Goal: Communication & Community: Participate in discussion

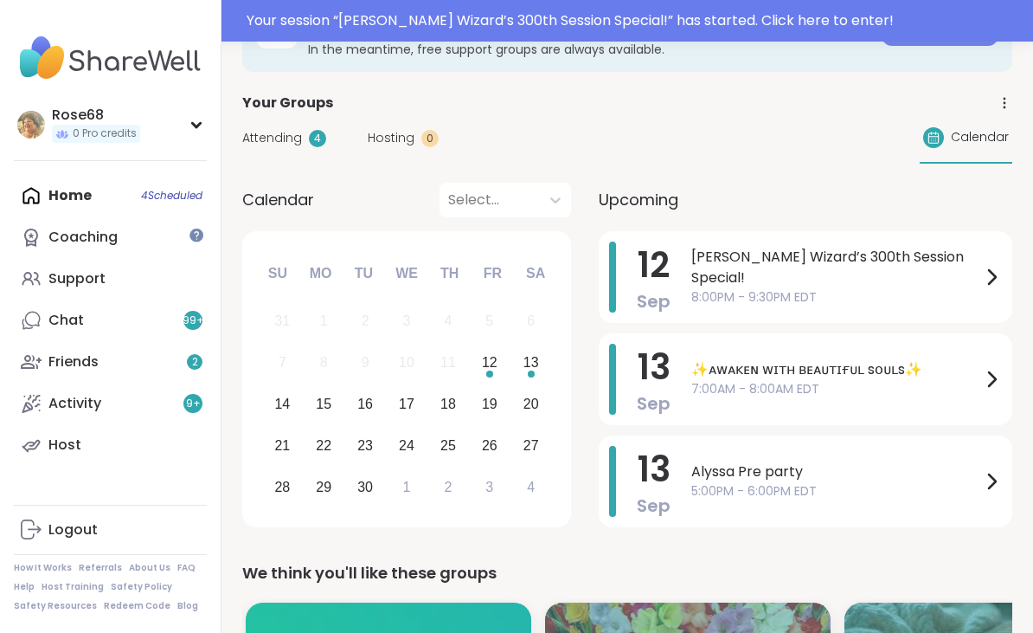
scroll to position [112, 0]
click at [709, 258] on span "[PERSON_NAME] Wizard’s 300th Session Special!" at bounding box center [837, 267] width 290 height 42
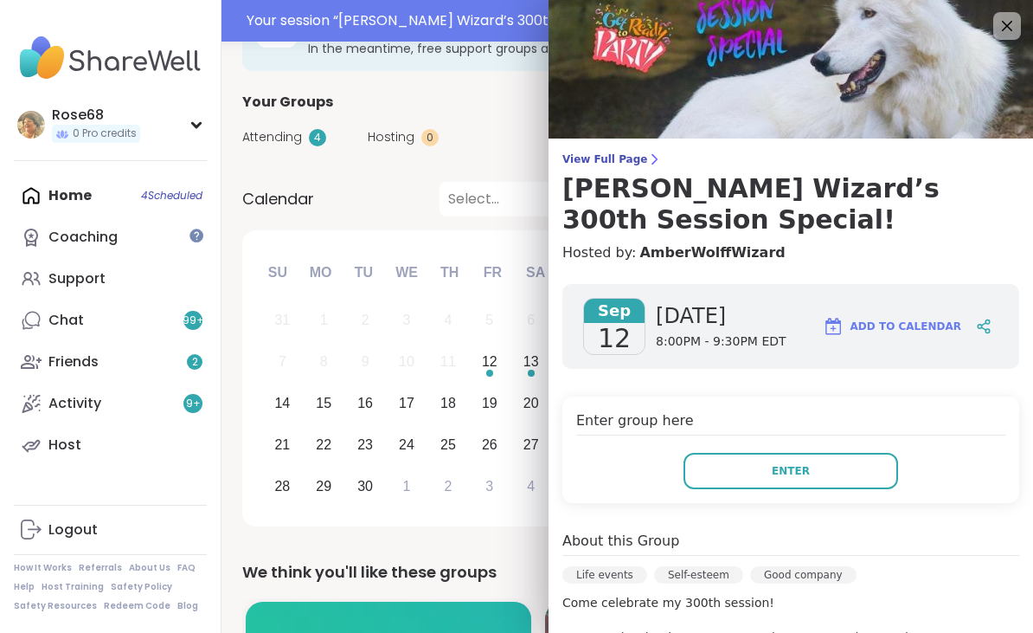
click at [760, 469] on button "Enter" at bounding box center [791, 471] width 215 height 36
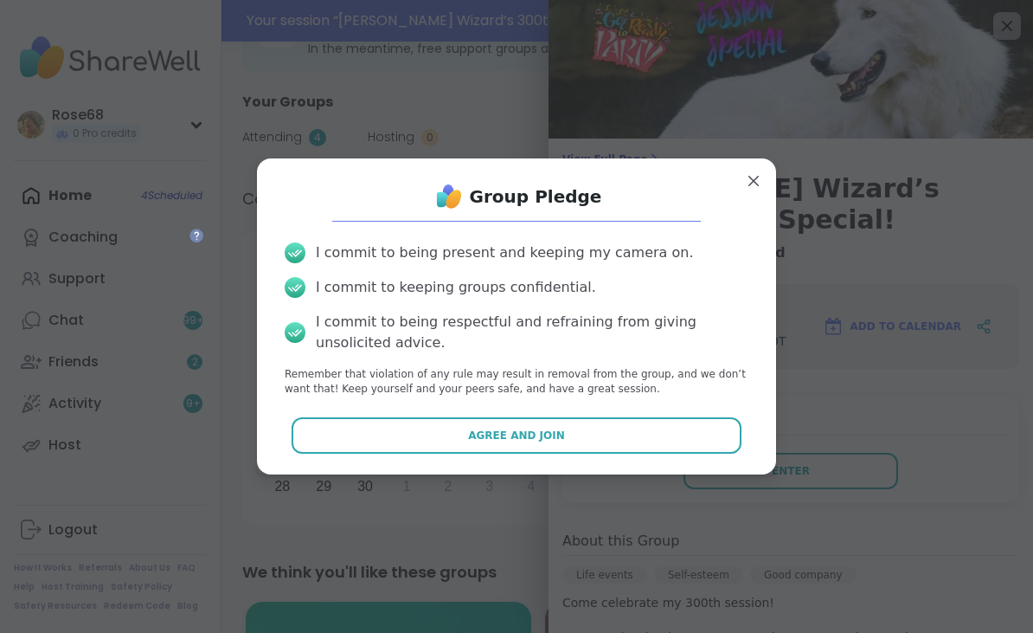
click at [458, 454] on button "Agree and Join" at bounding box center [517, 435] width 451 height 36
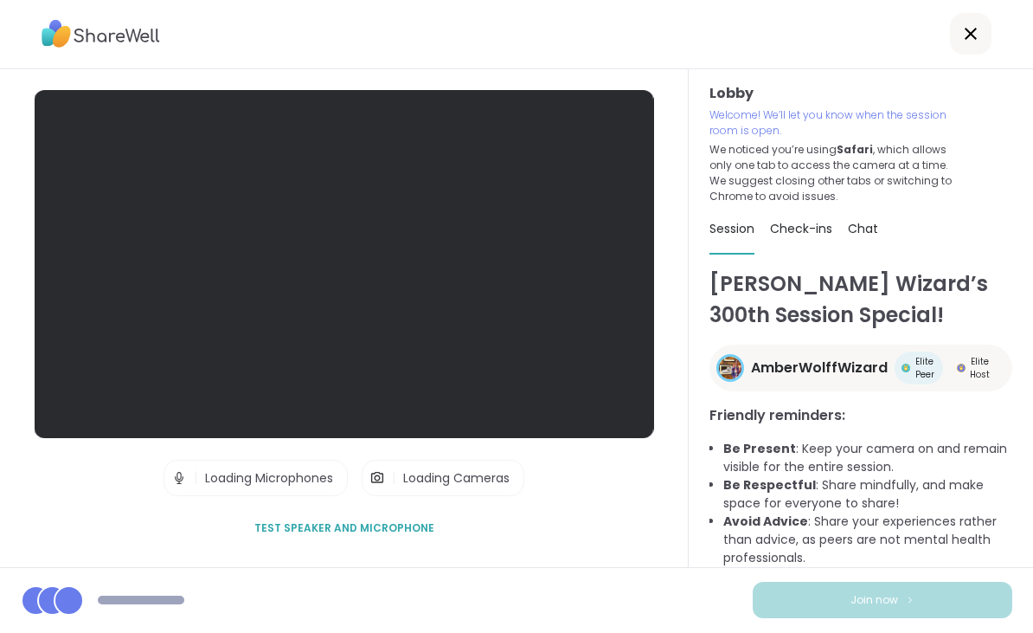
scroll to position [27, 0]
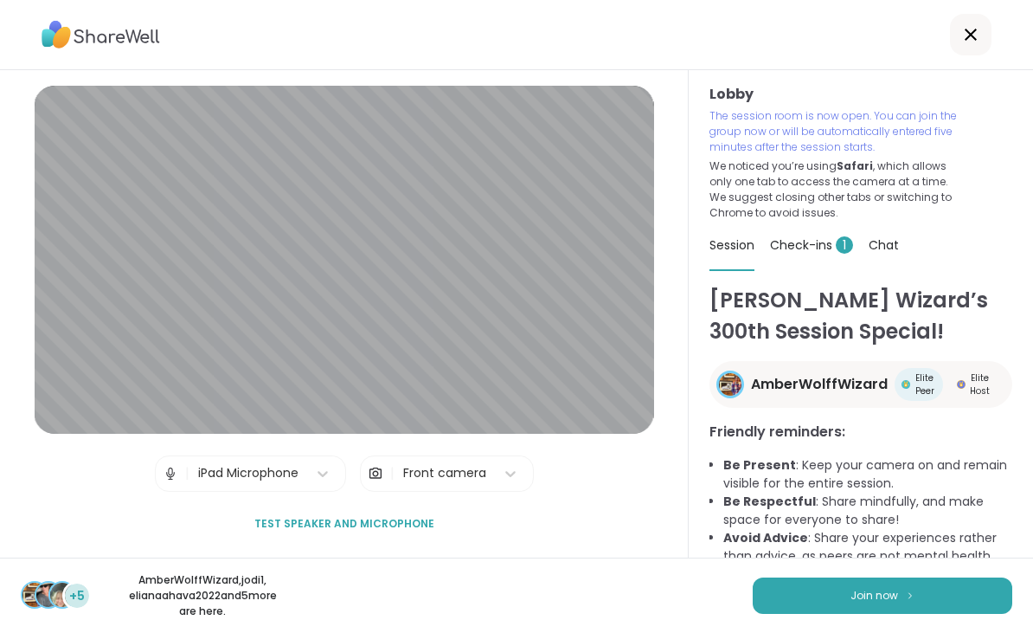
click at [931, 596] on button "Join now" at bounding box center [883, 595] width 260 height 36
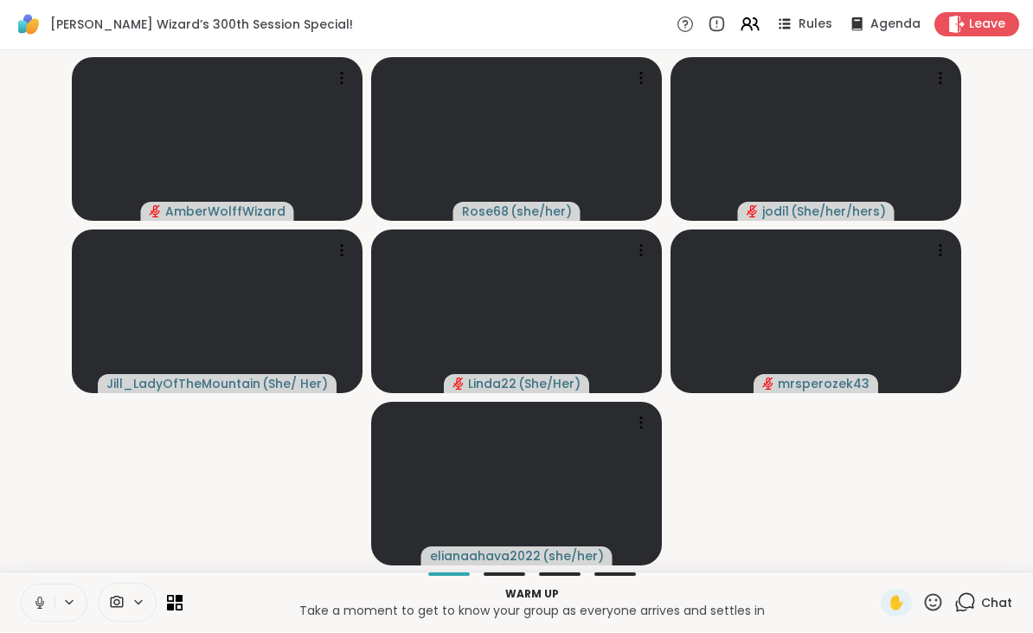
click at [48, 594] on button at bounding box center [38, 603] width 33 height 36
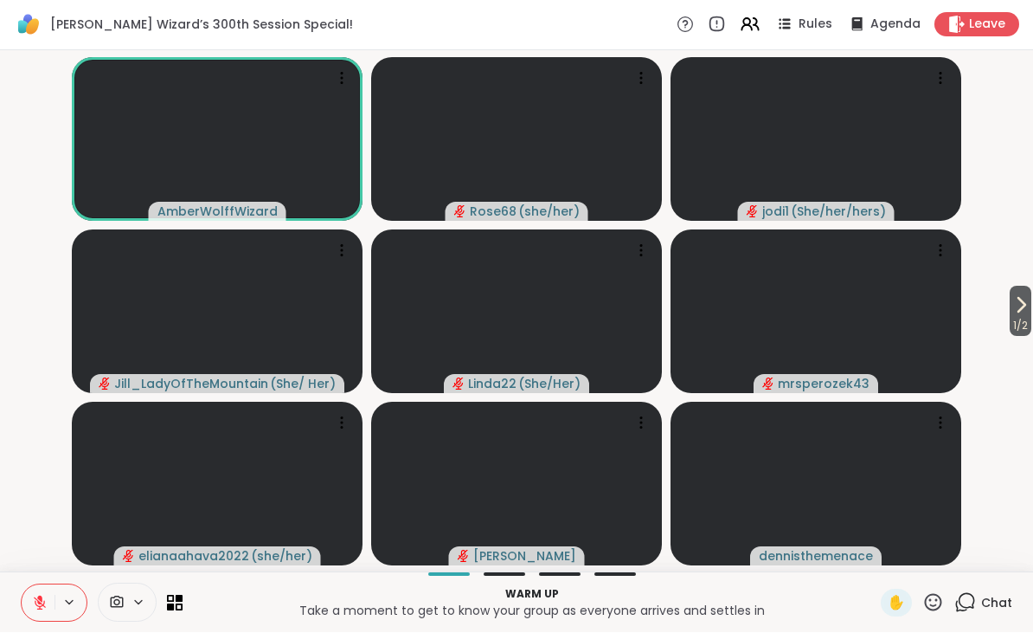
click at [943, 599] on icon at bounding box center [934, 603] width 22 height 22
click at [956, 549] on span "🌟" at bounding box center [958, 557] width 17 height 21
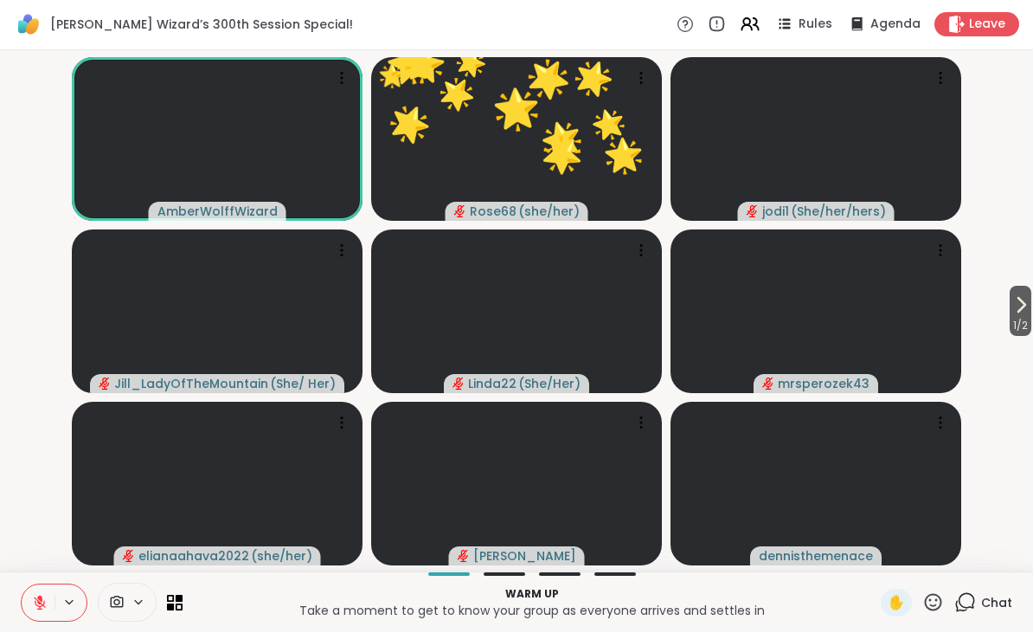
click at [962, 593] on icon at bounding box center [966, 603] width 22 height 22
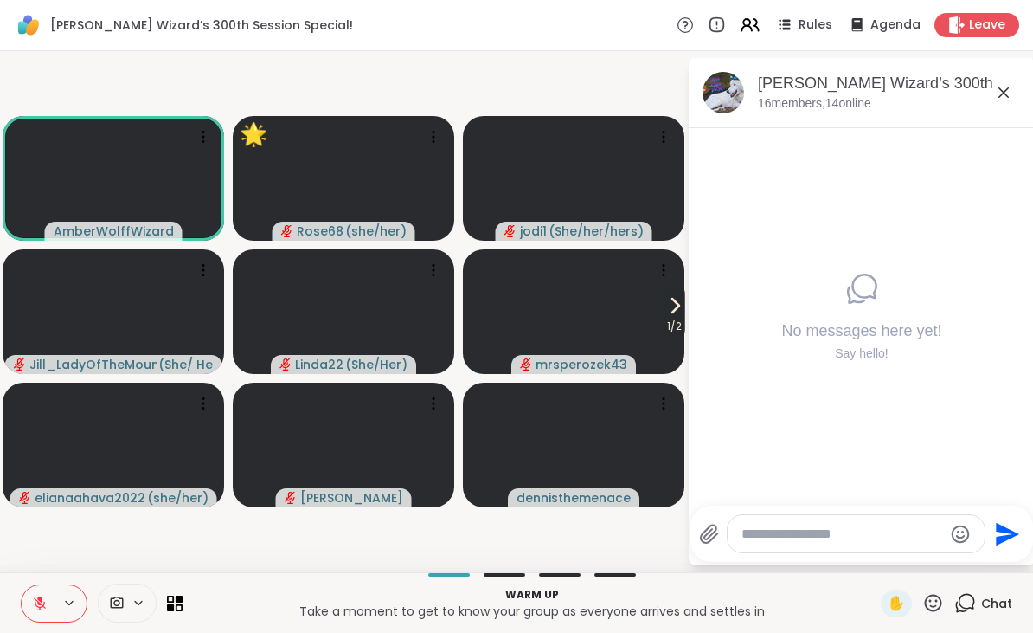
click at [999, 82] on icon at bounding box center [1004, 92] width 21 height 21
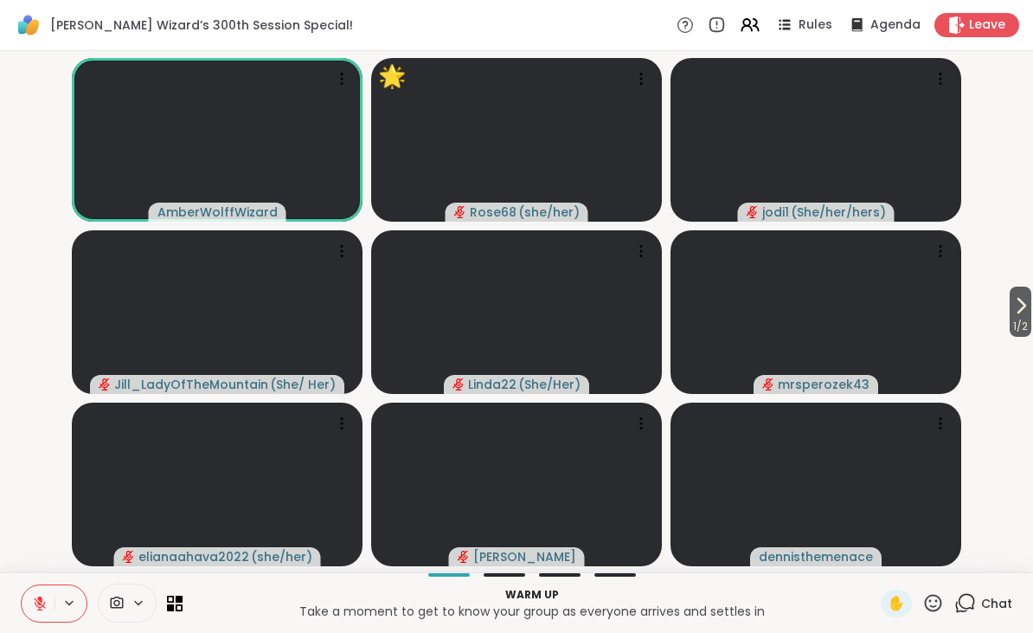
click at [968, 597] on icon at bounding box center [966, 603] width 22 height 22
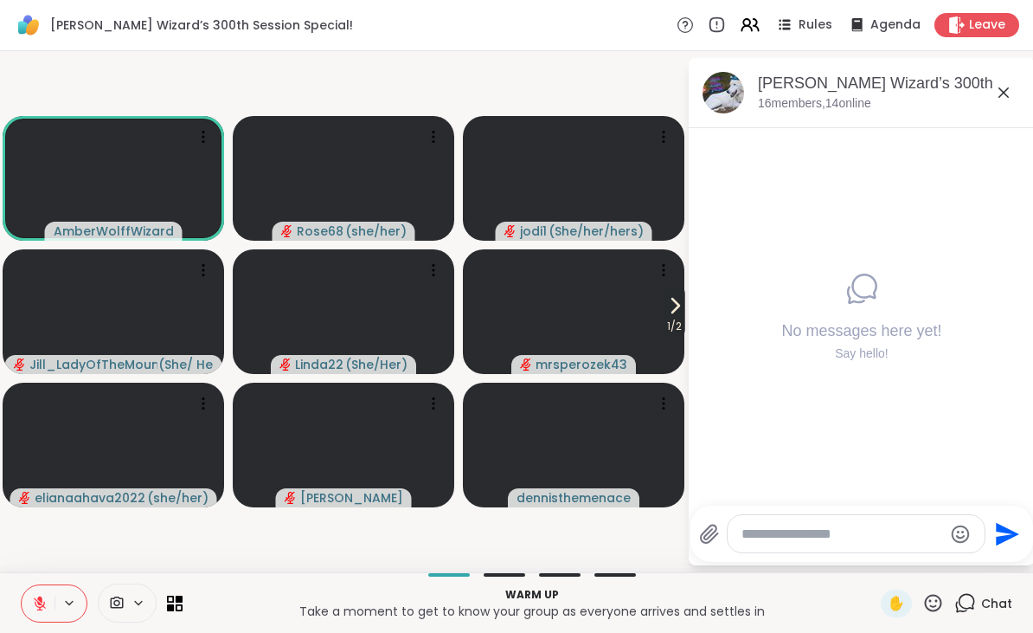
click at [1006, 86] on icon at bounding box center [1004, 92] width 21 height 21
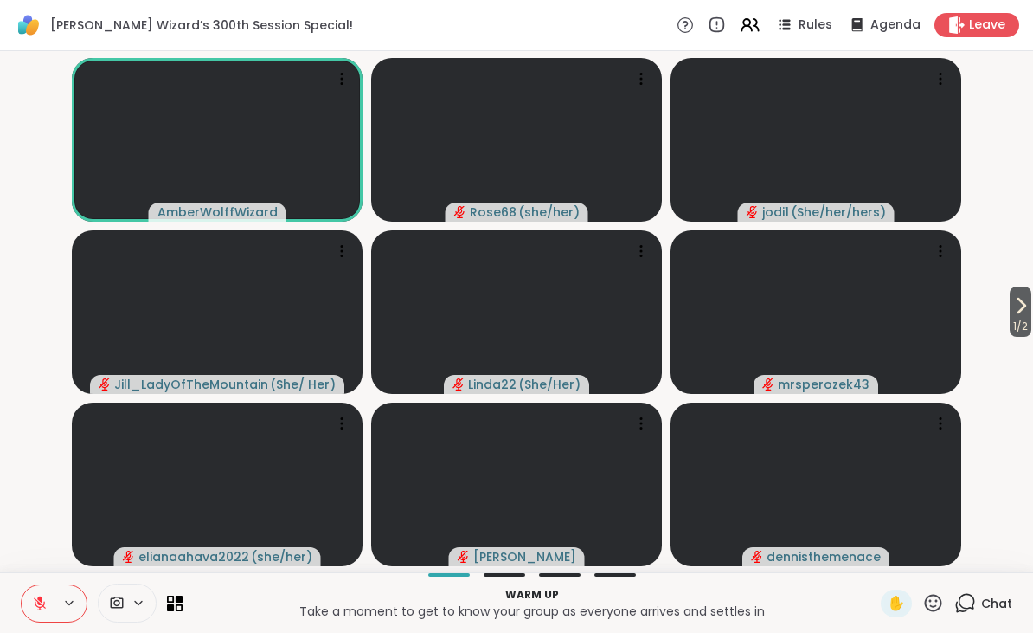
click at [937, 603] on icon at bounding box center [934, 603] width 22 height 22
click at [960, 547] on span "🌟" at bounding box center [958, 557] width 17 height 21
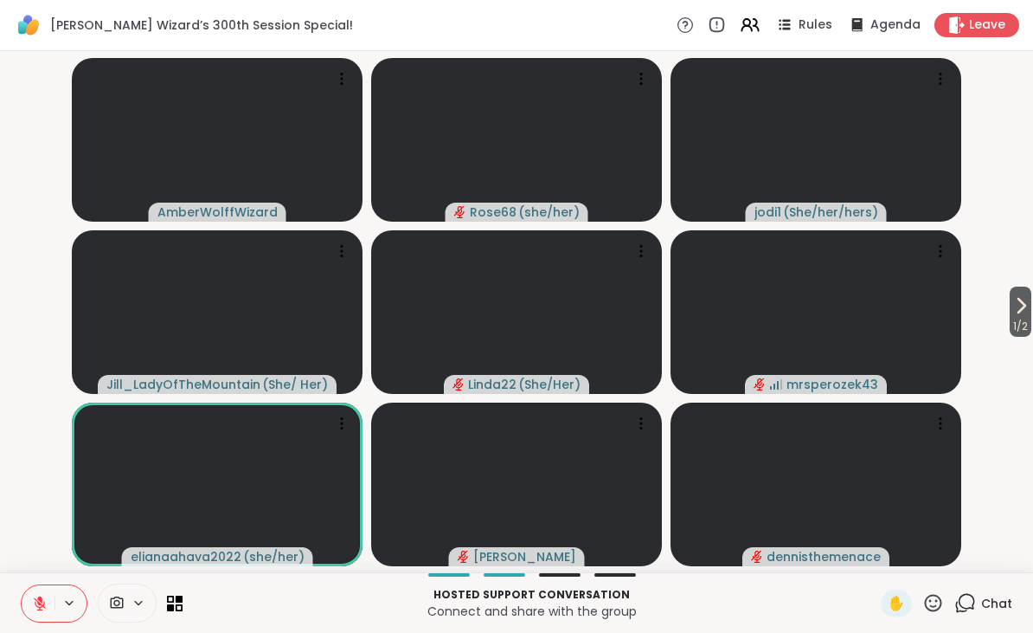
click at [1010, 305] on button "1 / 2" at bounding box center [1021, 311] width 22 height 50
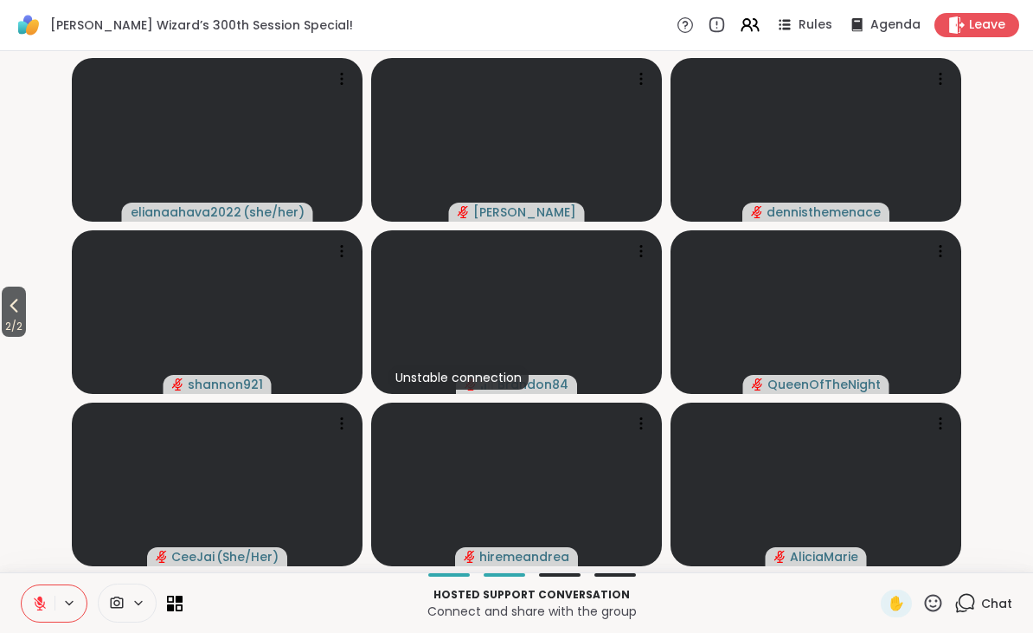
click at [57, 599] on button at bounding box center [71, 602] width 32 height 15
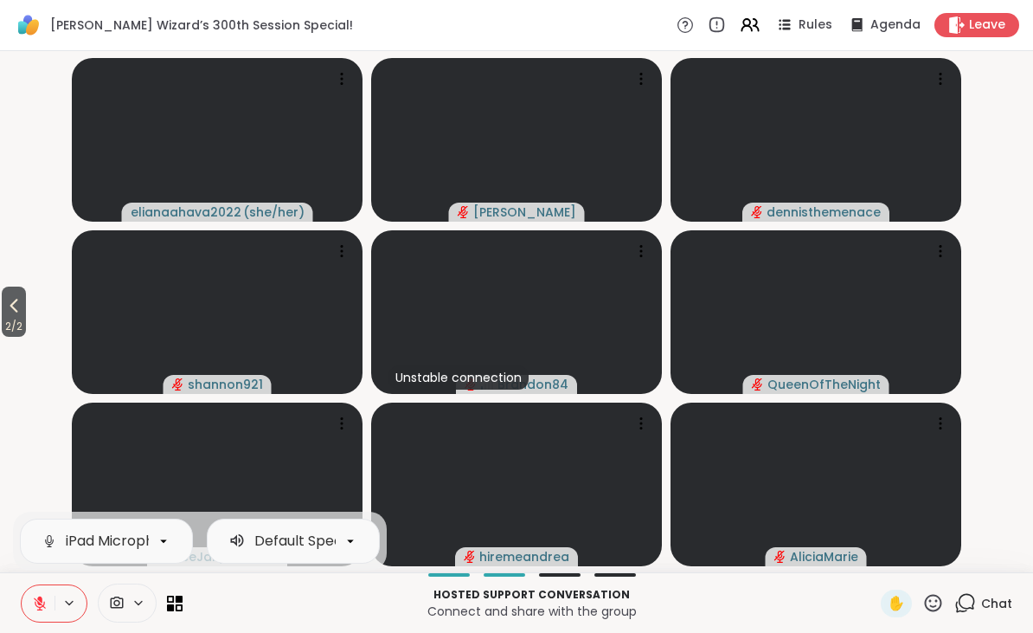
click at [27, 605] on button at bounding box center [38, 603] width 33 height 36
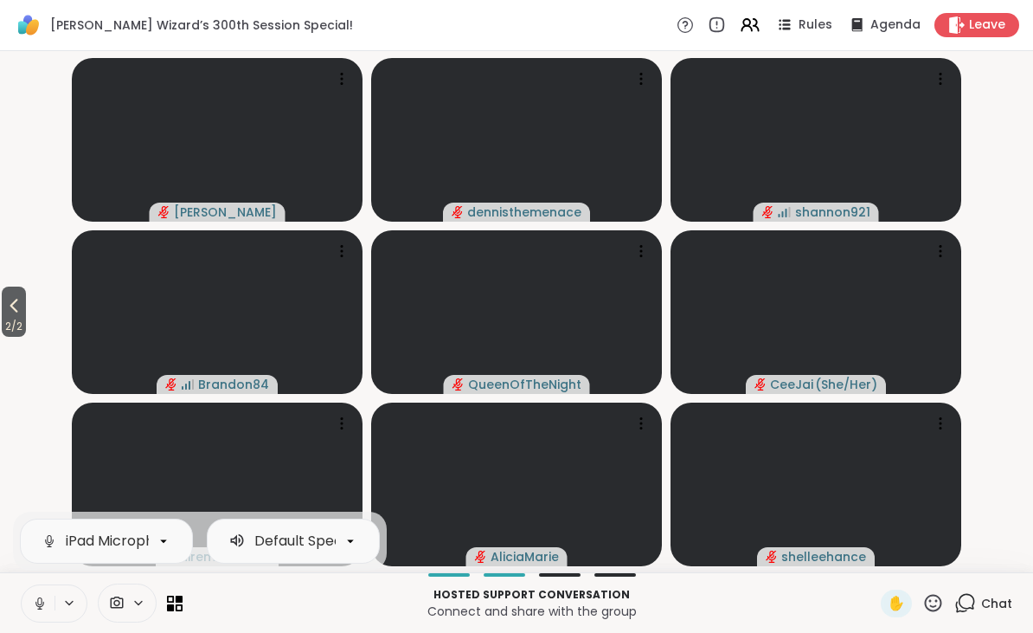
click at [8, 398] on div "2 / 2 Adrienne_QueenOfTheDawn dennisthemenace shannon921 Brandon84 QueenOfTheNi…" at bounding box center [516, 311] width 1033 height 521
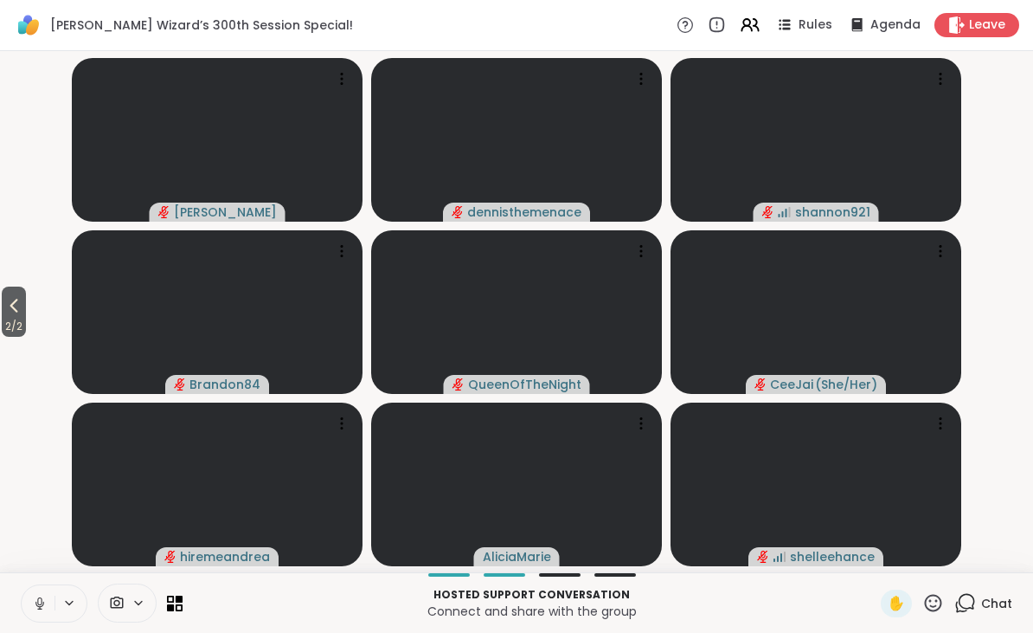
click at [16, 307] on icon at bounding box center [14, 306] width 8 height 14
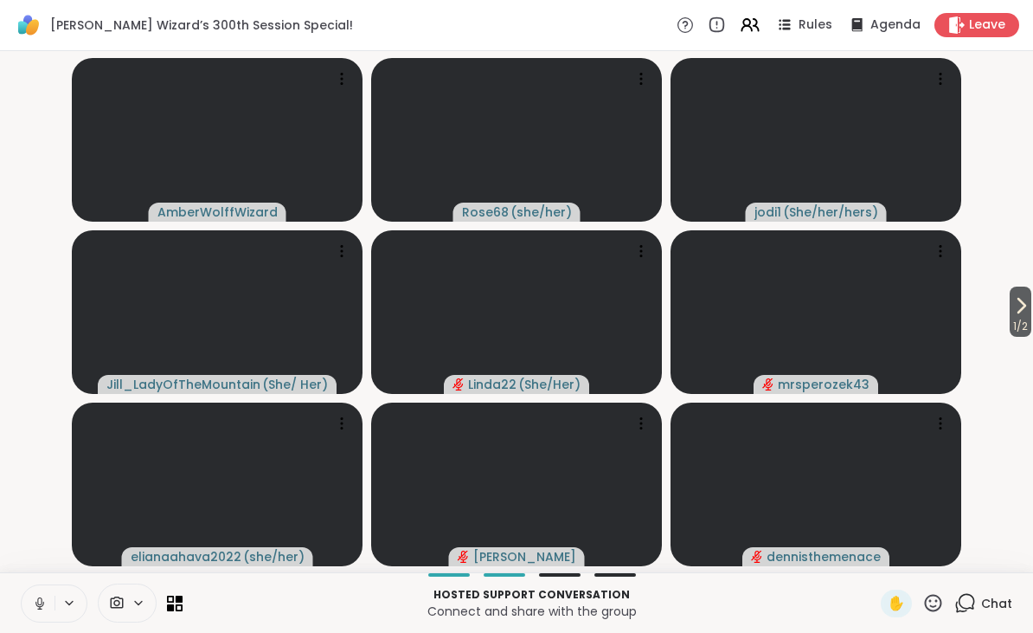
click at [926, 587] on div "Hosted support conversation Connect and share with the group ✋ Chat" at bounding box center [516, 602] width 1033 height 61
click at [935, 595] on icon at bounding box center [933, 602] width 17 height 17
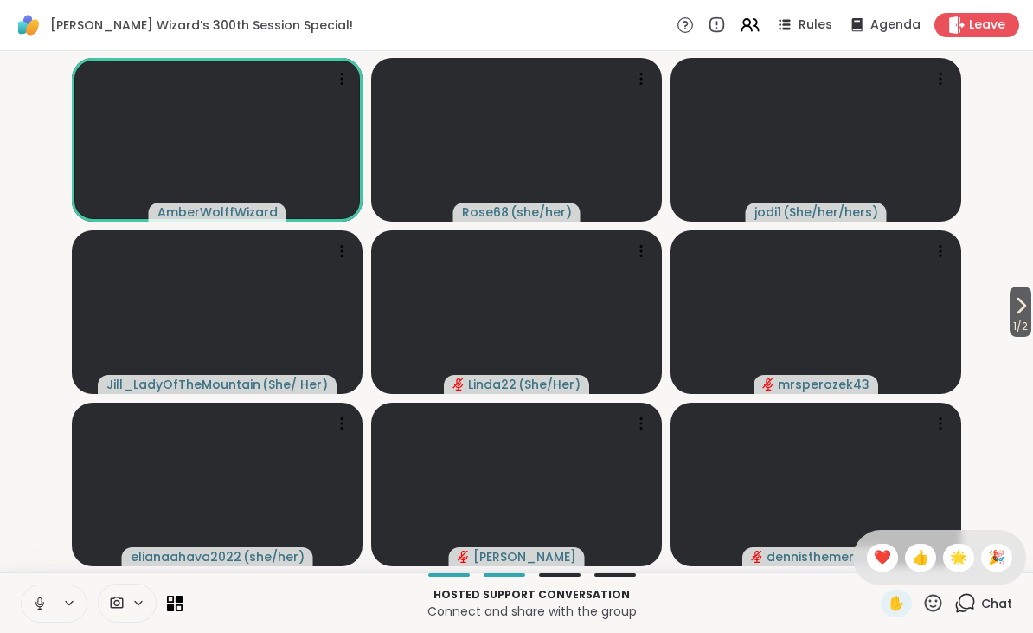
click at [989, 559] on span "🎉" at bounding box center [996, 557] width 17 height 21
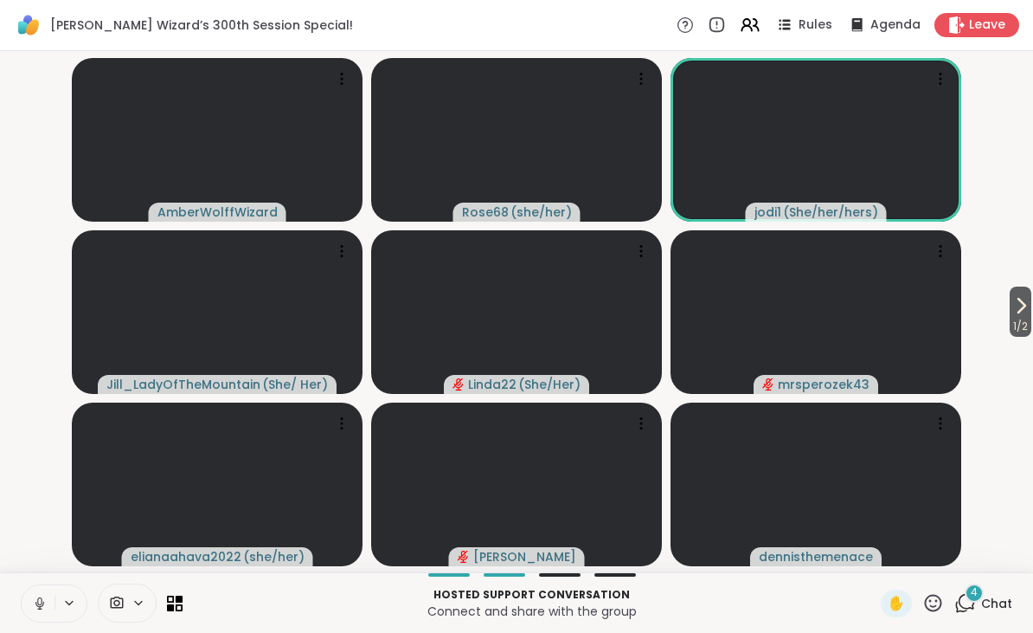
click at [929, 599] on icon at bounding box center [933, 602] width 17 height 17
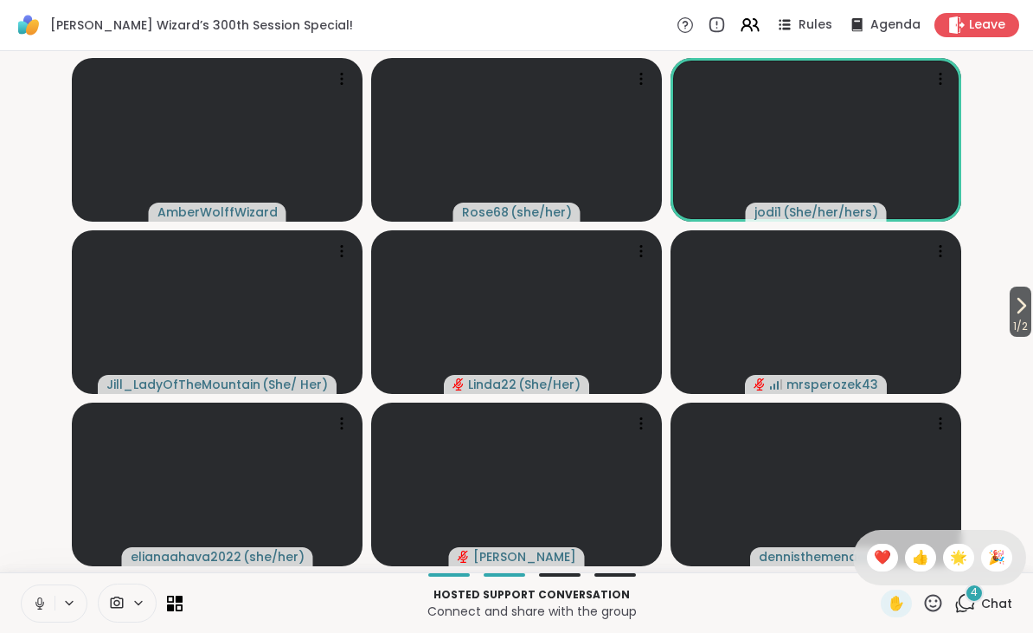
click at [879, 556] on span "❤️" at bounding box center [882, 557] width 17 height 21
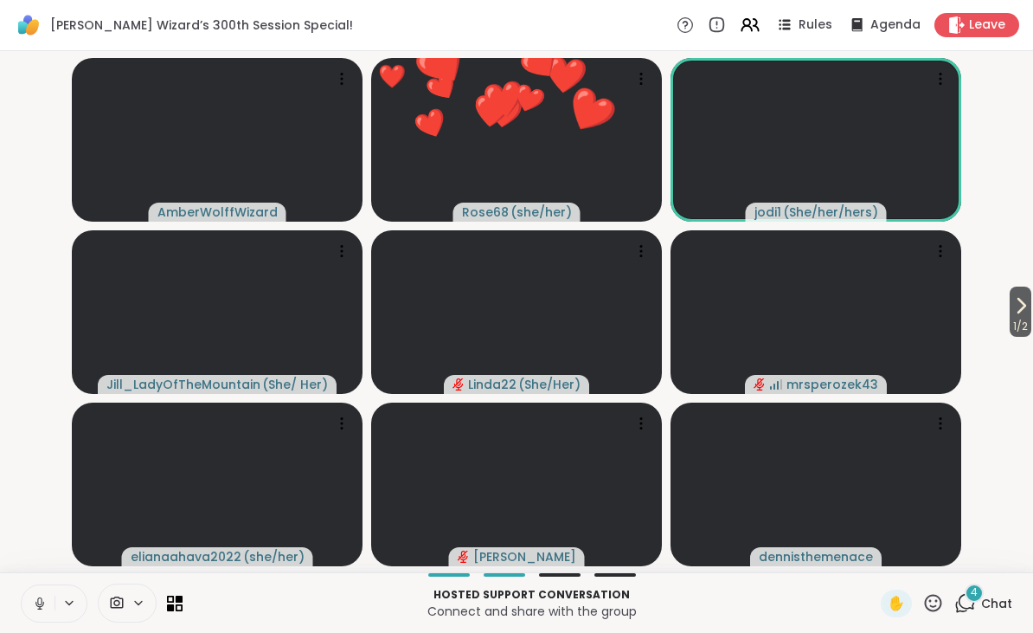
click at [935, 599] on icon at bounding box center [934, 603] width 22 height 22
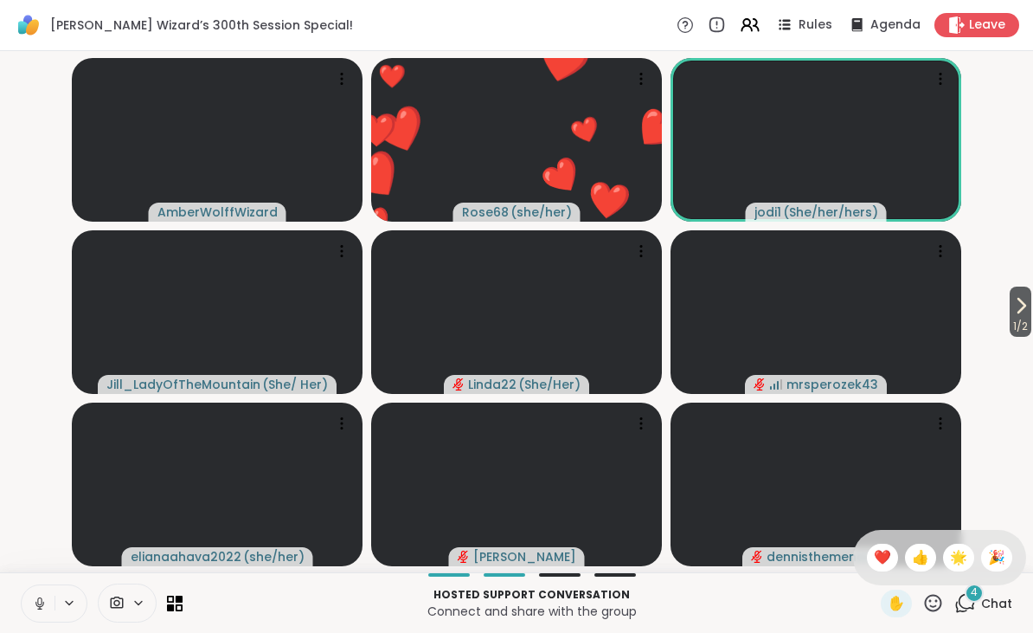
click at [959, 556] on span "🌟" at bounding box center [958, 557] width 17 height 21
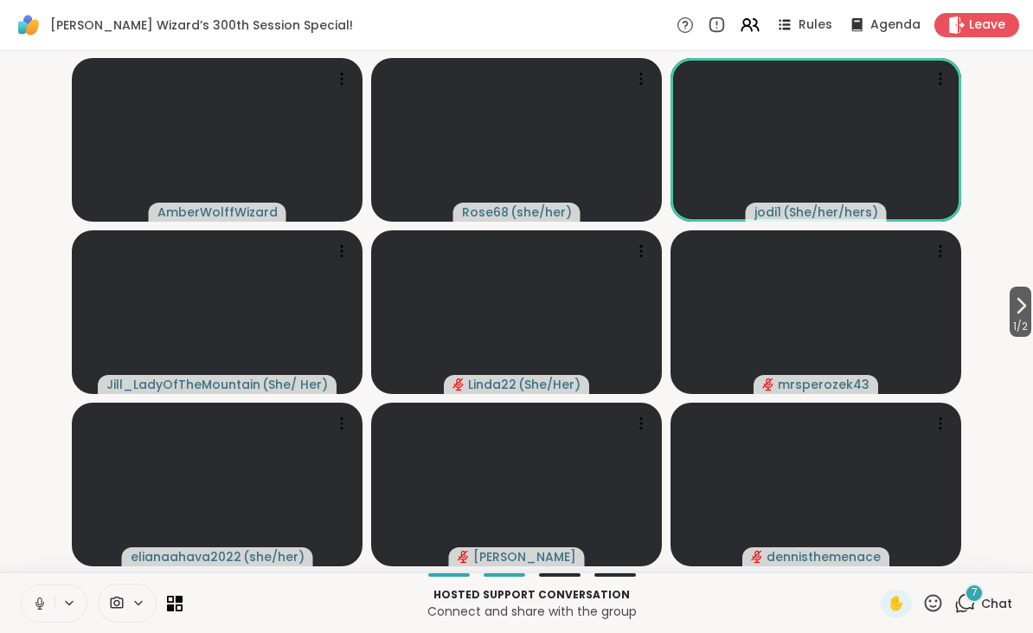
click at [924, 598] on icon at bounding box center [934, 603] width 22 height 22
click at [997, 553] on span "🎉" at bounding box center [996, 557] width 17 height 21
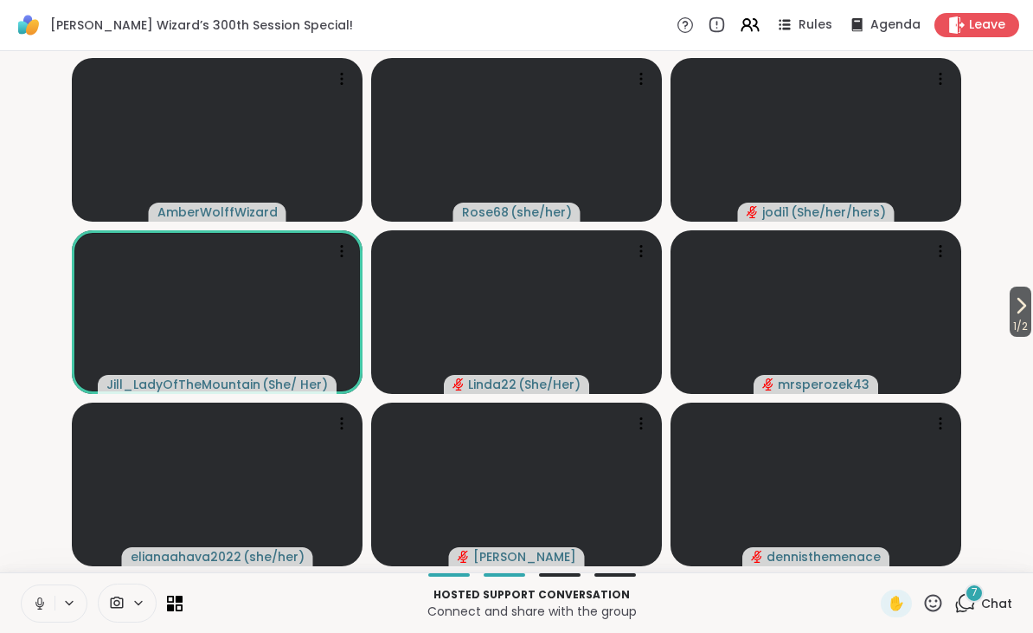
click at [56, 608] on button at bounding box center [71, 602] width 32 height 15
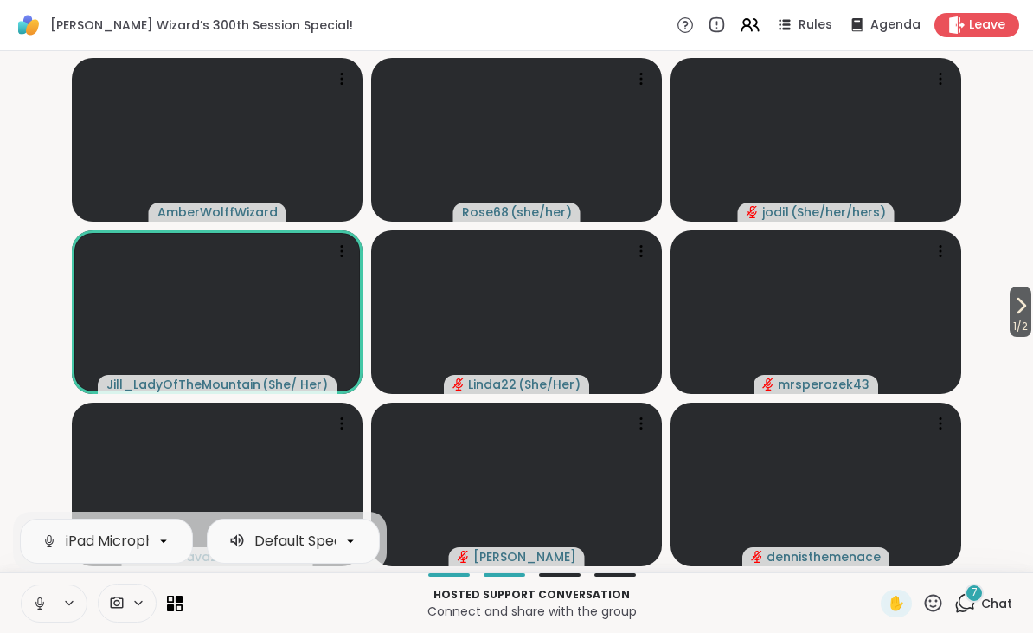
click at [55, 609] on button at bounding box center [71, 602] width 32 height 15
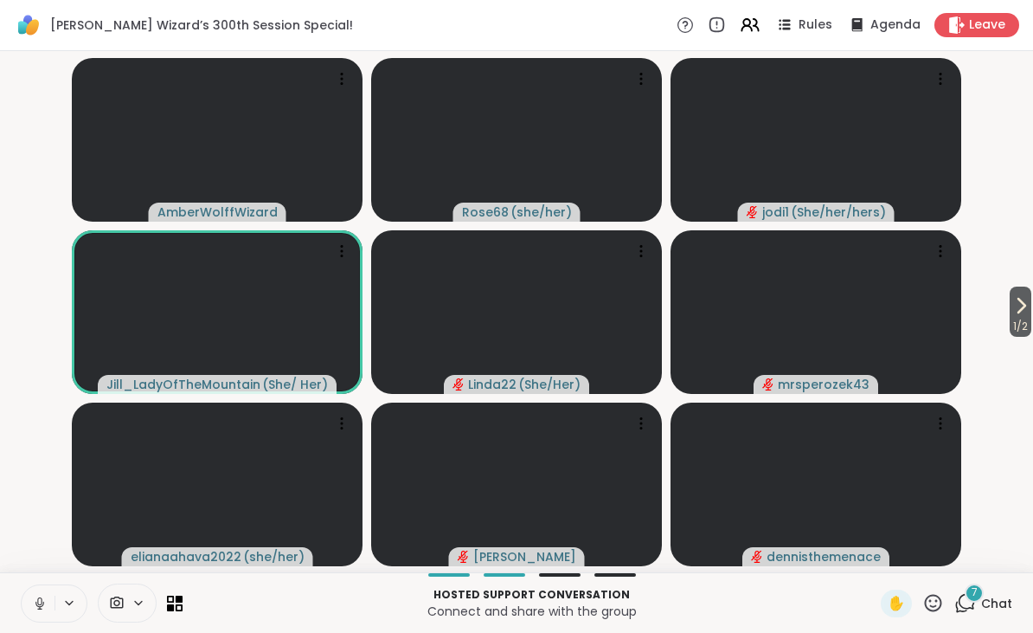
click at [42, 603] on icon at bounding box center [40, 603] width 16 height 16
click at [939, 610] on icon at bounding box center [933, 602] width 17 height 17
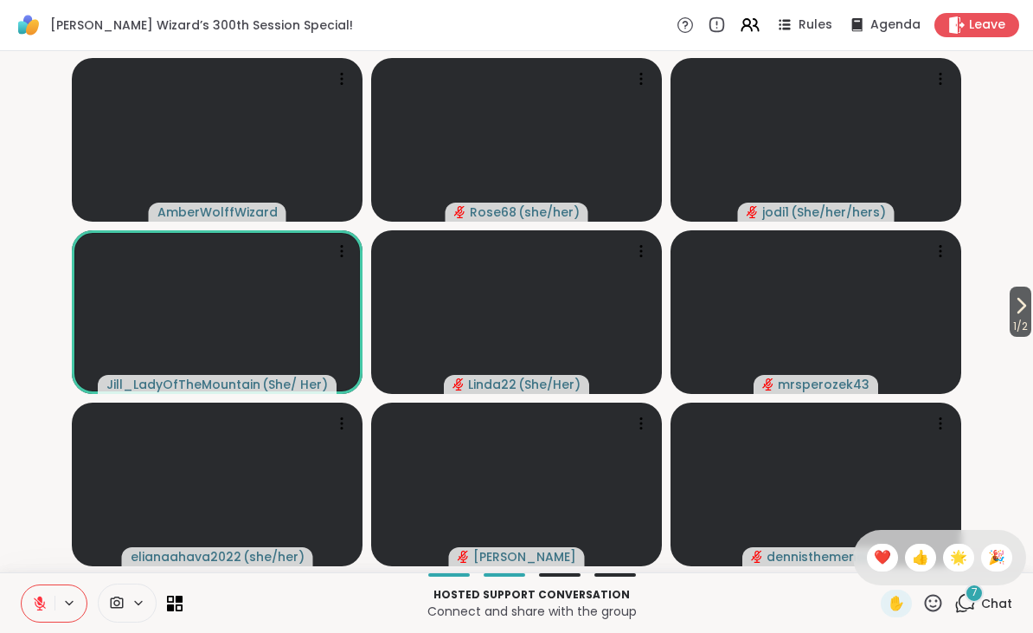
click at [879, 544] on div "❤️" at bounding box center [882, 558] width 31 height 28
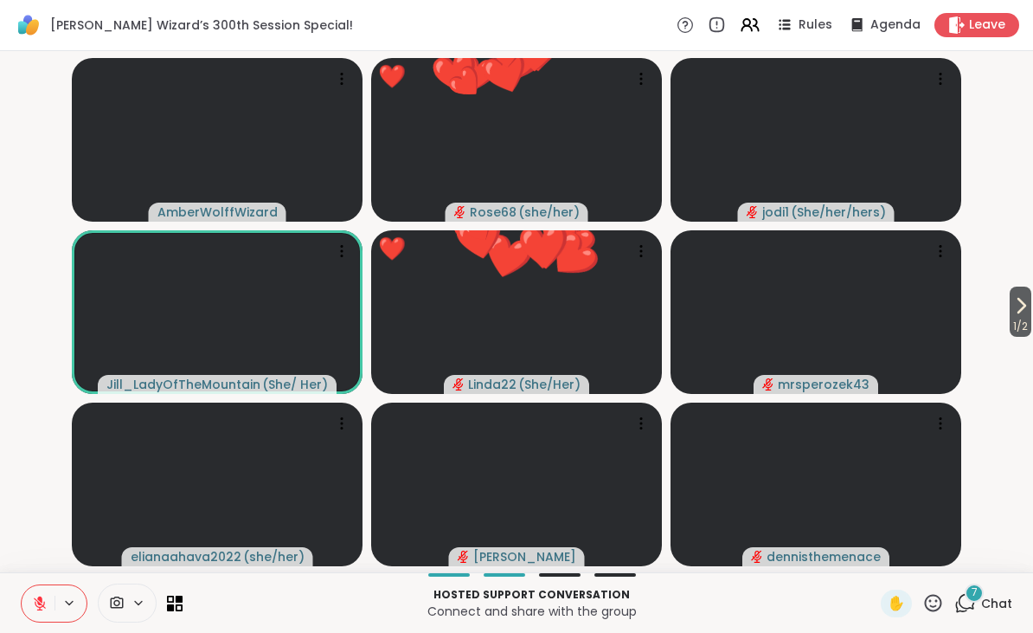
click at [933, 600] on icon at bounding box center [934, 603] width 22 height 22
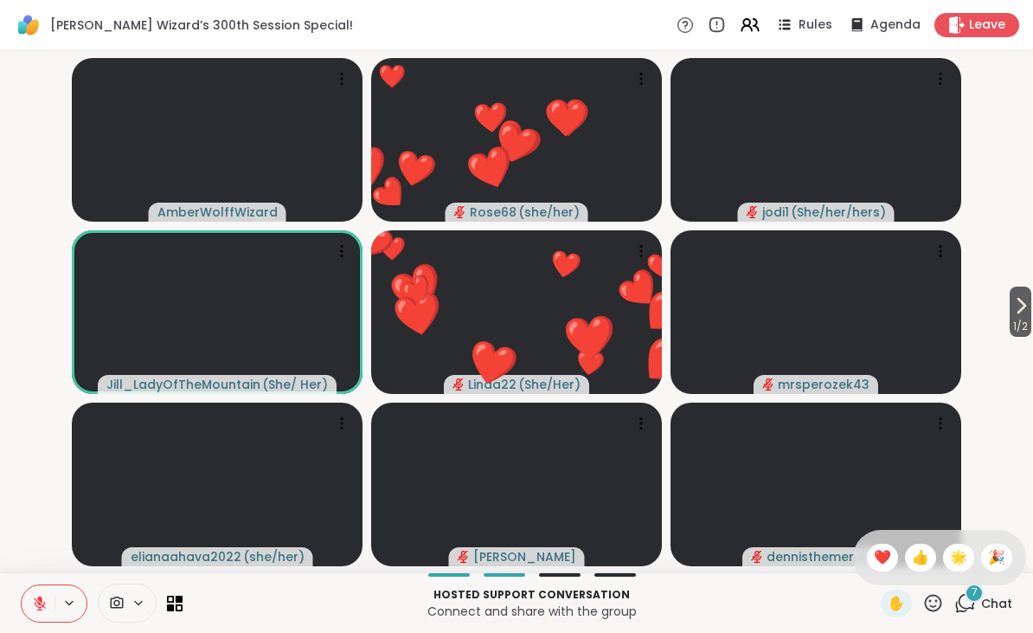
click at [972, 554] on div "🌟" at bounding box center [958, 558] width 31 height 28
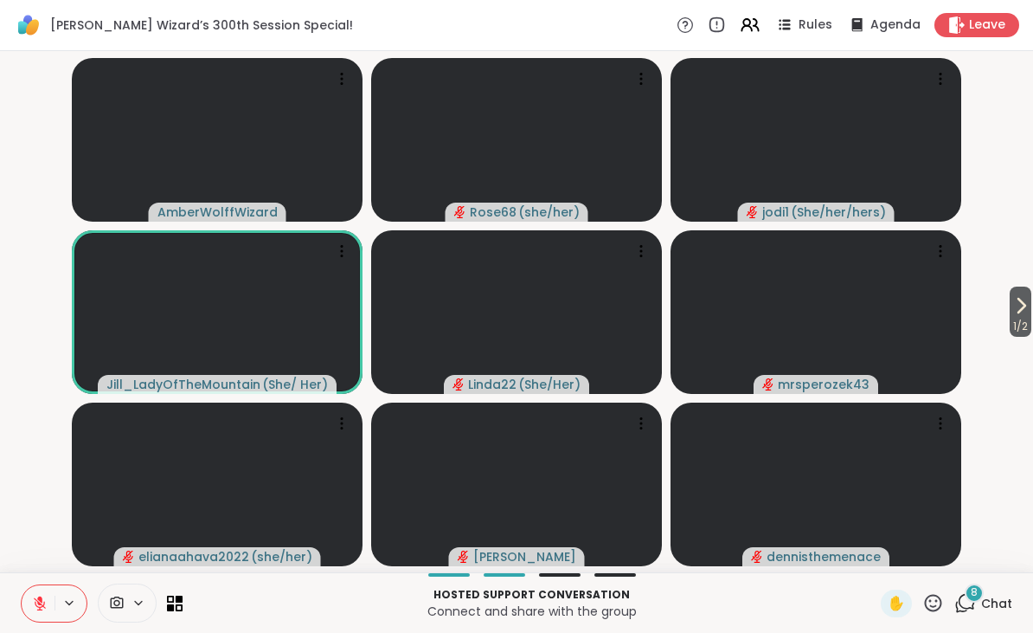
click at [941, 592] on icon at bounding box center [934, 603] width 22 height 22
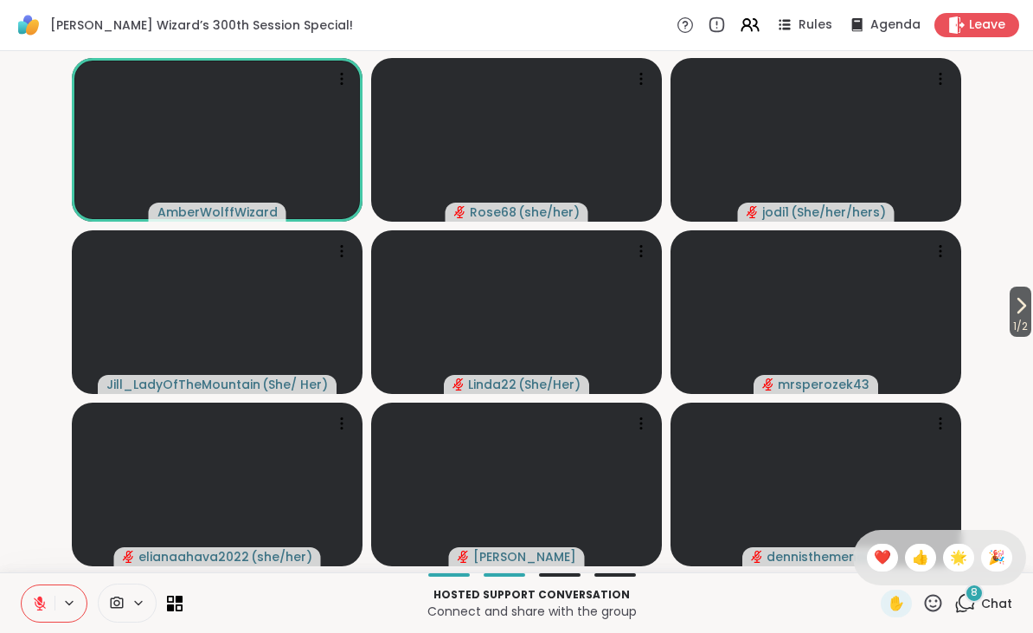
click at [879, 544] on div "❤️" at bounding box center [882, 558] width 31 height 28
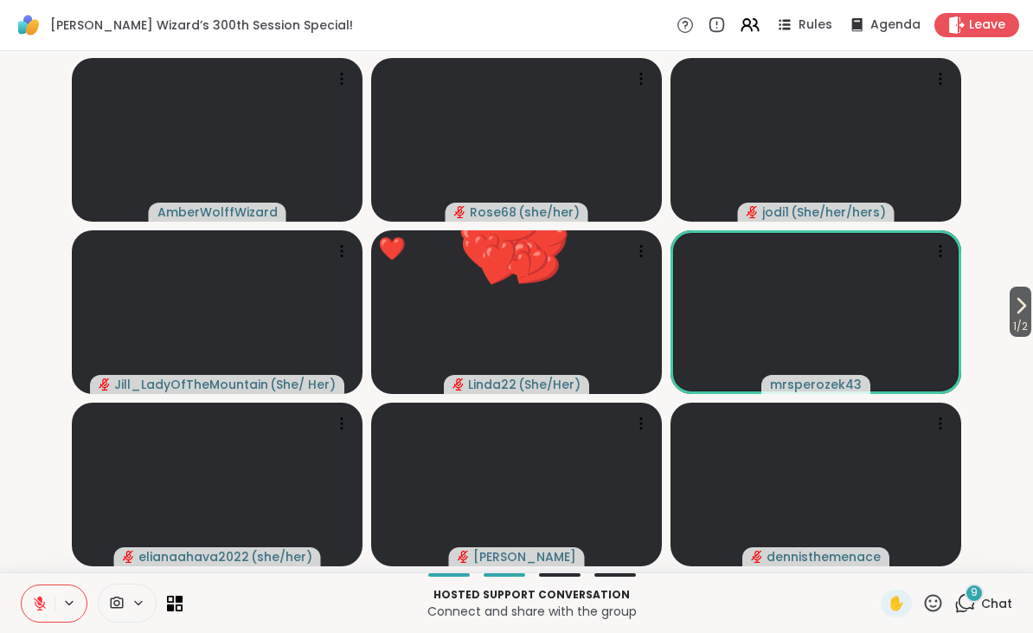
click at [930, 601] on icon at bounding box center [933, 602] width 17 height 17
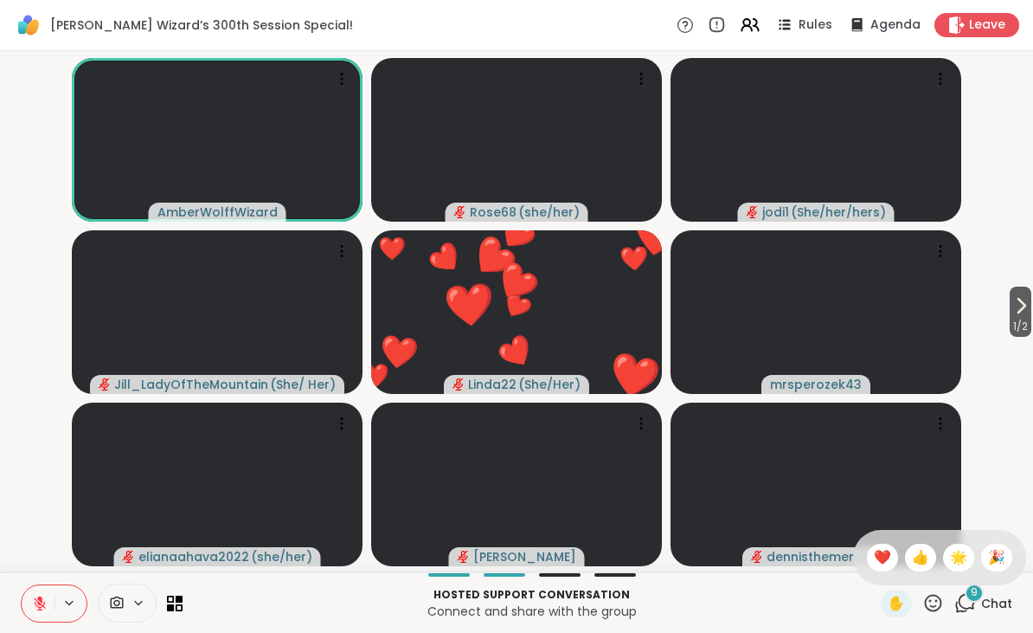
click at [1007, 554] on div "🎉" at bounding box center [996, 558] width 31 height 28
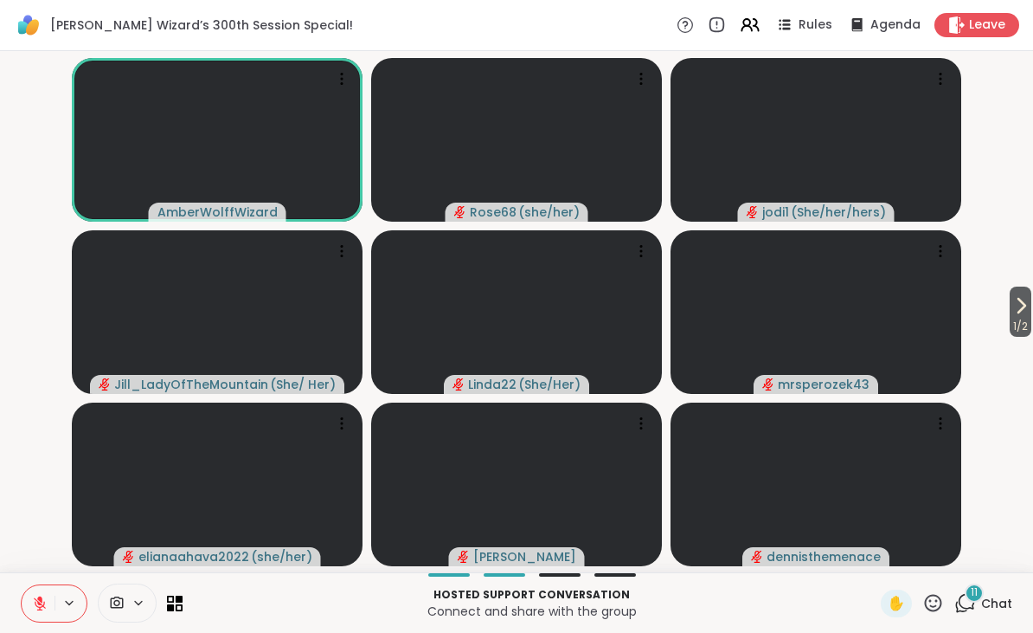
click at [51, 616] on button at bounding box center [38, 603] width 33 height 36
click at [55, 602] on button at bounding box center [71, 602] width 32 height 15
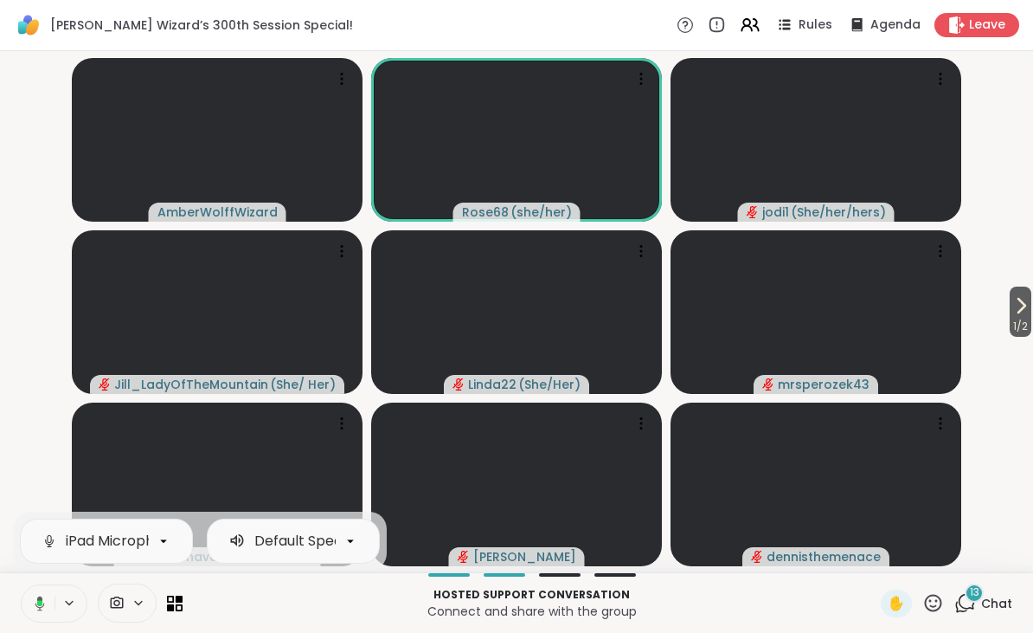
click at [47, 600] on button at bounding box center [36, 603] width 35 height 36
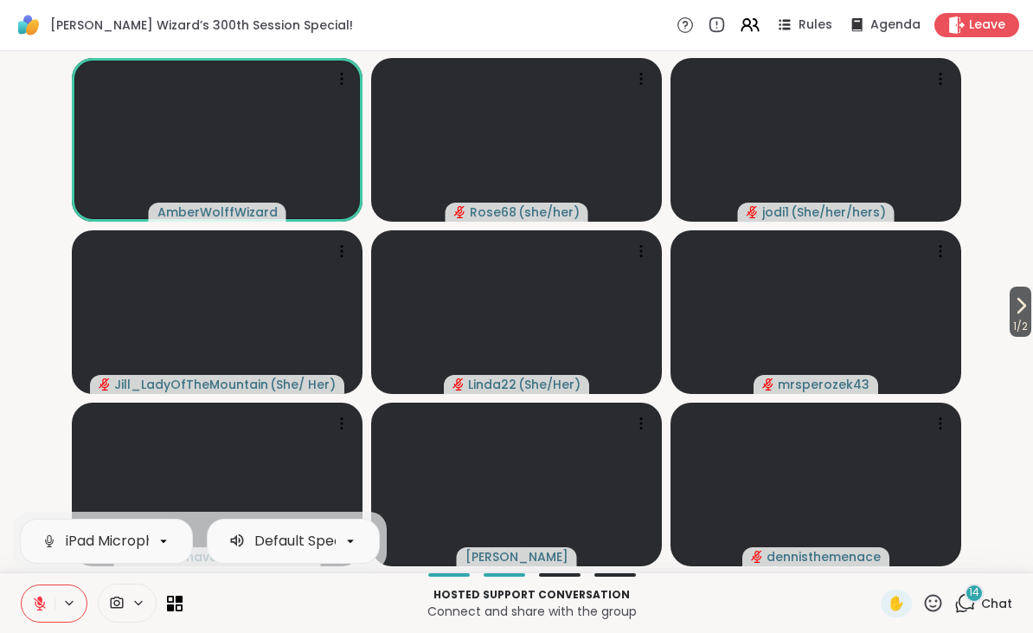
click at [43, 615] on button at bounding box center [38, 603] width 33 height 36
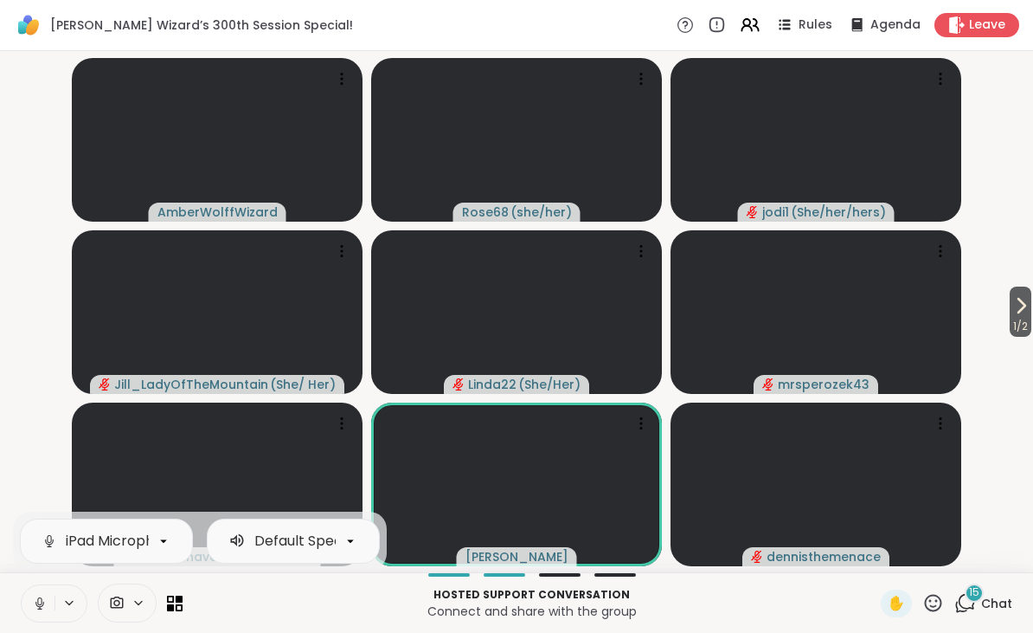
click at [935, 601] on icon at bounding box center [934, 603] width 22 height 22
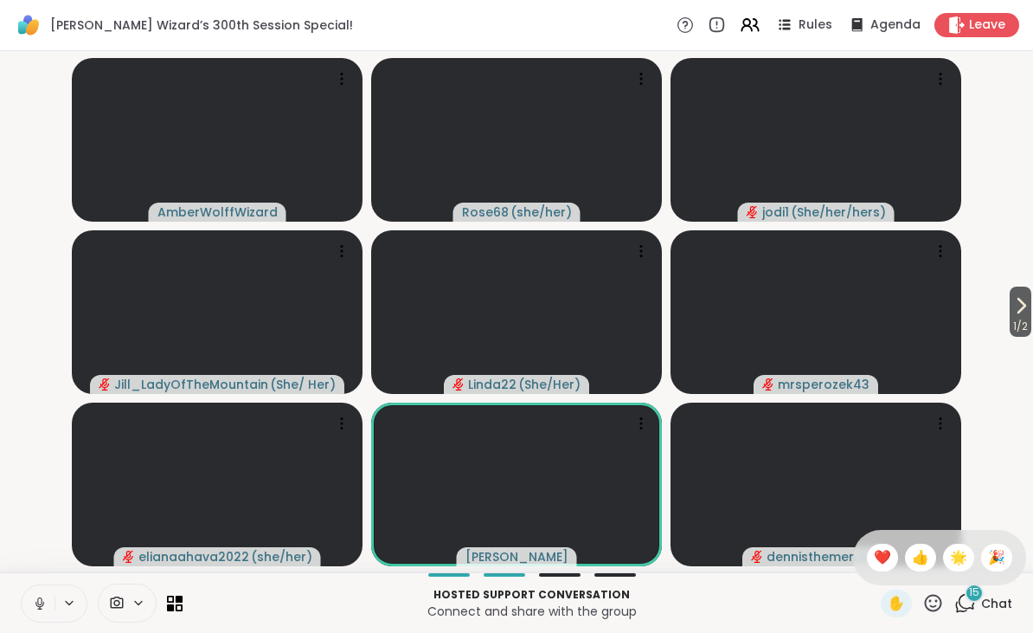
click at [887, 544] on div "❤️" at bounding box center [882, 558] width 31 height 28
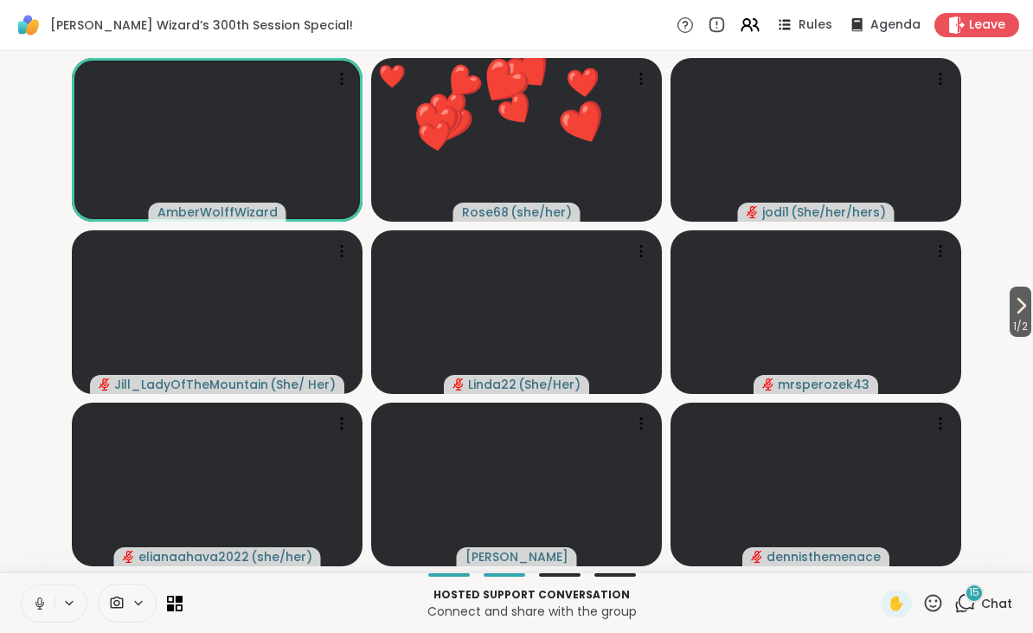
click at [936, 595] on icon at bounding box center [933, 602] width 17 height 17
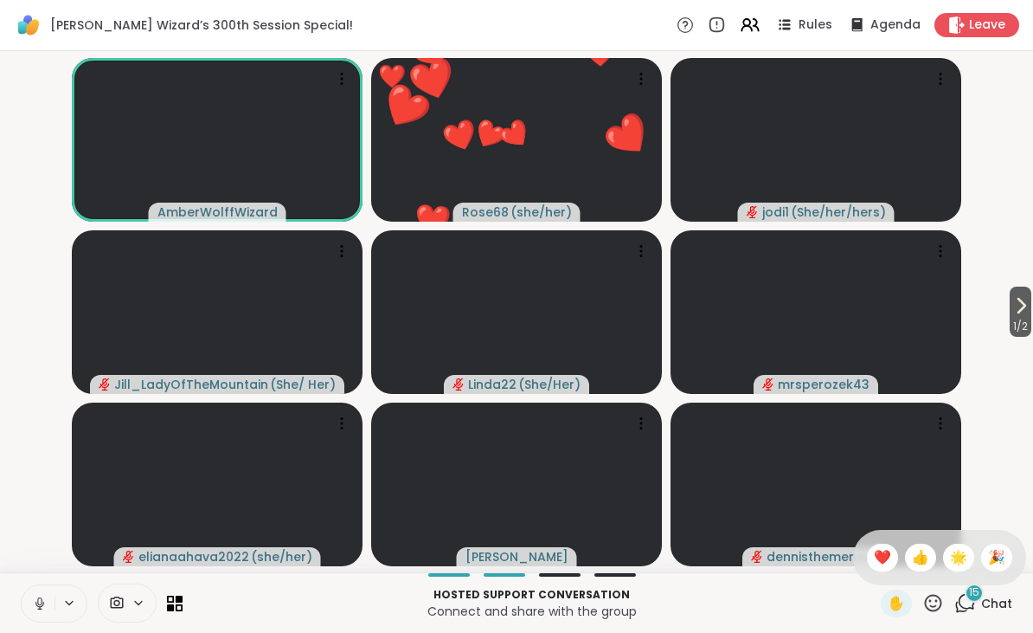
click at [1000, 549] on span "🎉" at bounding box center [996, 557] width 17 height 21
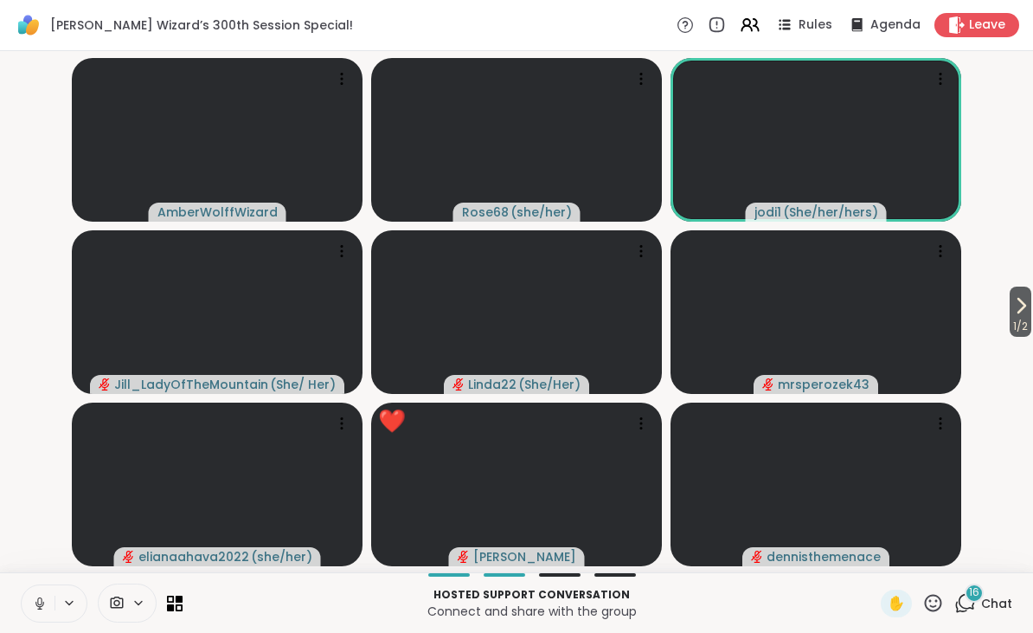
click at [931, 599] on icon at bounding box center [934, 603] width 22 height 22
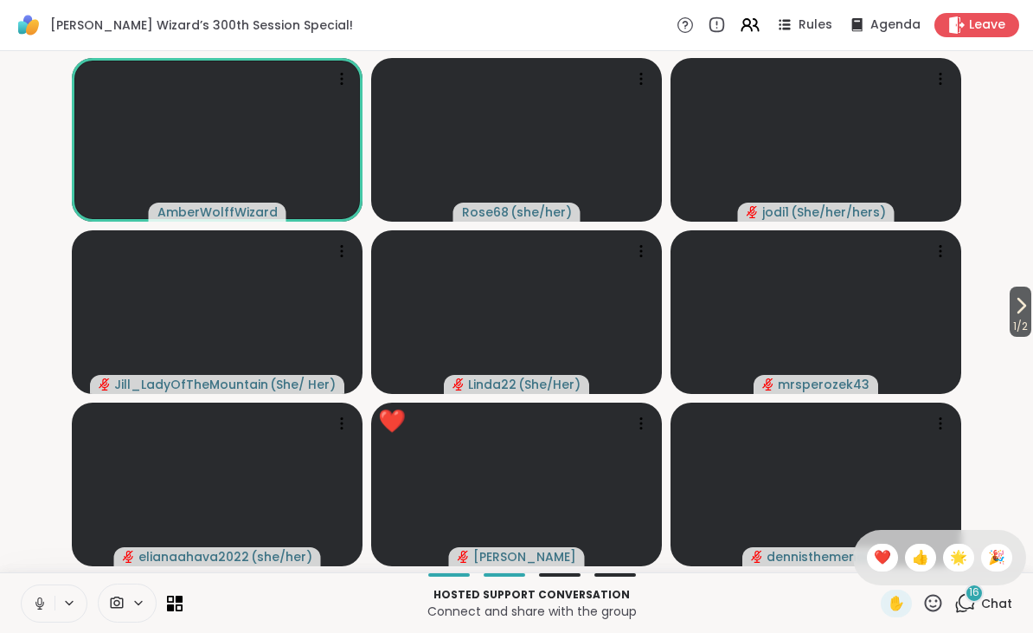
click at [885, 560] on span "❤️" at bounding box center [882, 557] width 17 height 21
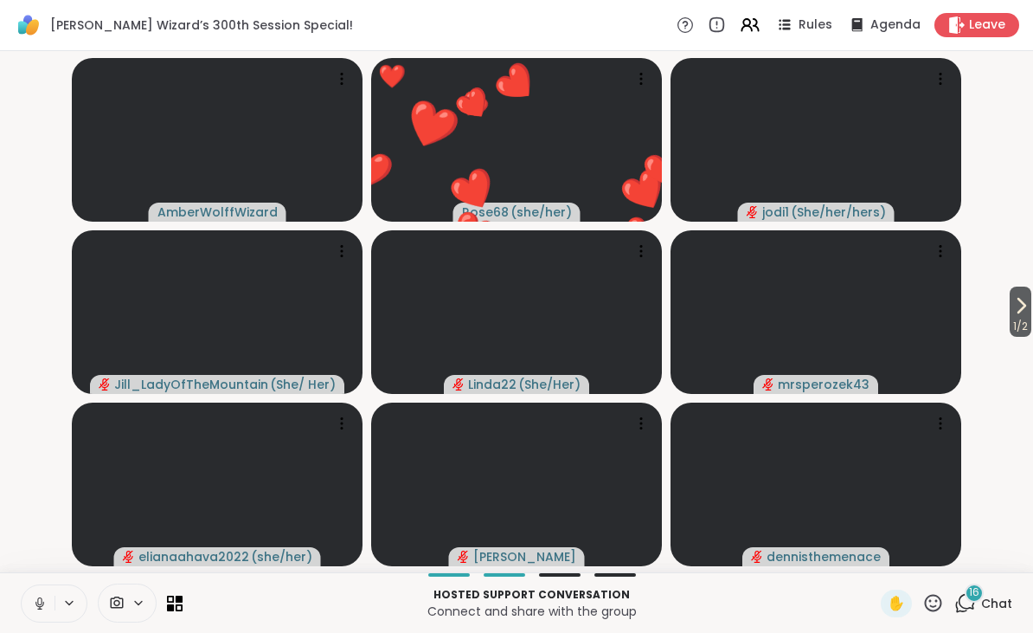
click at [47, 616] on button at bounding box center [38, 603] width 33 height 36
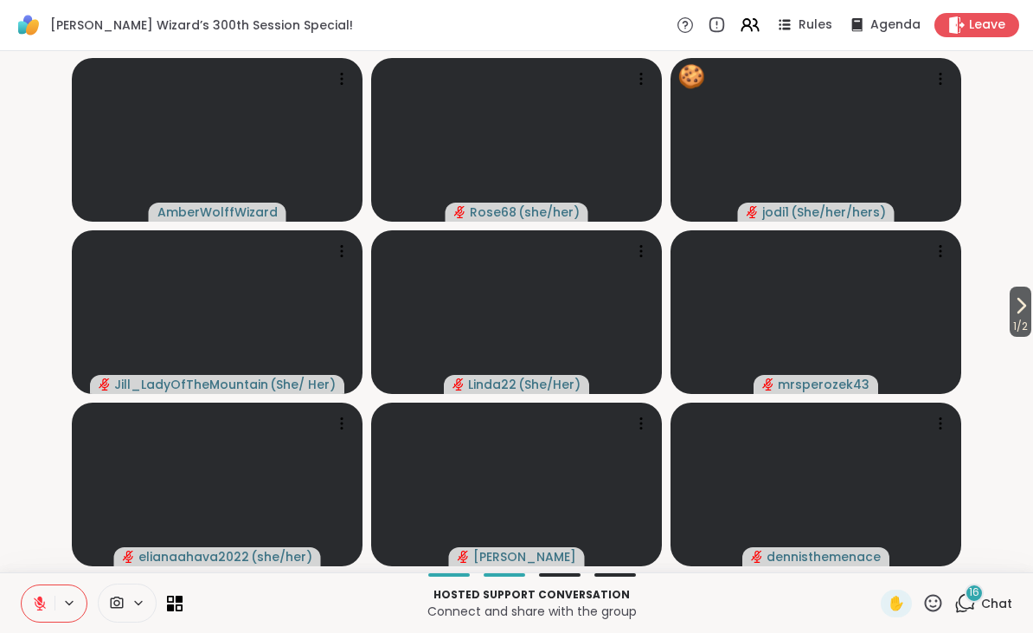
click at [935, 586] on div "Hosted support conversation Connect and share with the group ✋ 16 Chat" at bounding box center [516, 602] width 1033 height 61
click at [939, 598] on icon at bounding box center [934, 603] width 22 height 22
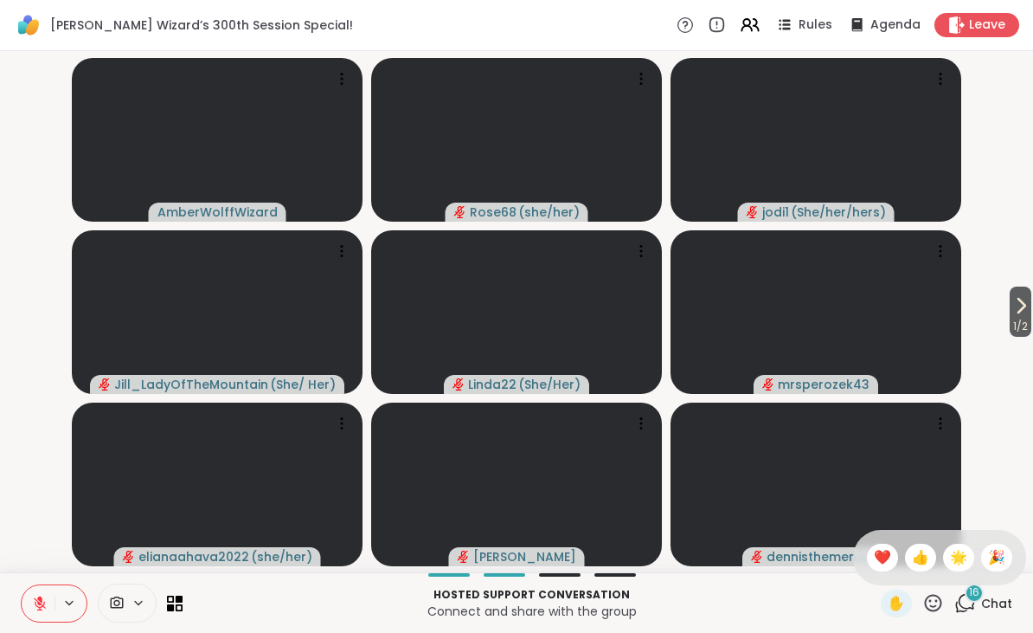
click at [880, 550] on span "❤️" at bounding box center [882, 557] width 17 height 21
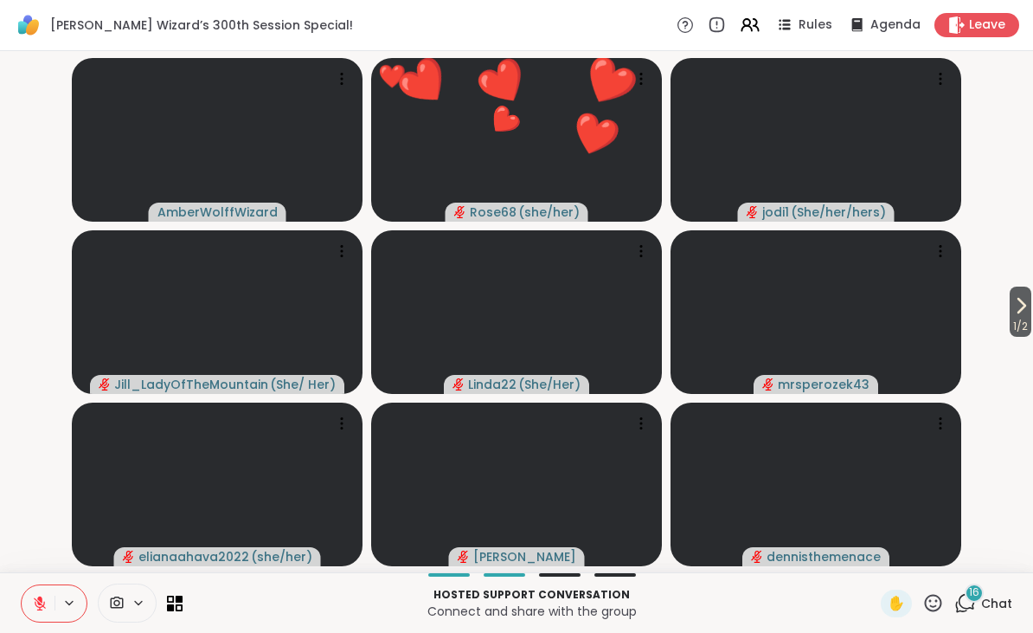
click at [941, 603] on icon at bounding box center [934, 603] width 22 height 22
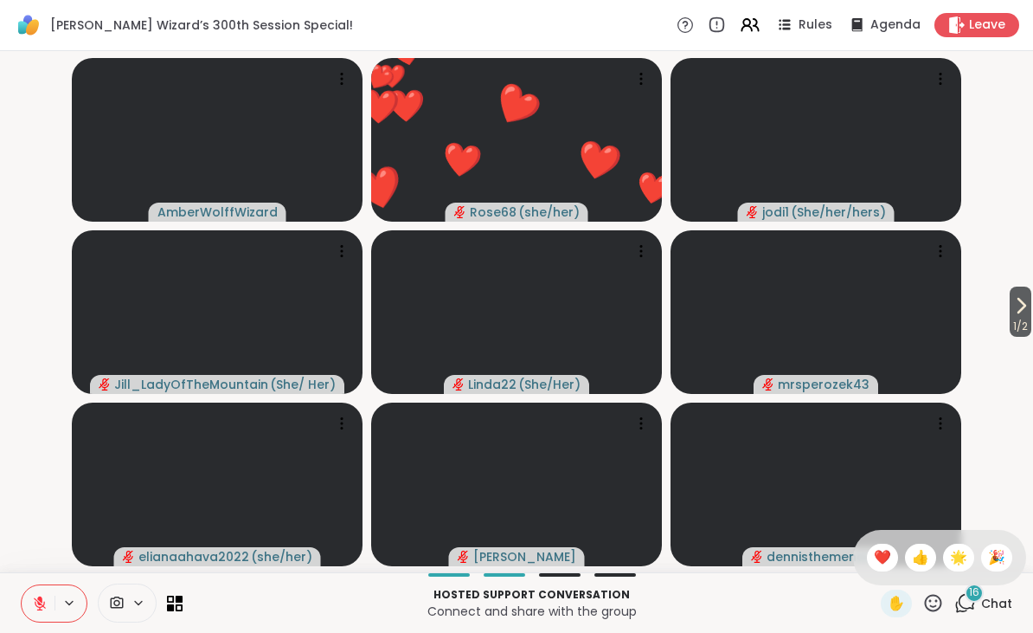
click at [967, 551] on div "🌟" at bounding box center [958, 558] width 31 height 28
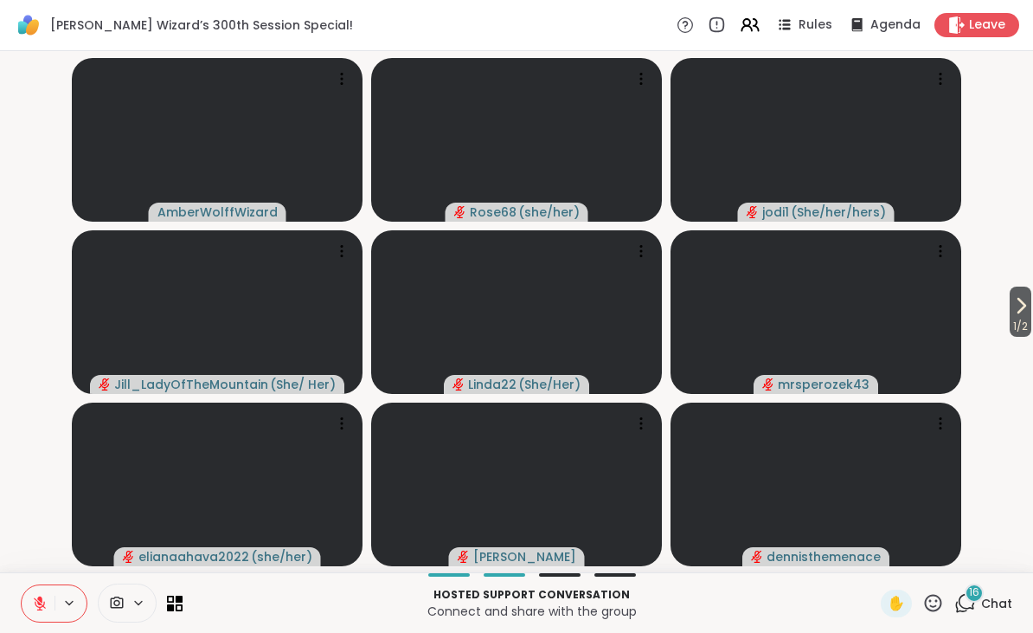
click at [1024, 305] on icon at bounding box center [1021, 305] width 21 height 21
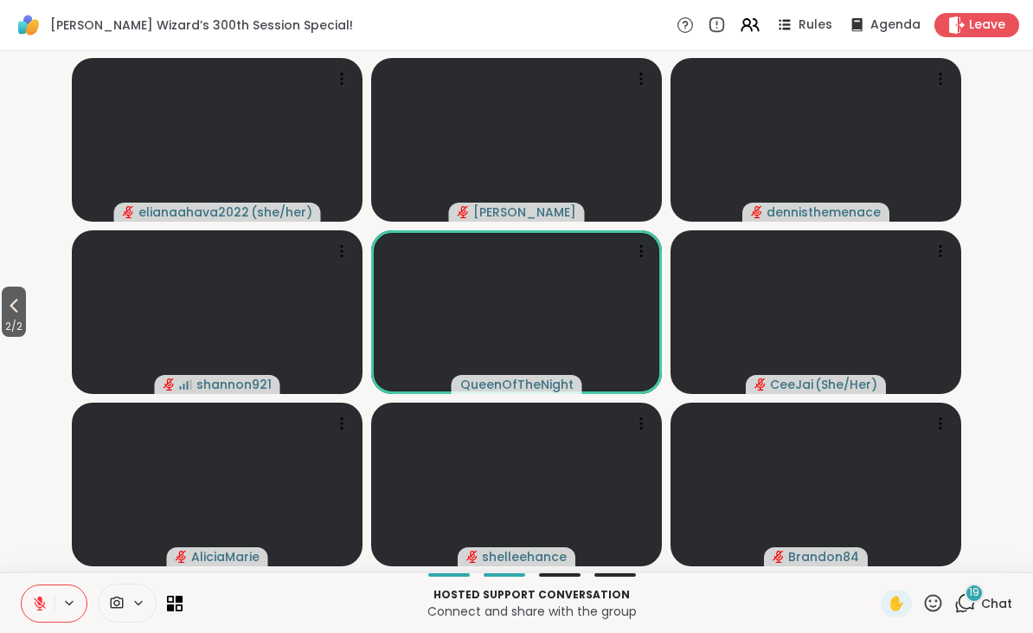
click at [943, 600] on icon at bounding box center [934, 603] width 22 height 22
click at [879, 544] on div "❤️" at bounding box center [882, 558] width 31 height 28
click at [930, 601] on icon at bounding box center [934, 603] width 22 height 22
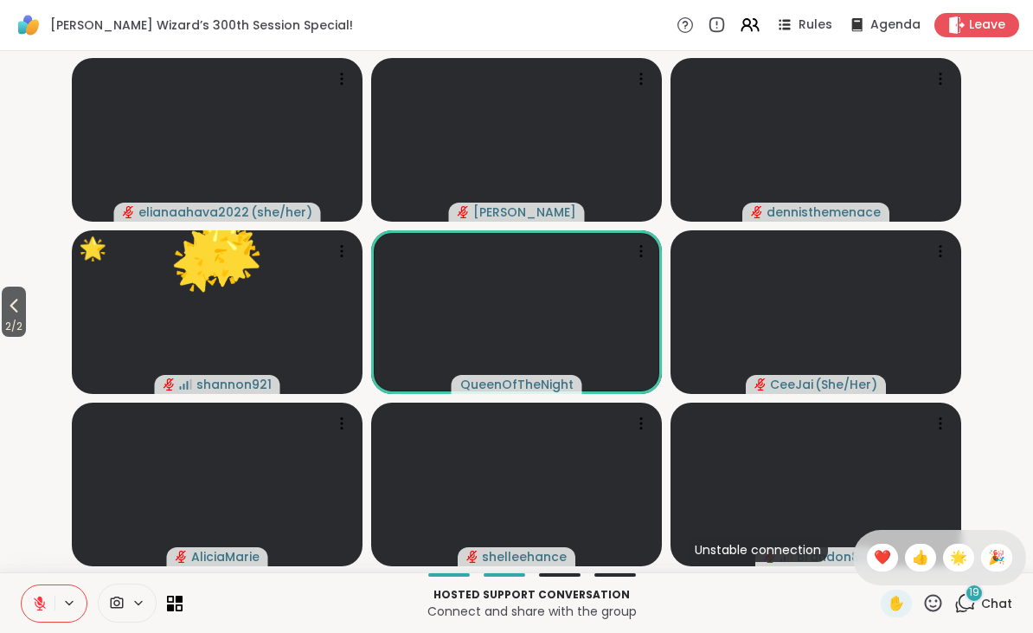
click at [952, 547] on span "🌟" at bounding box center [958, 557] width 17 height 21
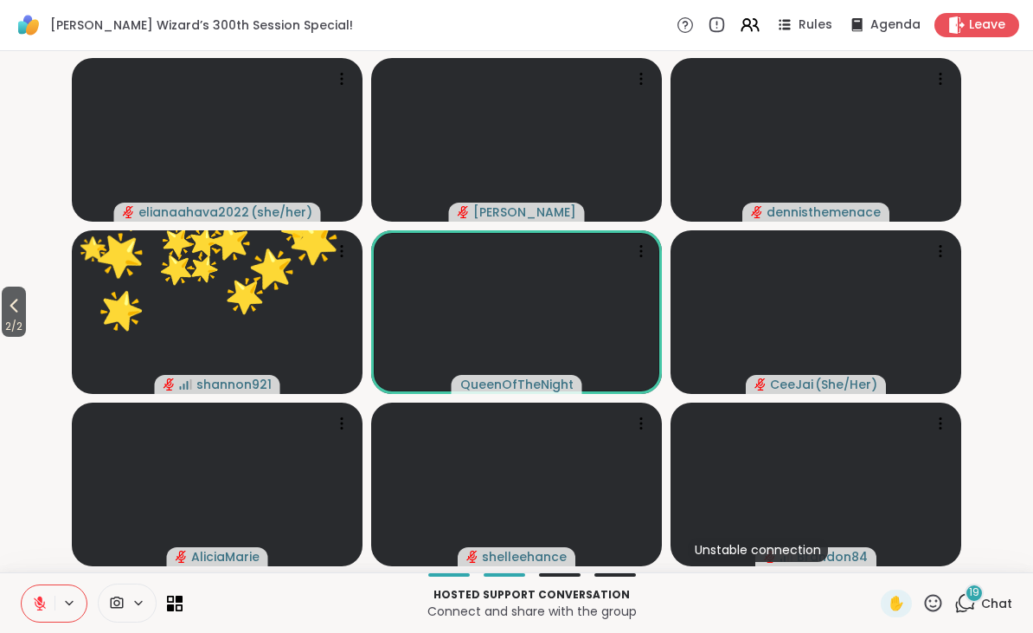
click at [928, 600] on icon at bounding box center [933, 602] width 17 height 17
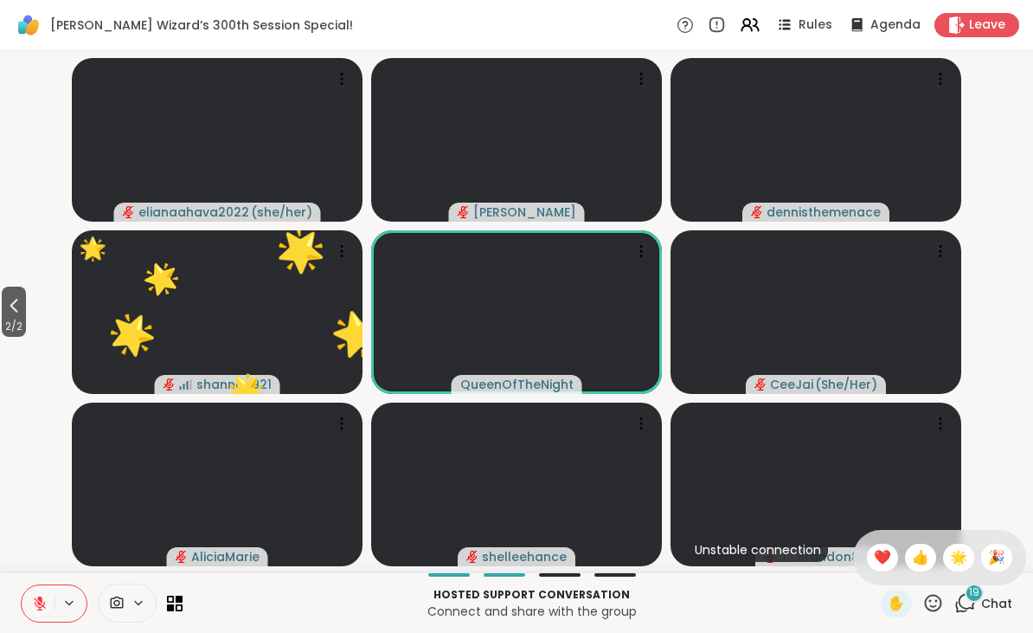
click at [996, 556] on span "🎉" at bounding box center [996, 557] width 17 height 21
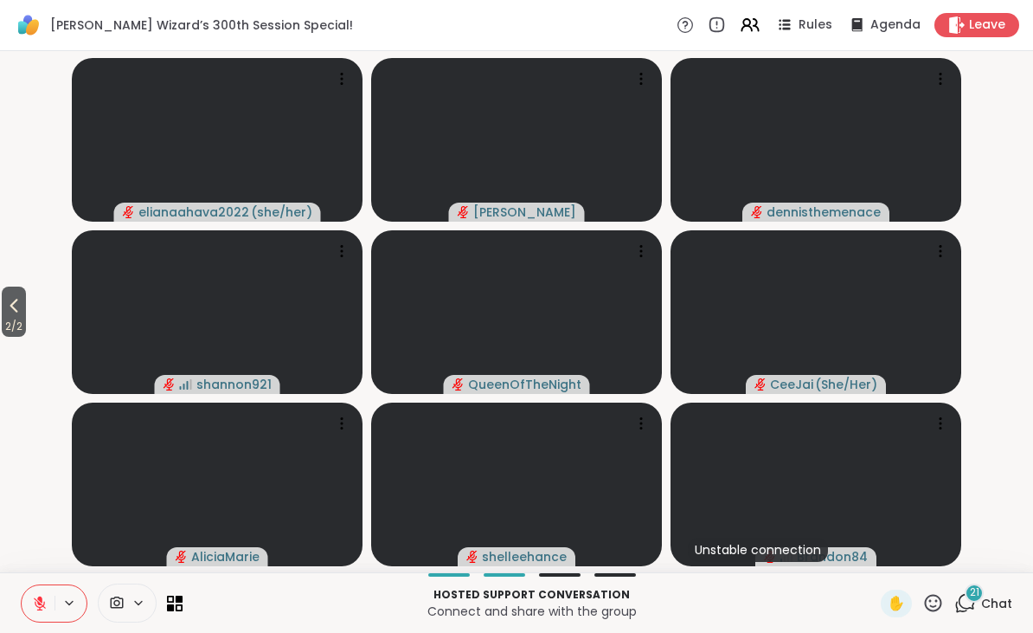
click at [17, 303] on icon at bounding box center [14, 306] width 8 height 14
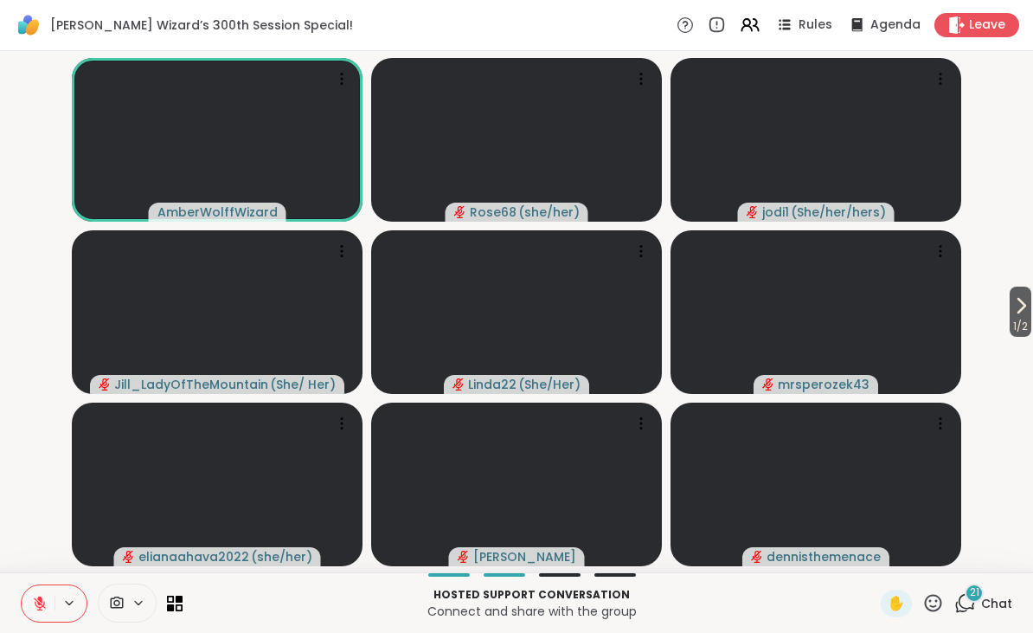
click at [1015, 335] on span "1 / 2" at bounding box center [1021, 326] width 22 height 21
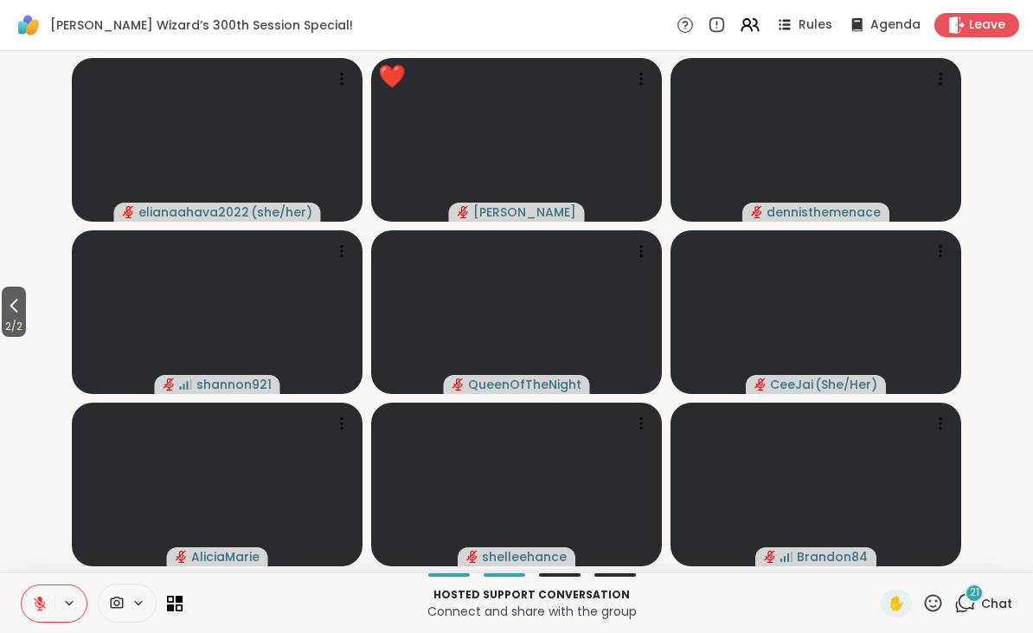
click at [932, 607] on icon at bounding box center [934, 603] width 22 height 22
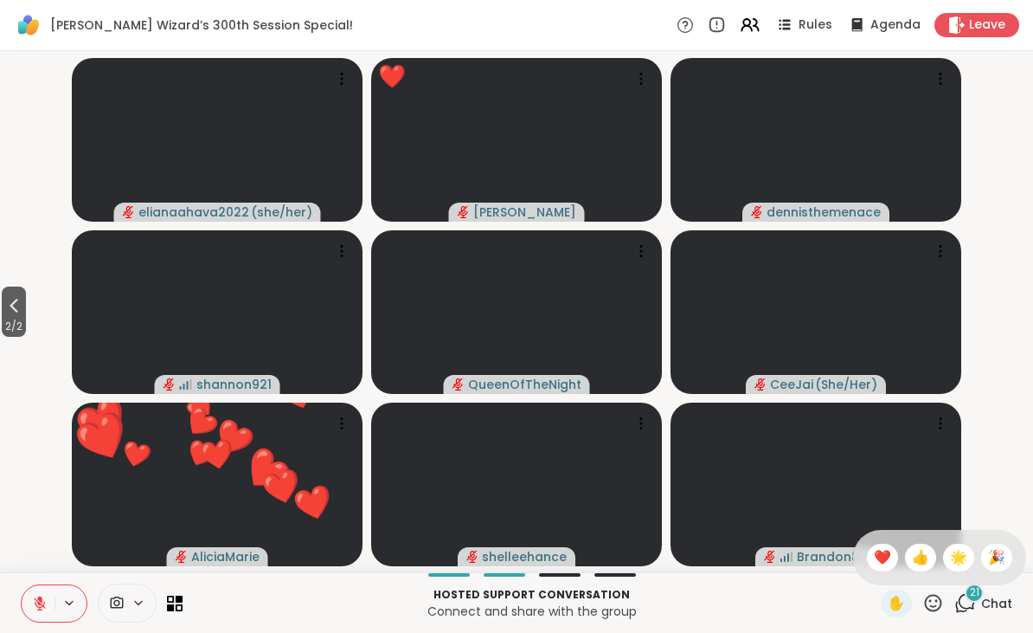
click at [884, 553] on span "❤️" at bounding box center [882, 557] width 17 height 21
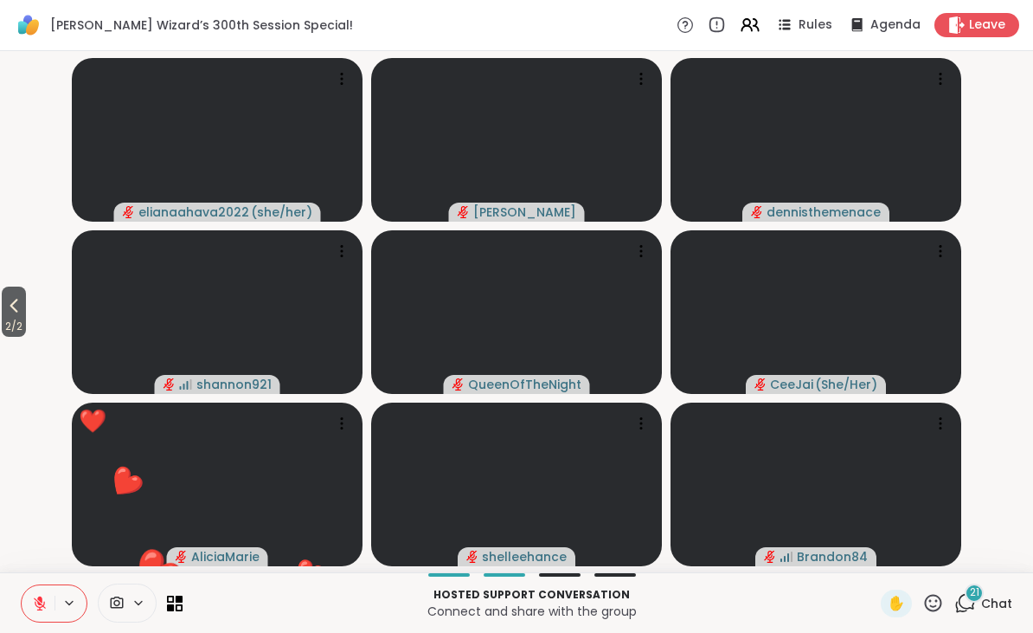
click at [976, 596] on span "21" at bounding box center [975, 592] width 10 height 15
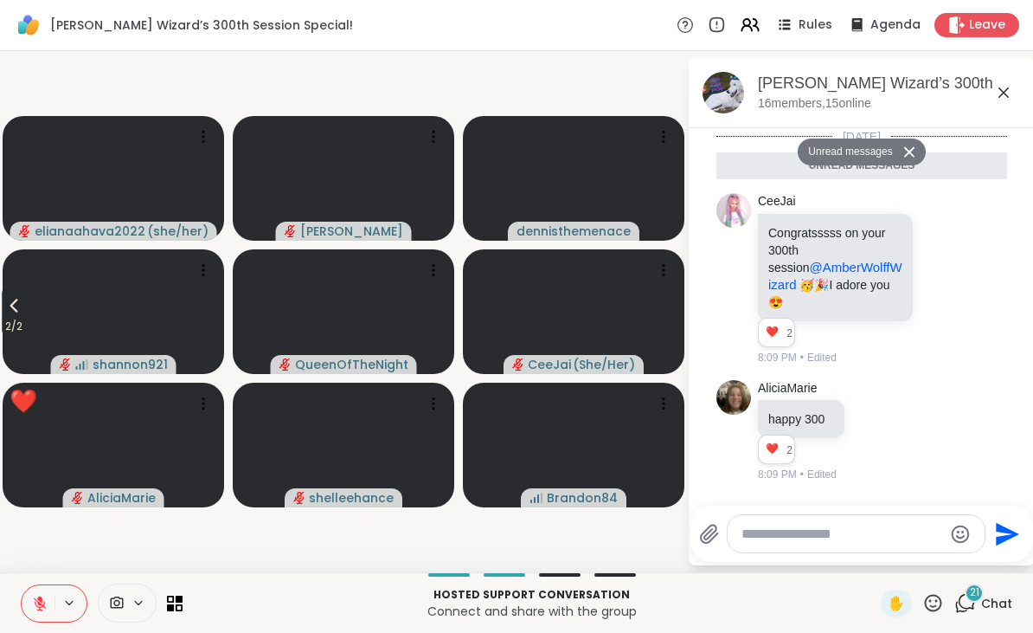
scroll to position [2566, 0]
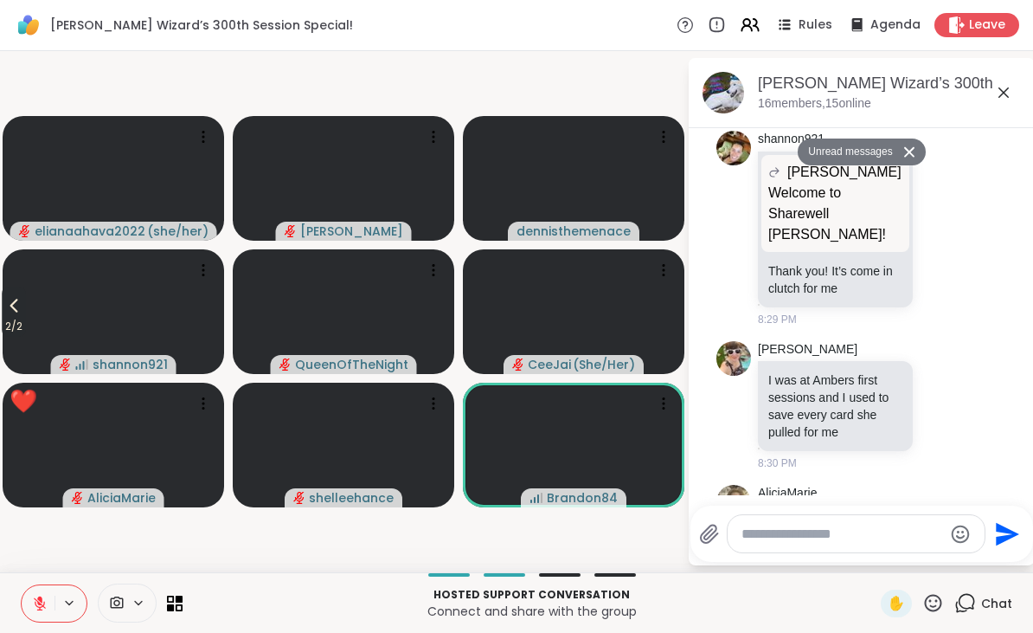
click at [818, 542] on textarea "Type your message" at bounding box center [843, 533] width 202 height 17
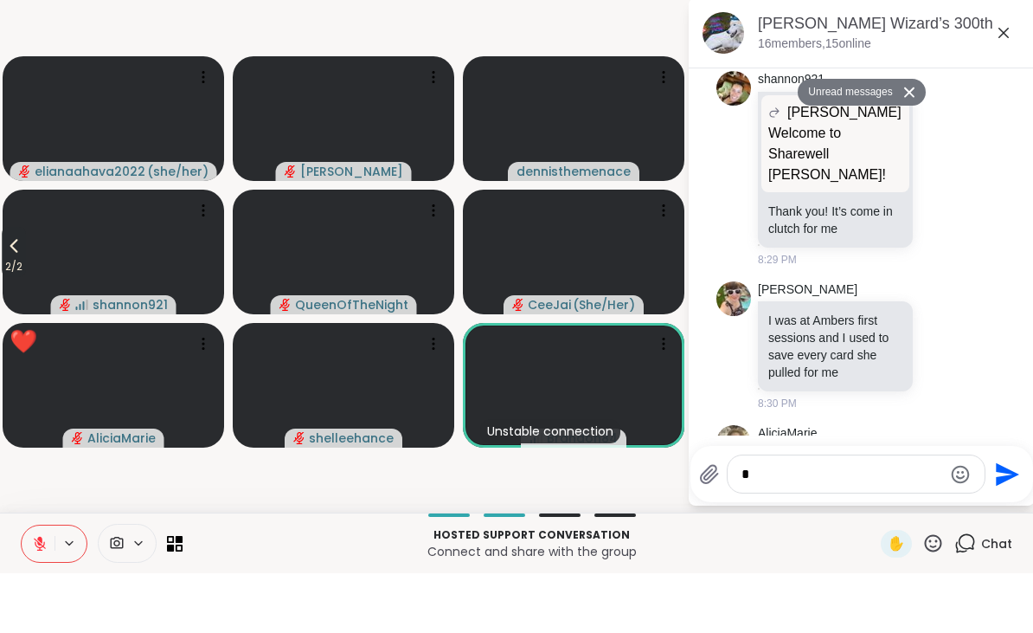
scroll to position [0, 0]
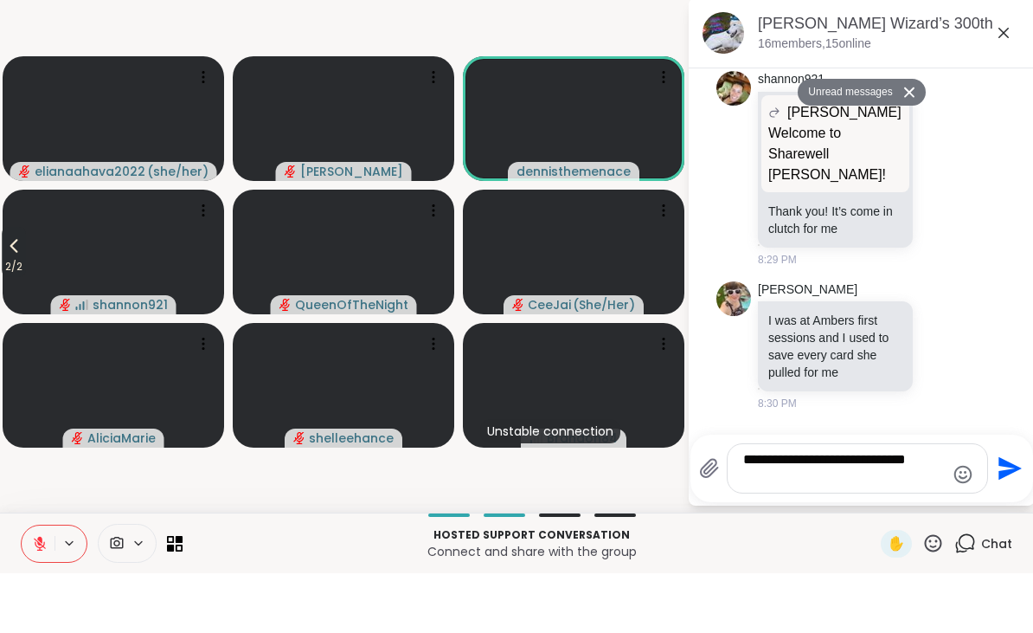
type textarea "**********"
click at [995, 514] on icon "Send" at bounding box center [1008, 528] width 28 height 28
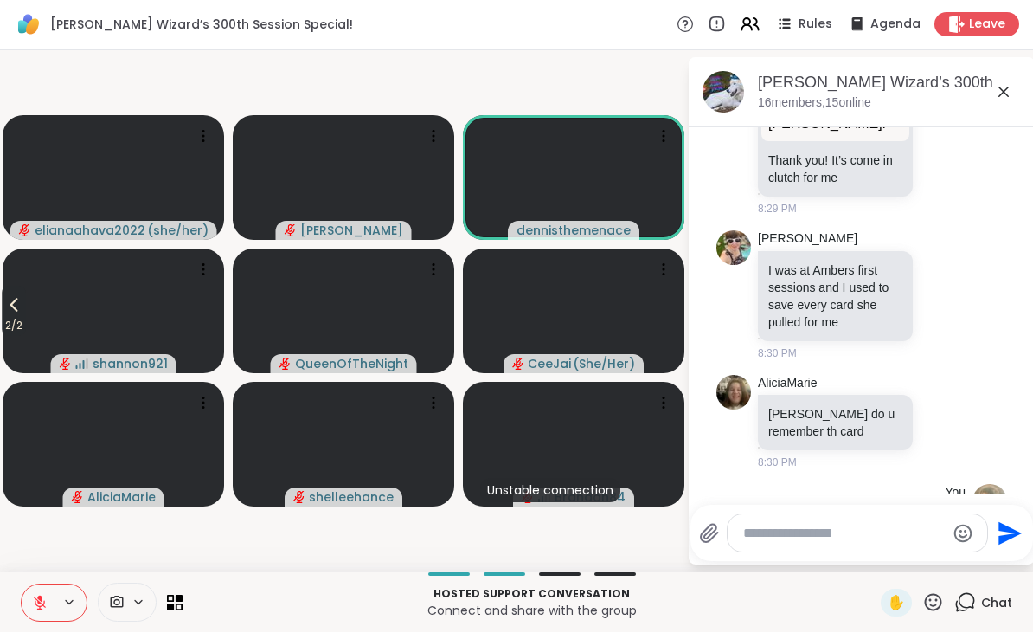
click at [998, 87] on icon at bounding box center [1004, 92] width 21 height 21
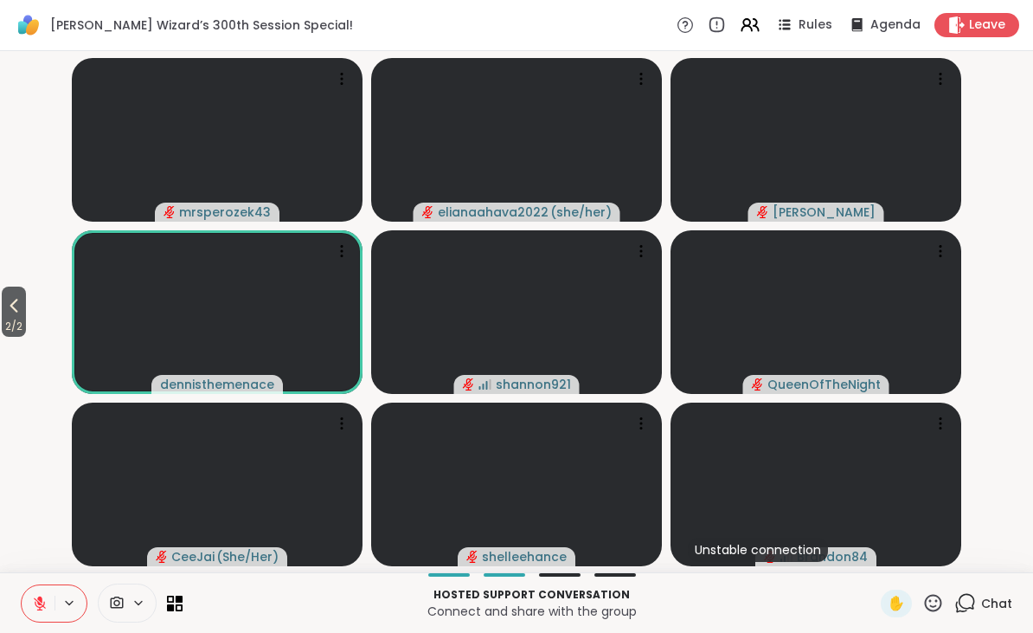
click at [943, 593] on icon at bounding box center [934, 603] width 22 height 22
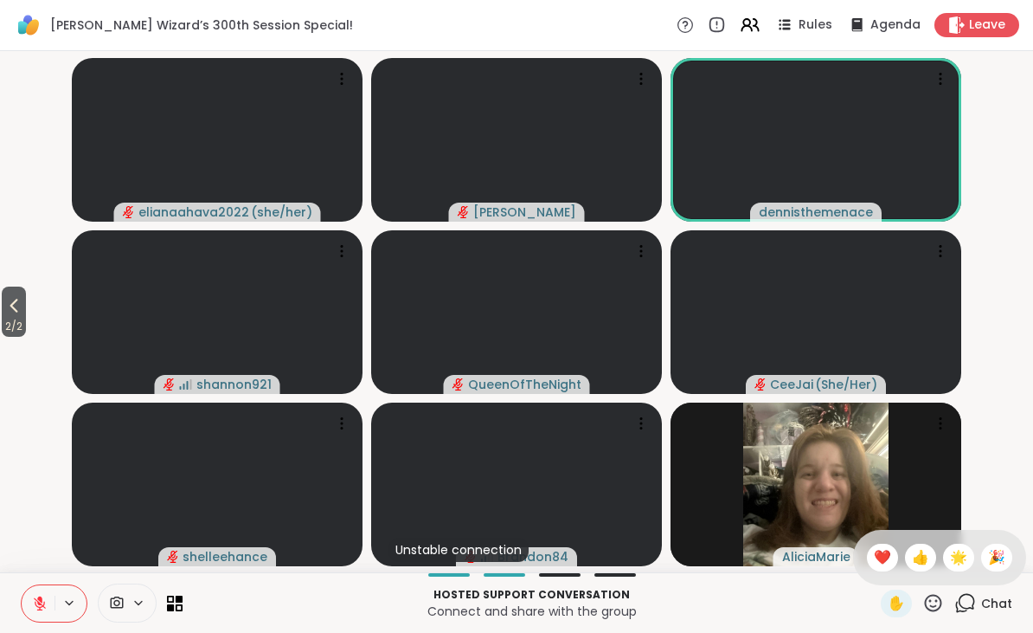
click at [874, 550] on span "❤️" at bounding box center [882, 557] width 17 height 21
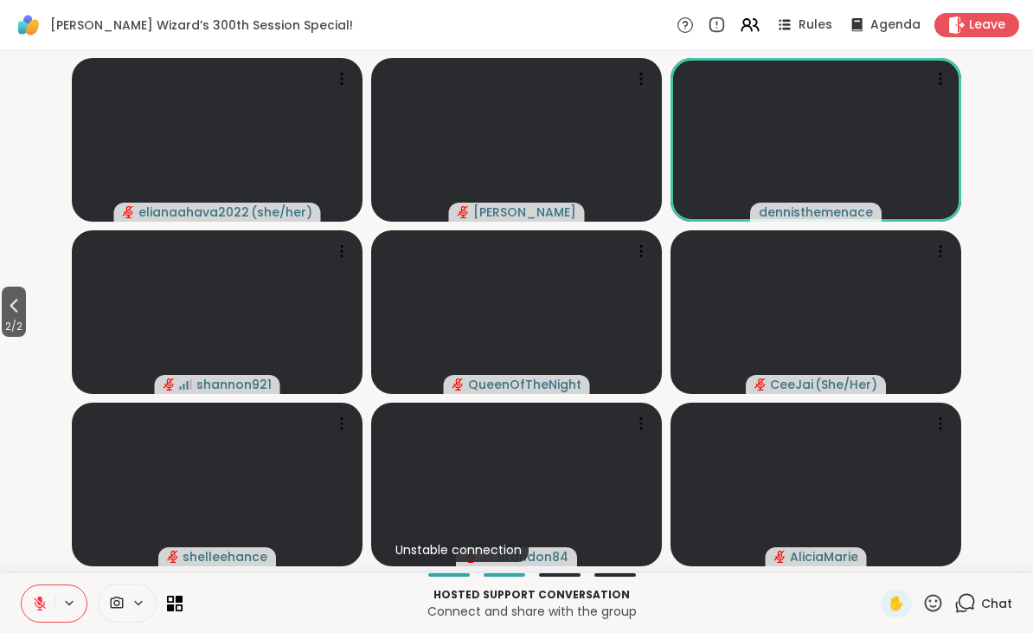
click at [936, 596] on icon at bounding box center [934, 603] width 22 height 22
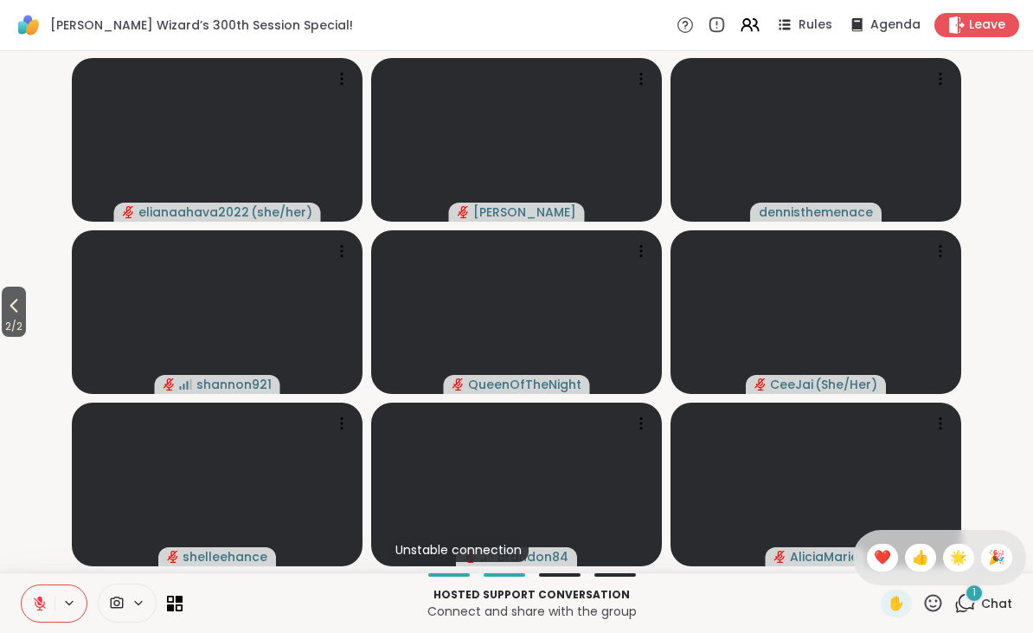
click at [961, 548] on span "🌟" at bounding box center [958, 557] width 17 height 21
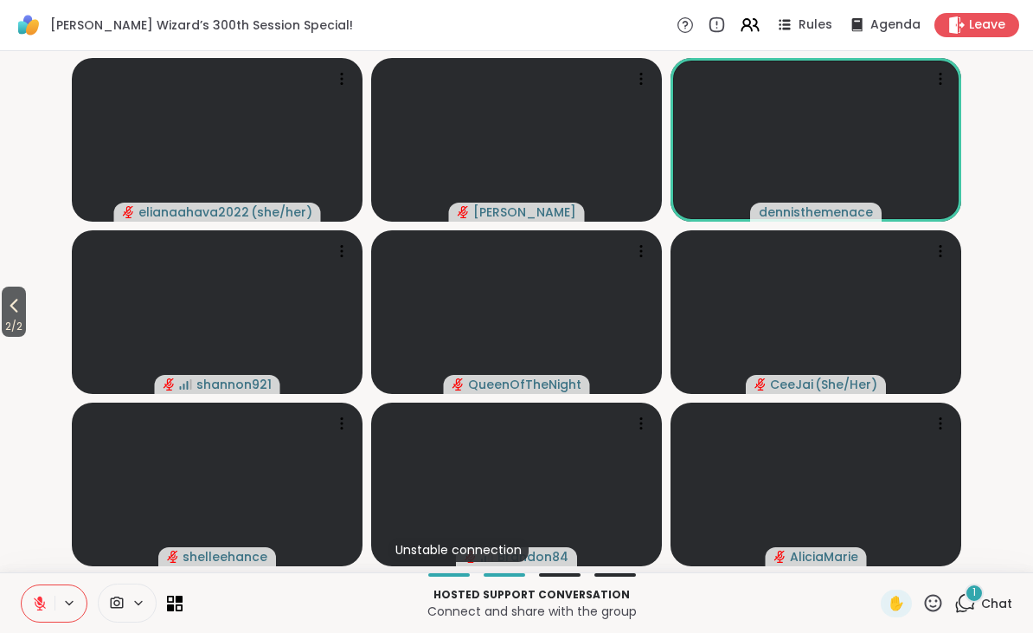
click at [924, 604] on icon at bounding box center [934, 603] width 22 height 22
click at [994, 549] on span "🎉" at bounding box center [996, 557] width 17 height 21
click at [975, 587] on span "1" at bounding box center [974, 592] width 3 height 15
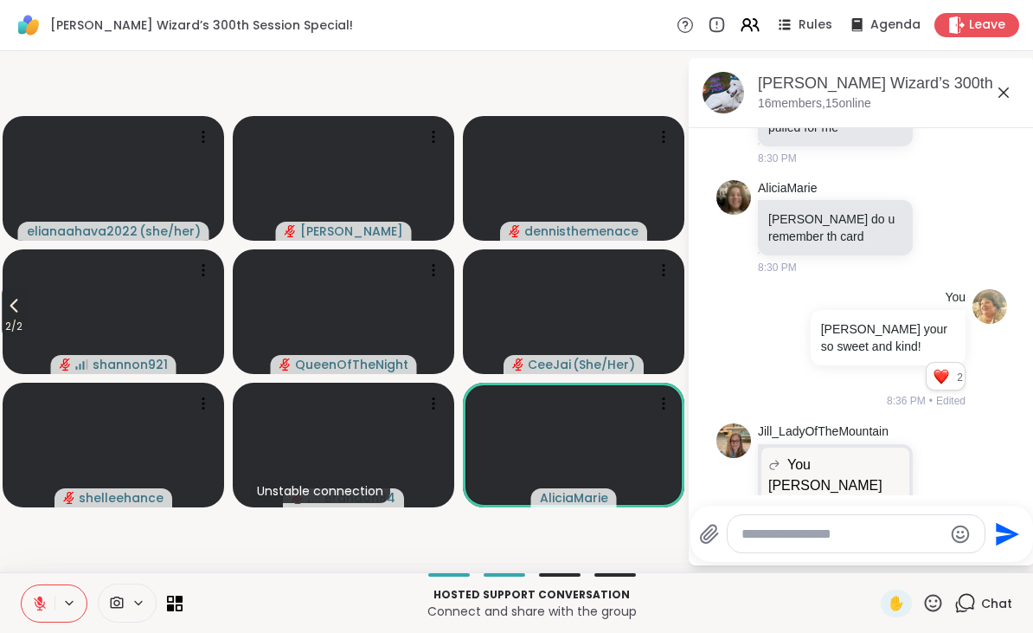
scroll to position [2854, 0]
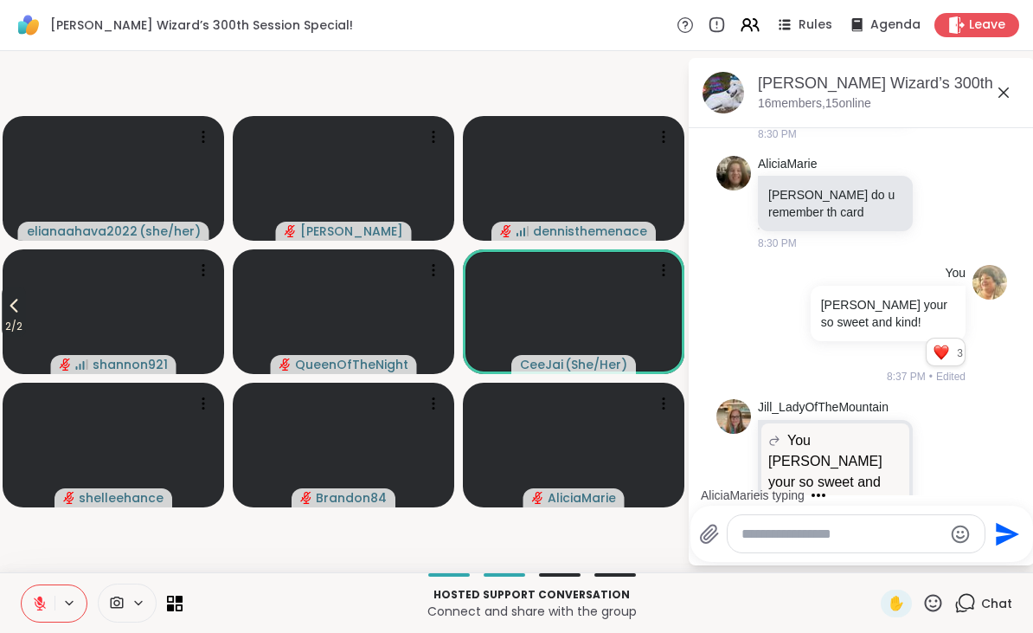
click at [790, 537] on textarea "Type your message" at bounding box center [843, 533] width 202 height 17
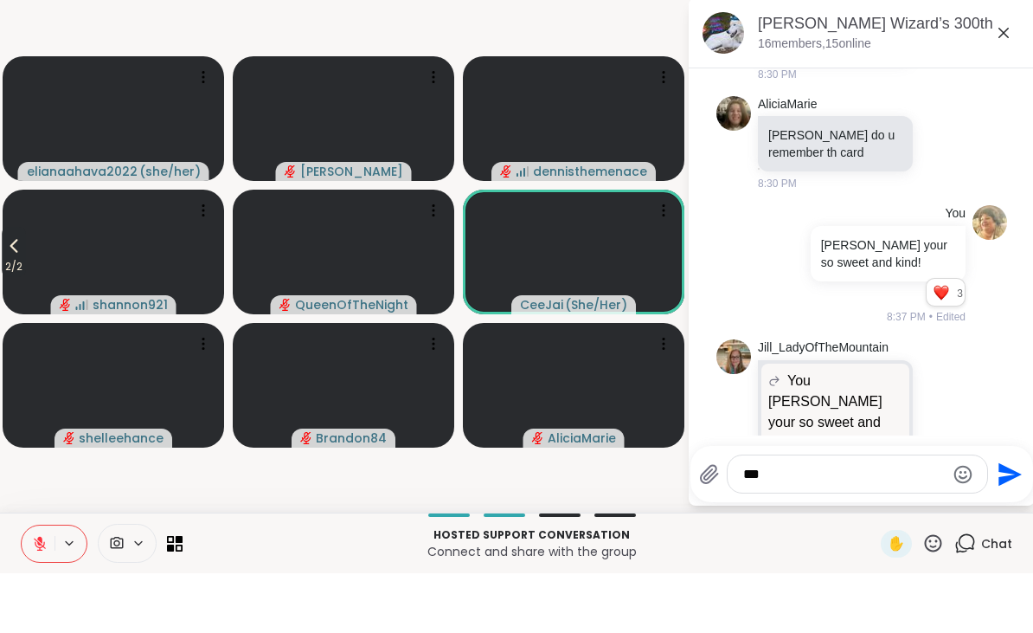
scroll to position [2963, 0]
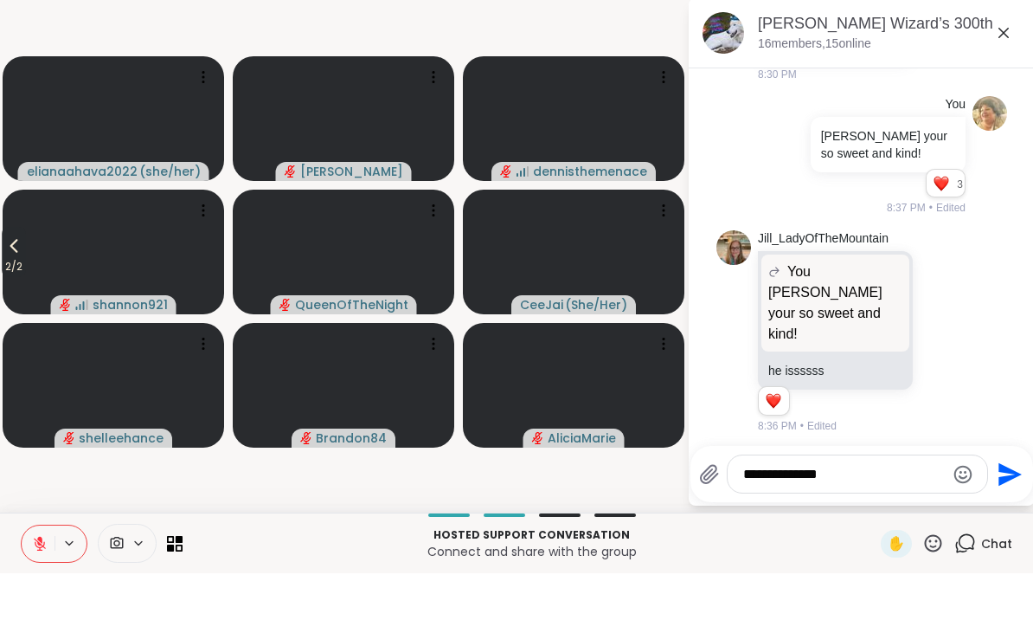
click at [795, 525] on textarea "**********" at bounding box center [844, 533] width 202 height 17
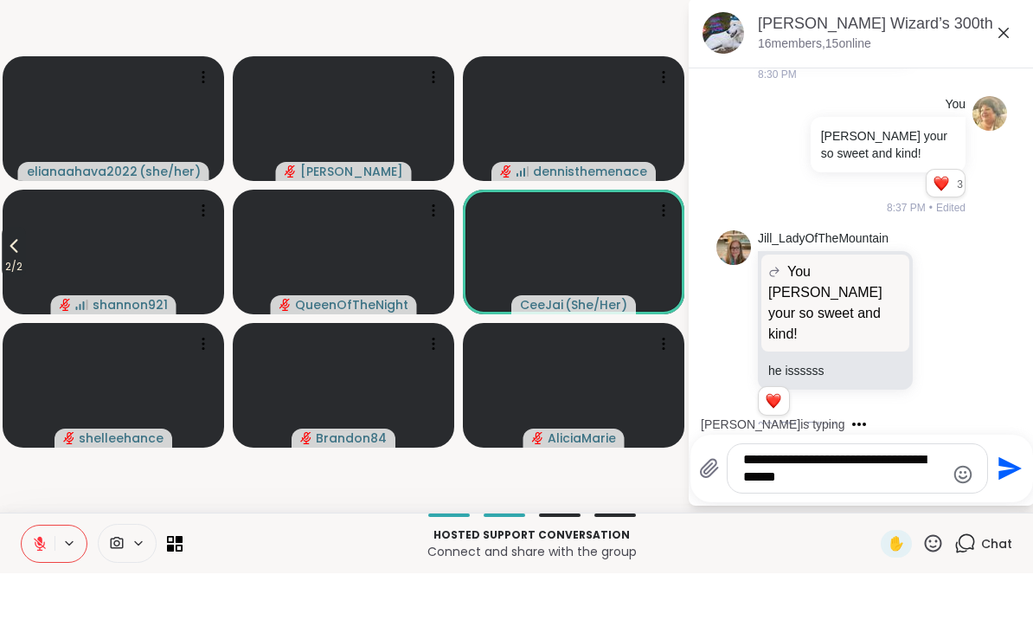
type textarea "**********"
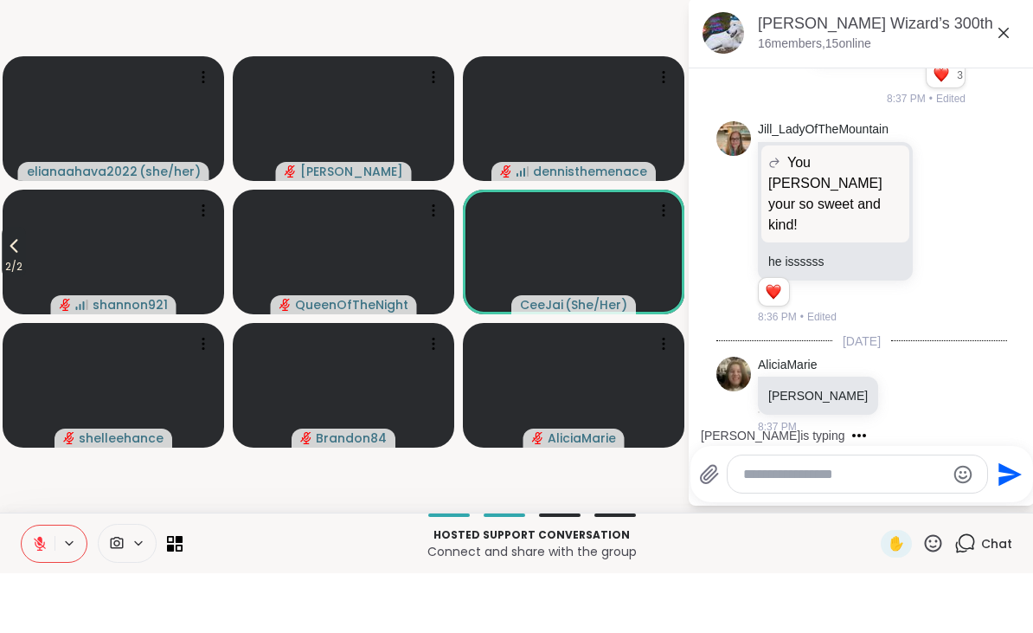
scroll to position [3164, 0]
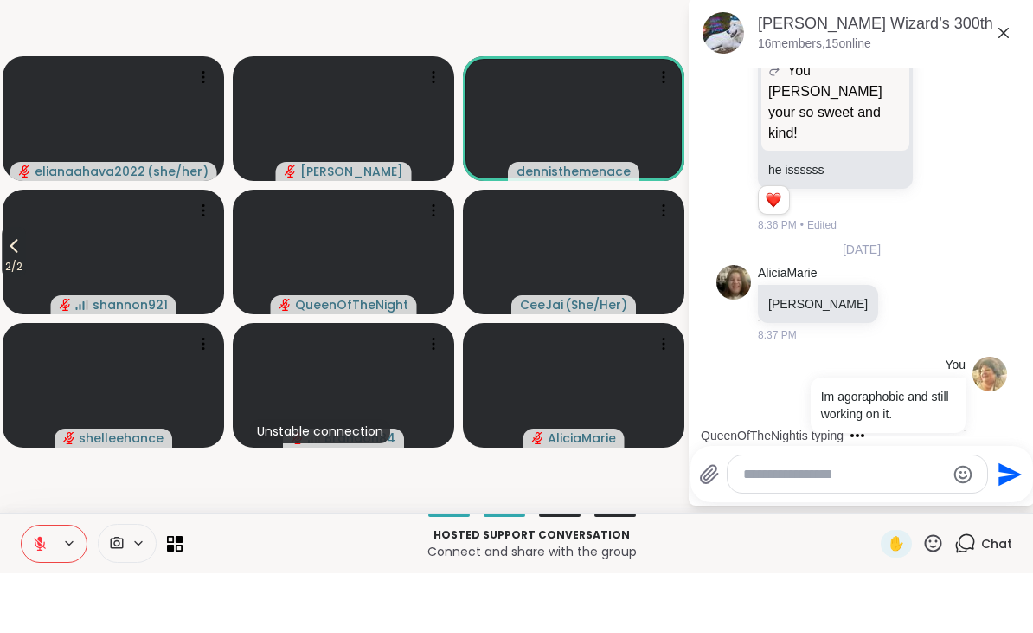
click at [998, 82] on icon at bounding box center [1004, 92] width 21 height 21
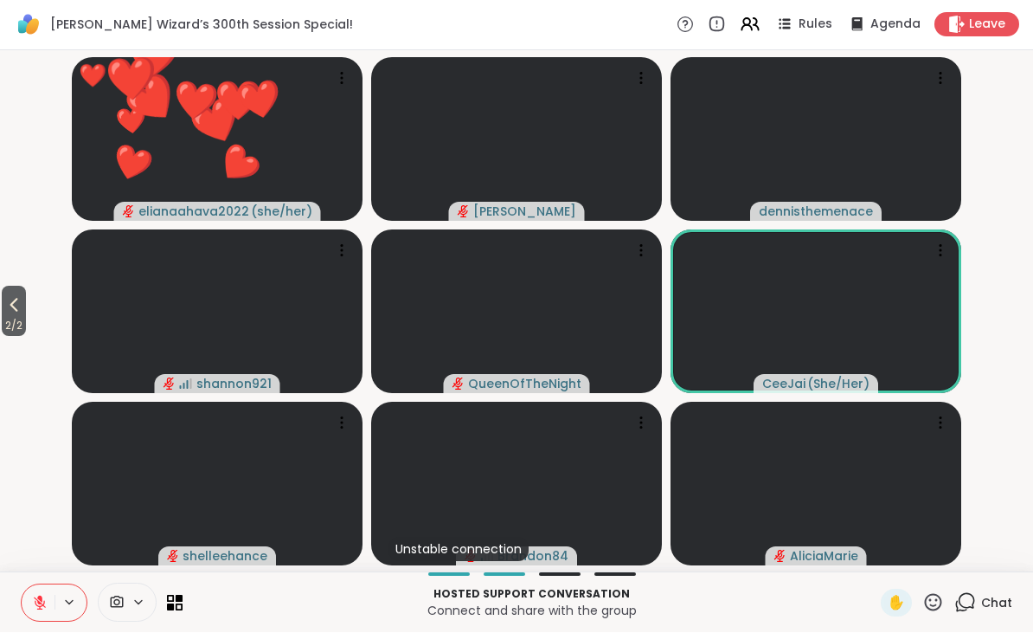
click at [941, 592] on icon at bounding box center [934, 603] width 22 height 22
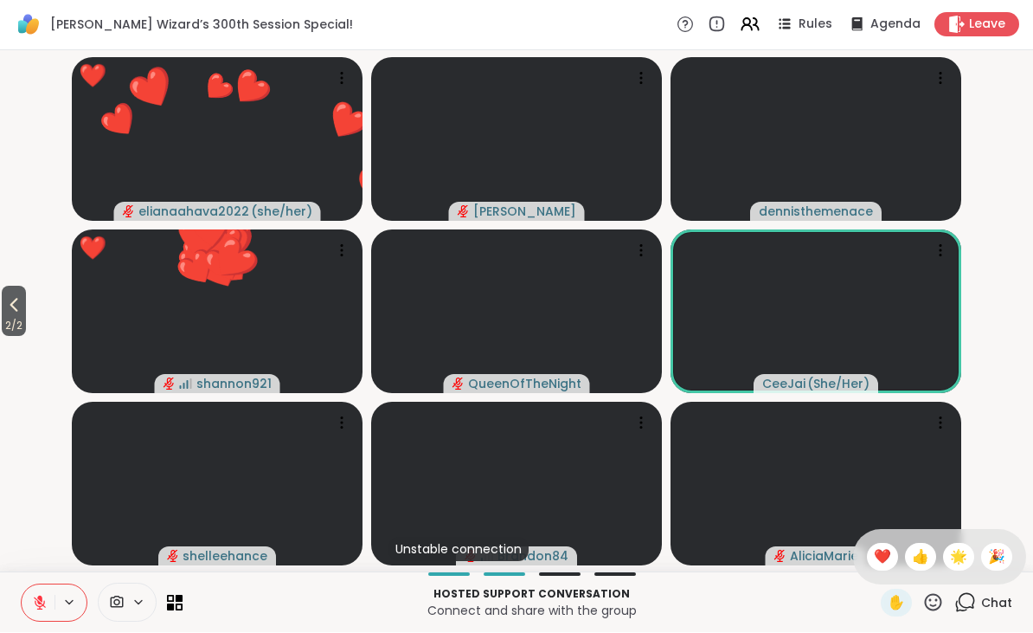
click at [874, 553] on span "❤️" at bounding box center [882, 557] width 17 height 21
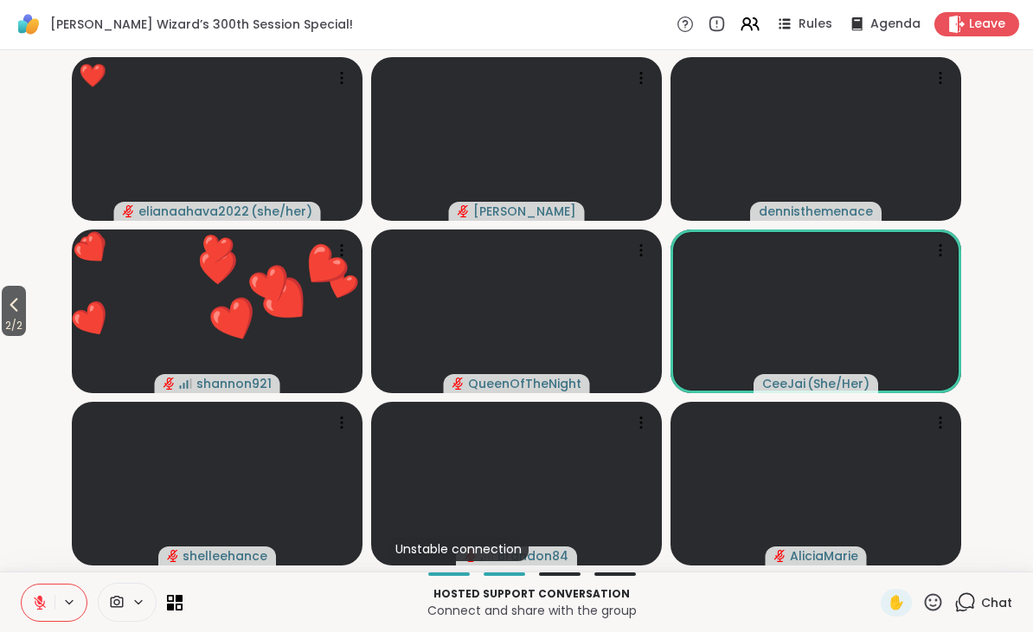
click at [935, 599] on icon at bounding box center [934, 603] width 22 height 22
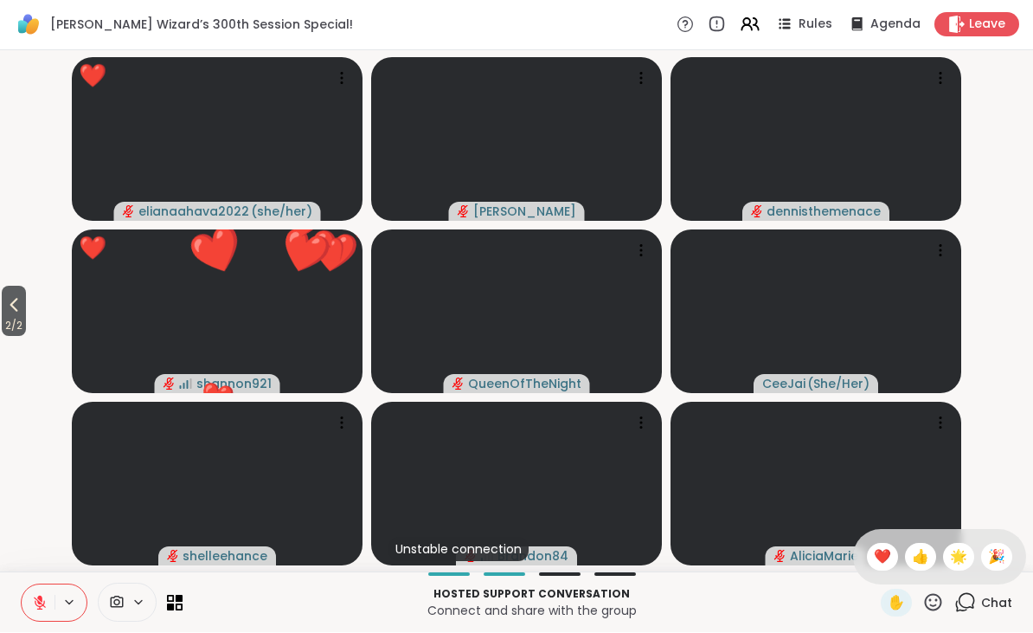
click at [881, 550] on span "❤️" at bounding box center [882, 557] width 17 height 21
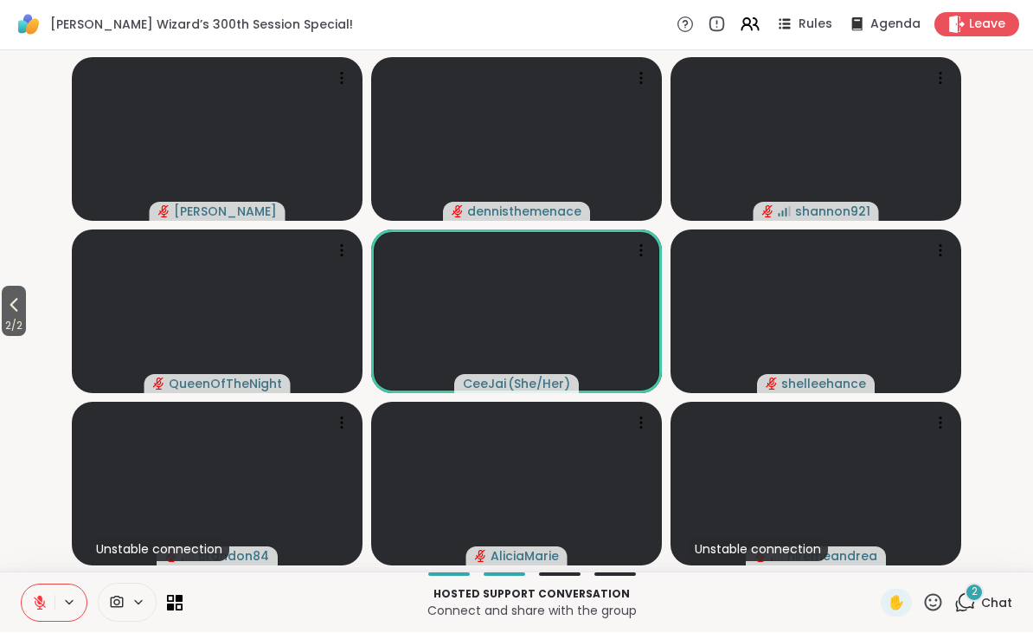
click at [7, 303] on icon at bounding box center [13, 305] width 21 height 21
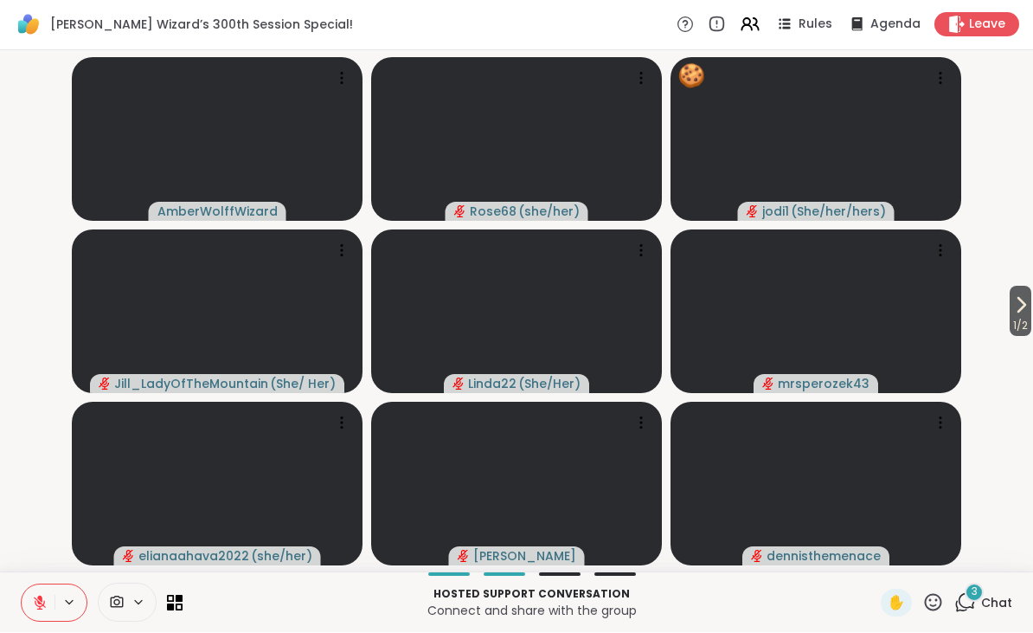
click at [933, 586] on div "Hosted support conversation Connect and share with the group ✋ 3 Chat" at bounding box center [516, 602] width 1033 height 61
click at [928, 602] on icon at bounding box center [934, 603] width 22 height 22
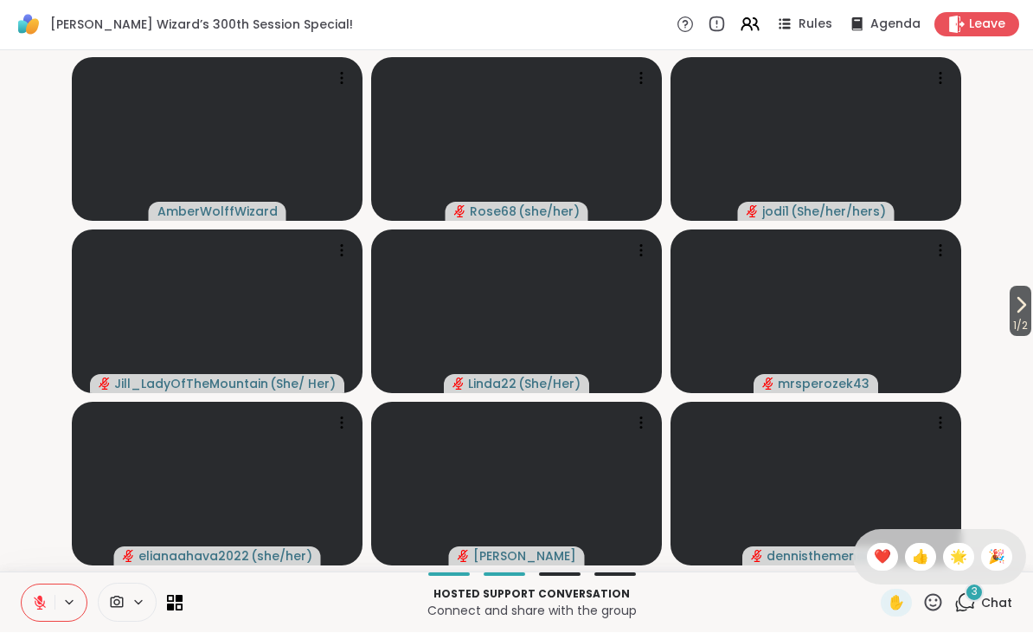
click at [956, 547] on span "🌟" at bounding box center [958, 557] width 17 height 21
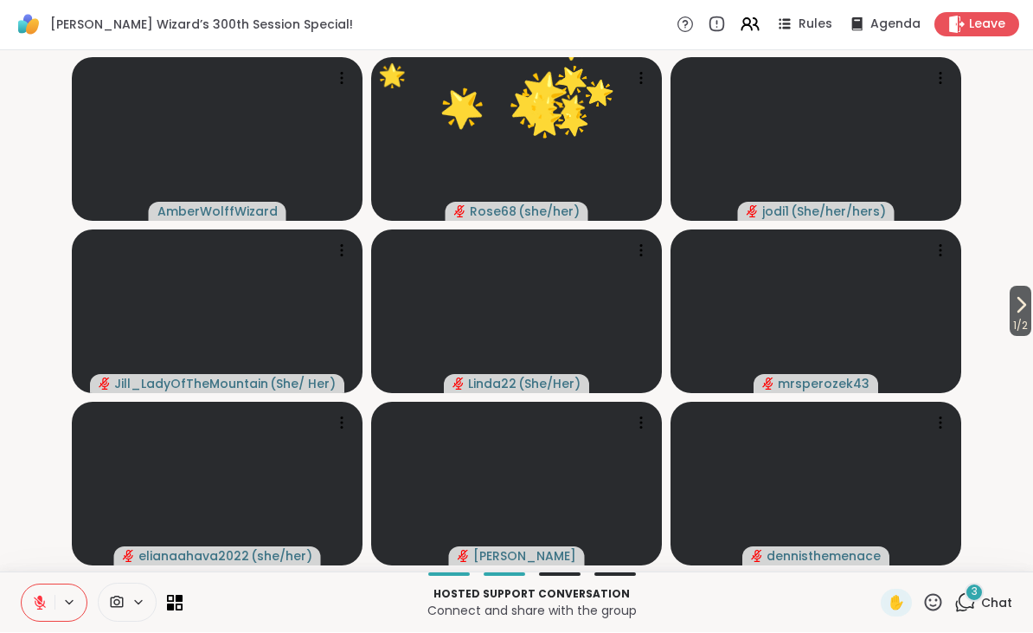
click at [931, 596] on icon at bounding box center [934, 603] width 22 height 22
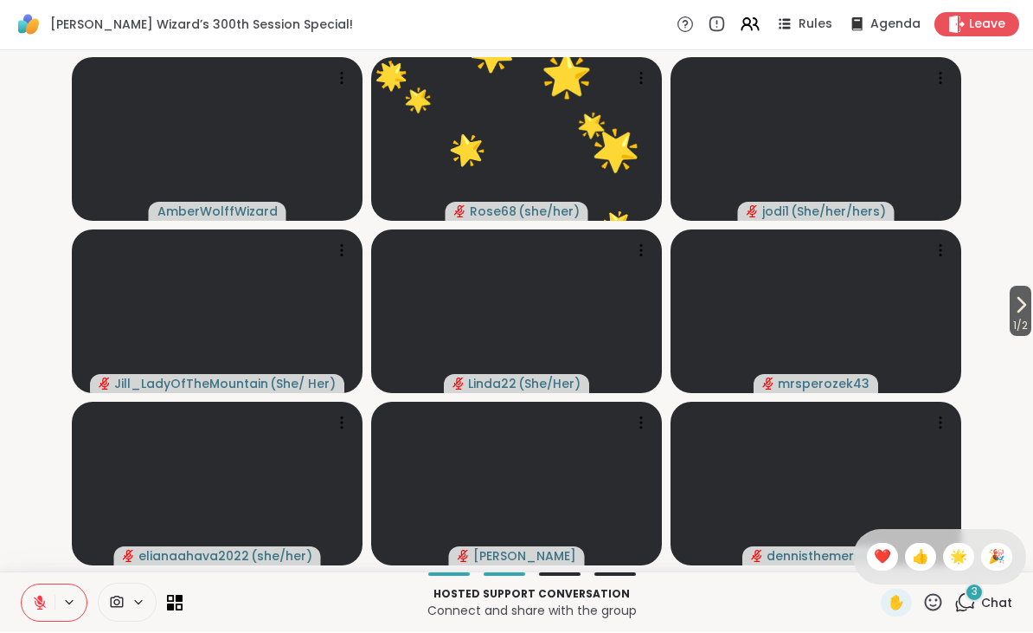
click at [961, 552] on span "🌟" at bounding box center [958, 557] width 17 height 21
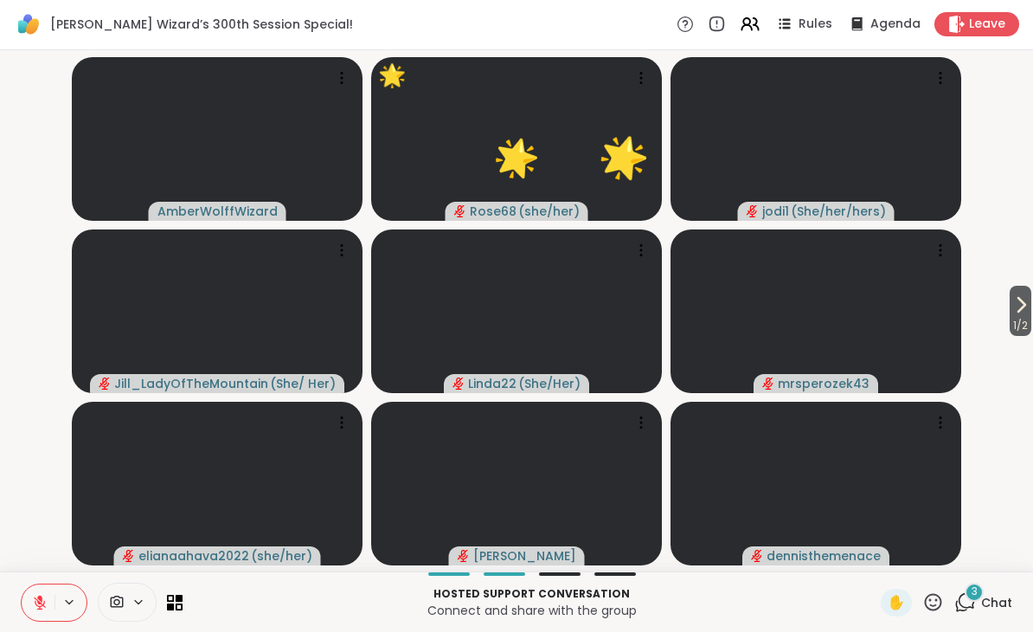
click at [926, 602] on icon at bounding box center [933, 602] width 17 height 17
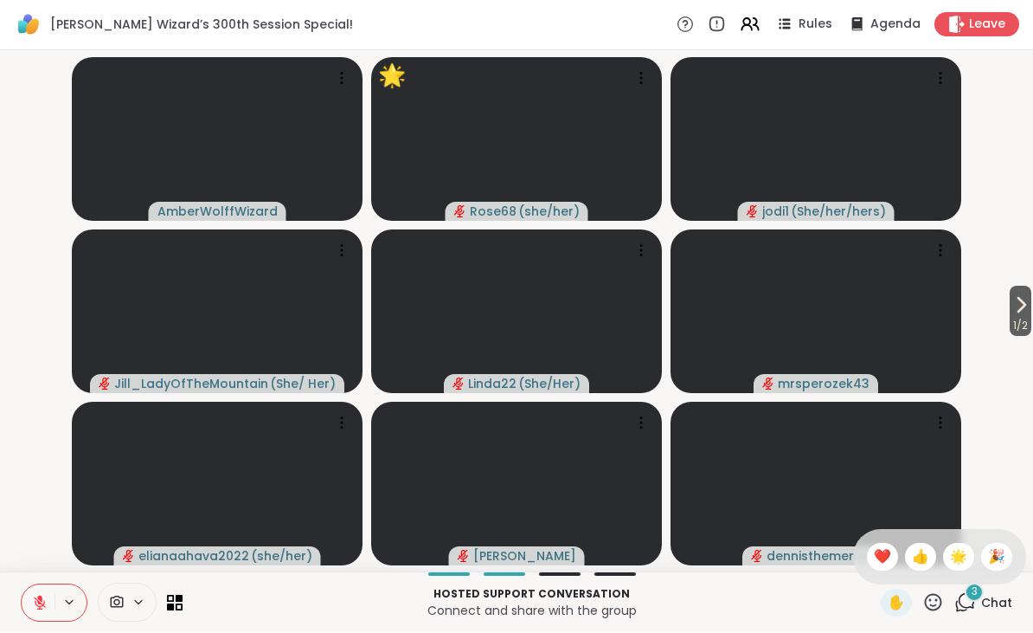
click at [954, 550] on span "🌟" at bounding box center [958, 557] width 17 height 21
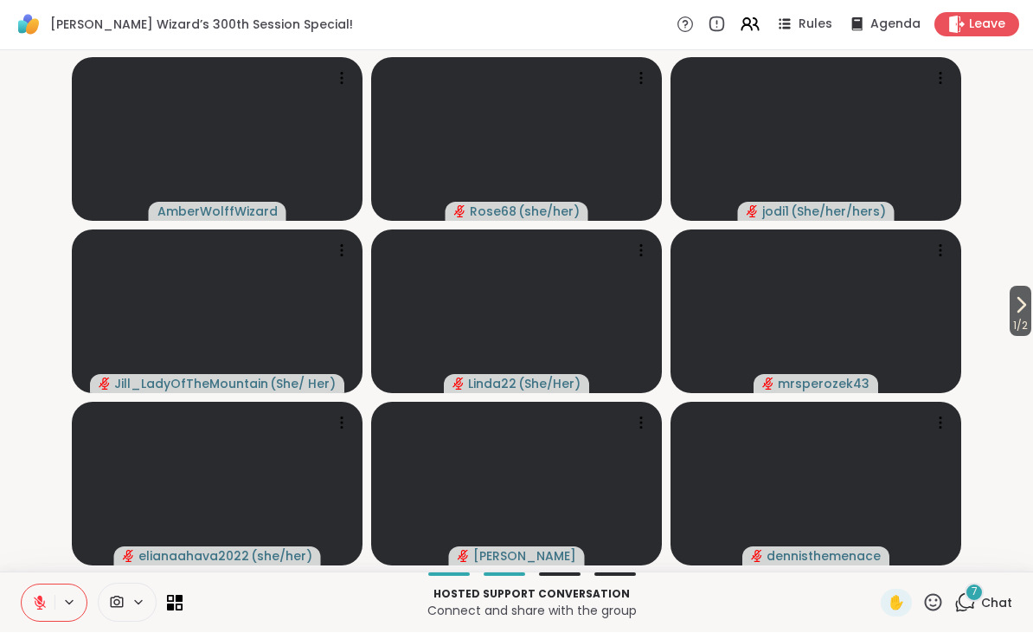
click at [943, 595] on icon at bounding box center [934, 603] width 22 height 22
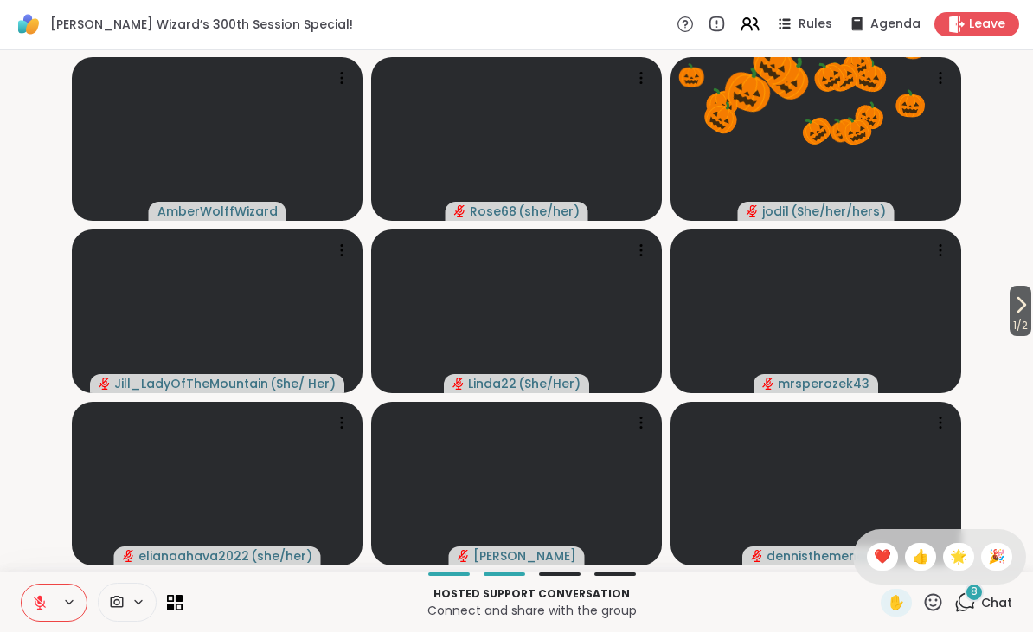
click at [998, 547] on span "🎉" at bounding box center [996, 557] width 17 height 21
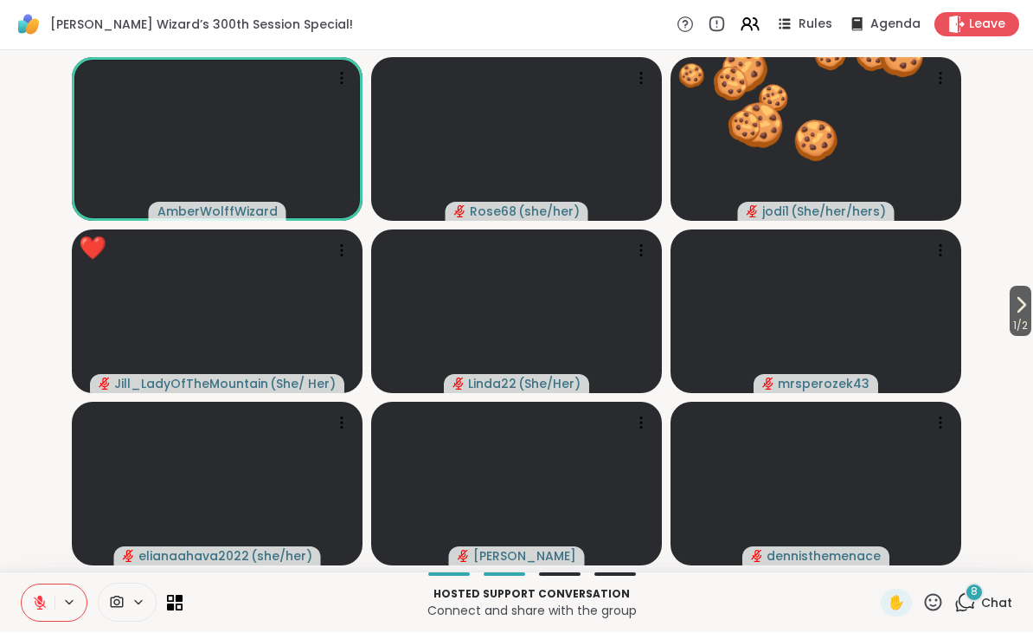
click at [40, 593] on button at bounding box center [38, 603] width 33 height 36
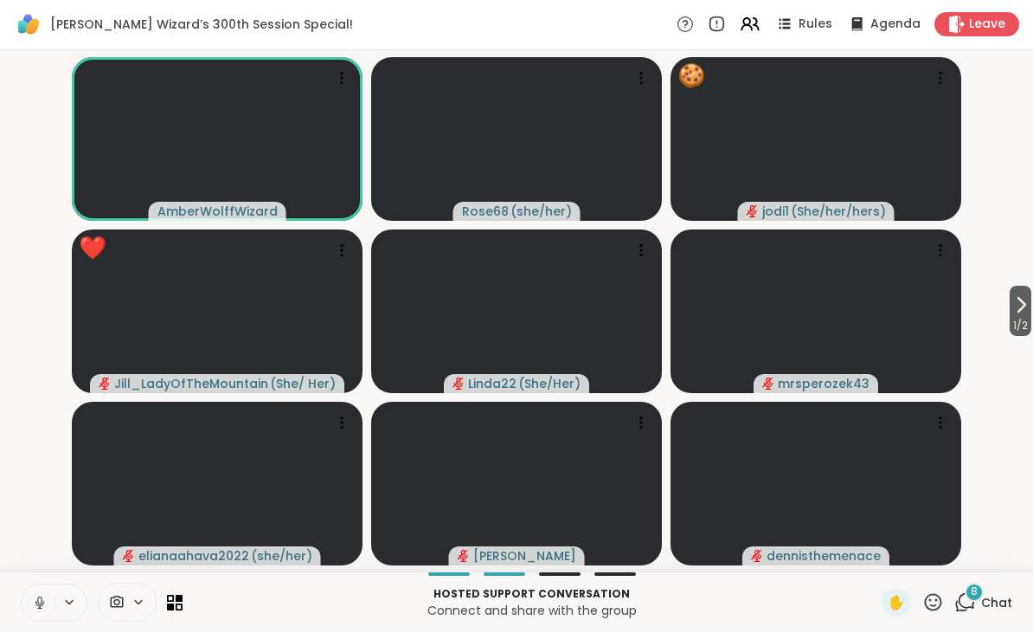
click at [61, 599] on button at bounding box center [71, 602] width 32 height 15
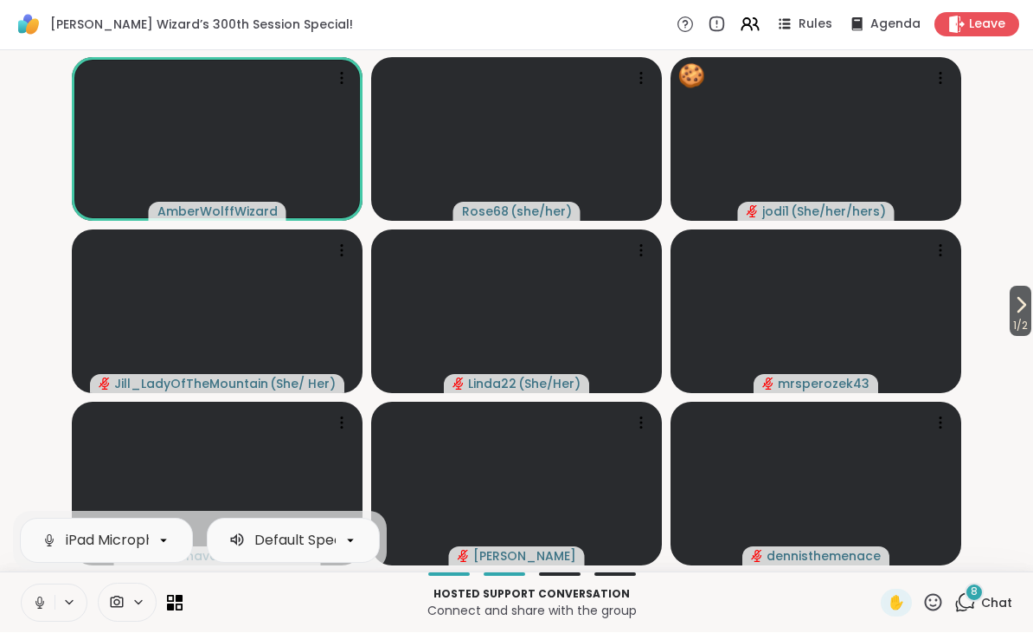
click at [50, 599] on button at bounding box center [38, 603] width 33 height 36
click at [936, 608] on icon at bounding box center [934, 603] width 22 height 22
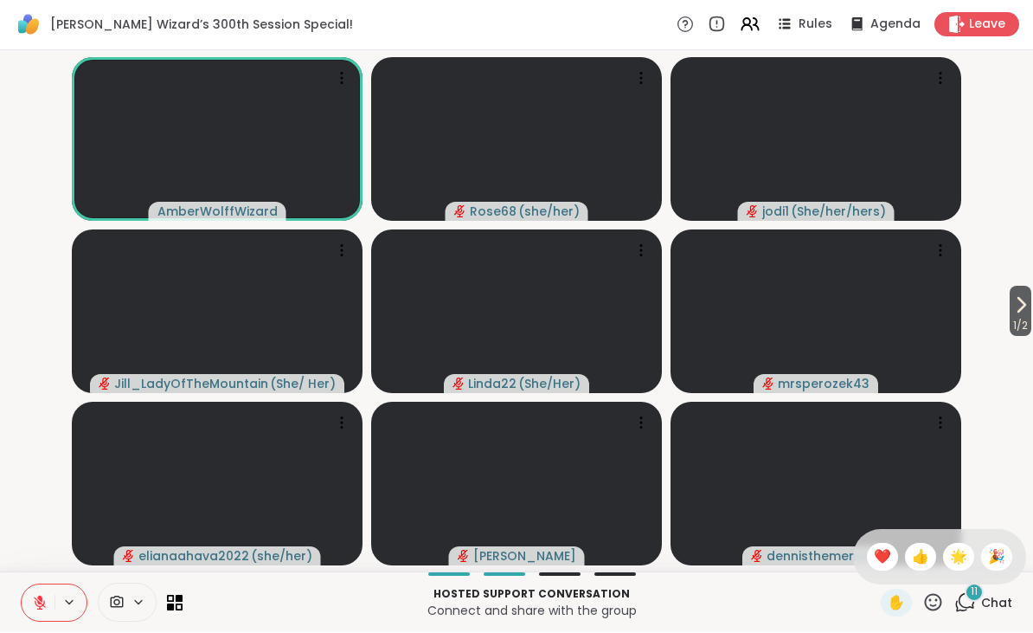
click at [874, 557] on span "❤️" at bounding box center [882, 557] width 17 height 21
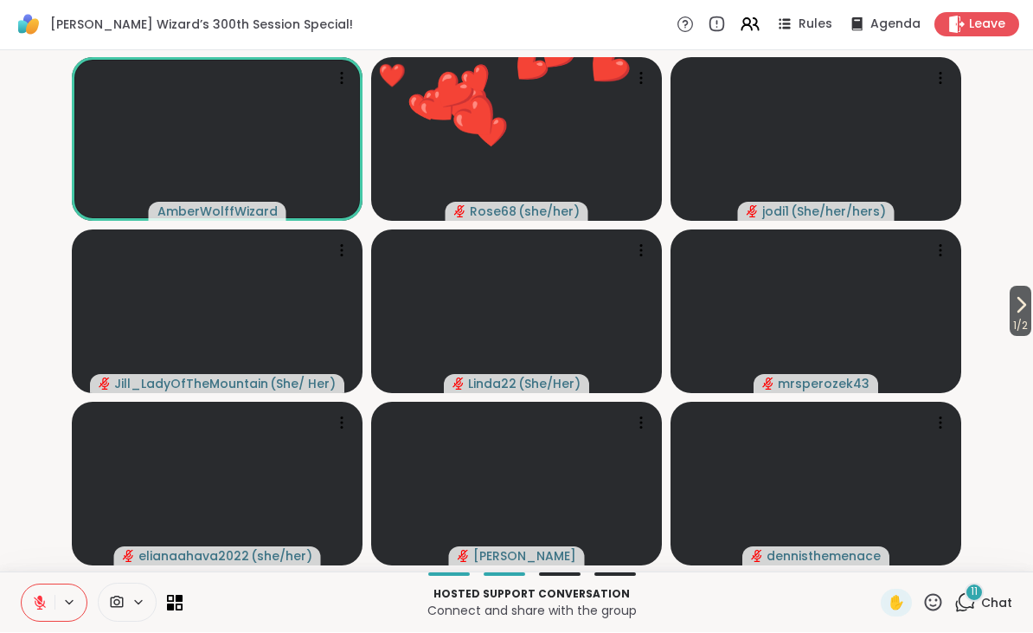
click at [927, 600] on icon at bounding box center [933, 602] width 17 height 17
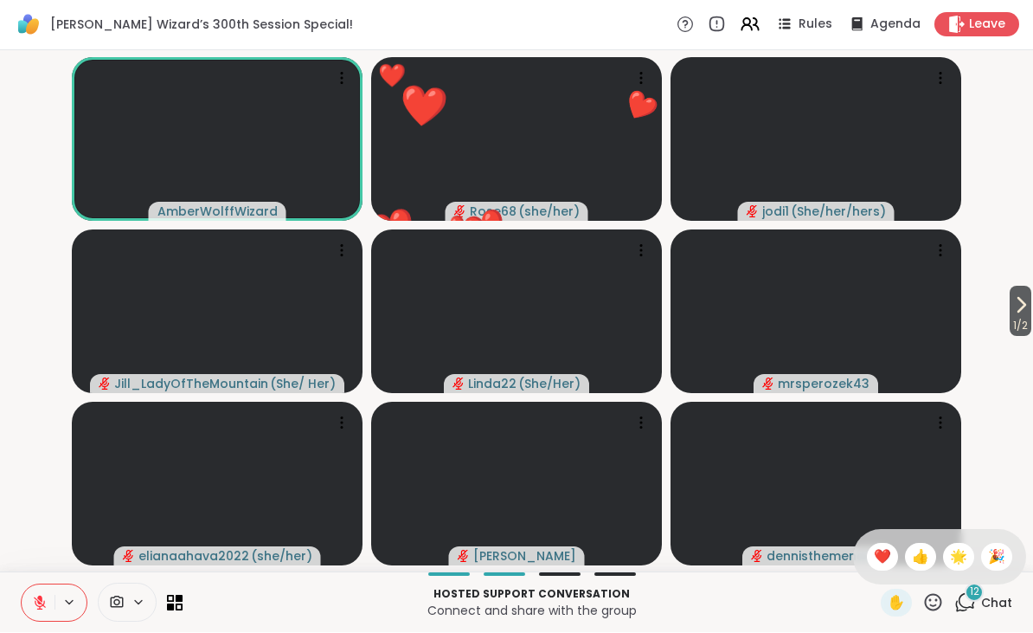
click at [887, 554] on span "❤️" at bounding box center [882, 557] width 17 height 21
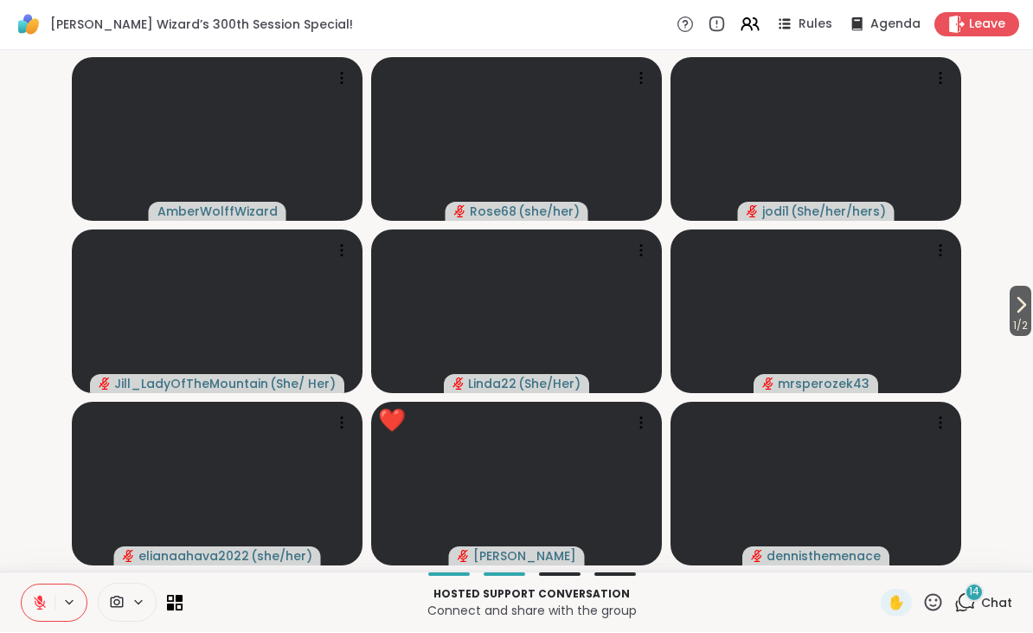
click at [924, 596] on icon at bounding box center [934, 603] width 22 height 22
click at [874, 557] on span "❤️" at bounding box center [882, 557] width 17 height 21
click at [1024, 316] on span "1 / 2" at bounding box center [1021, 326] width 22 height 21
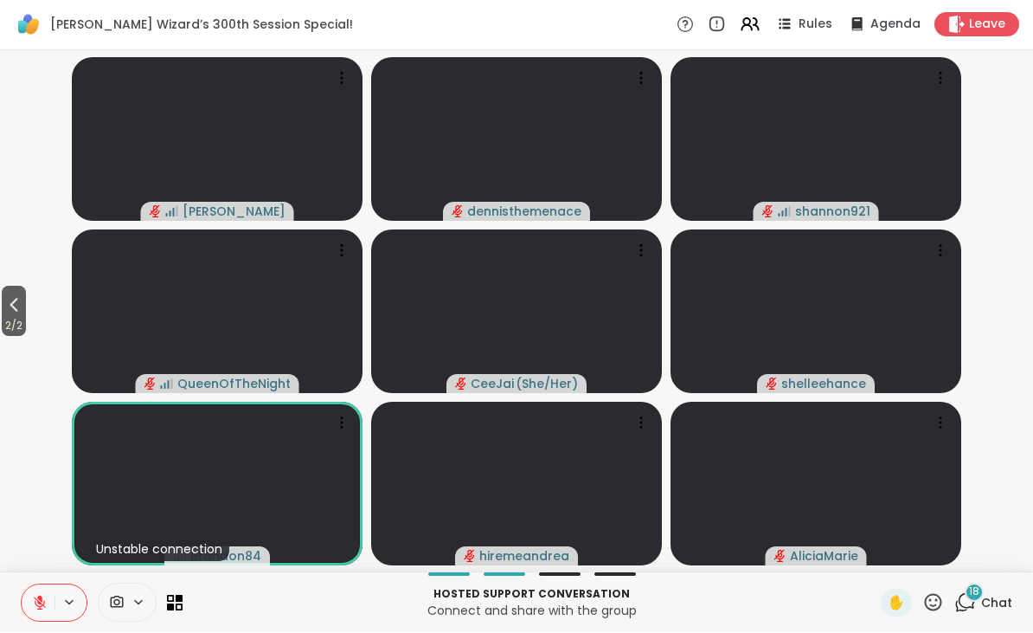
click at [22, 299] on icon at bounding box center [13, 305] width 21 height 21
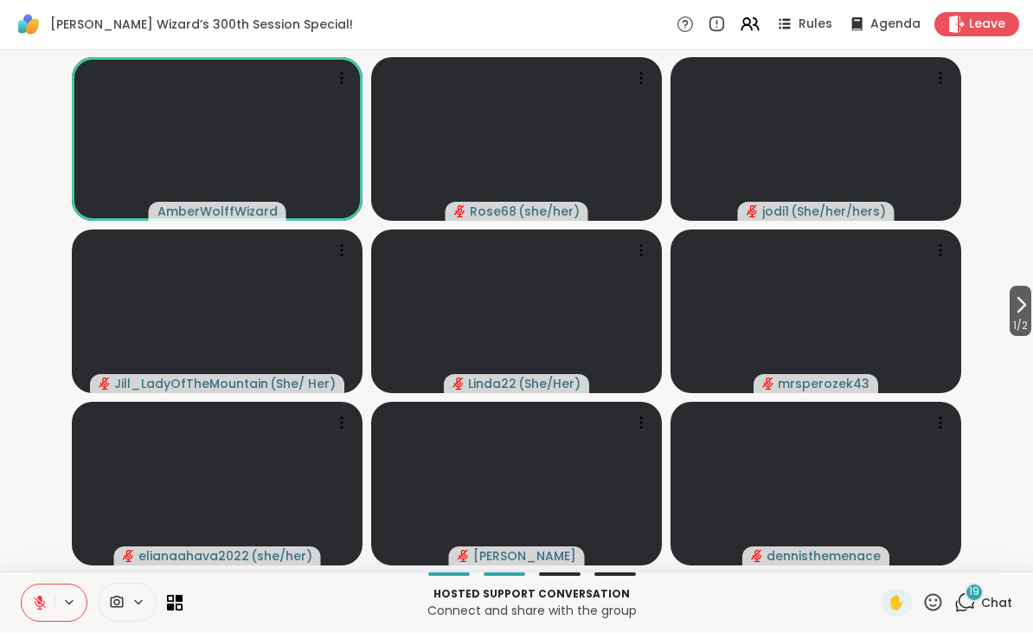
click at [934, 598] on icon at bounding box center [934, 603] width 22 height 22
click at [997, 547] on span "🎉" at bounding box center [996, 557] width 17 height 21
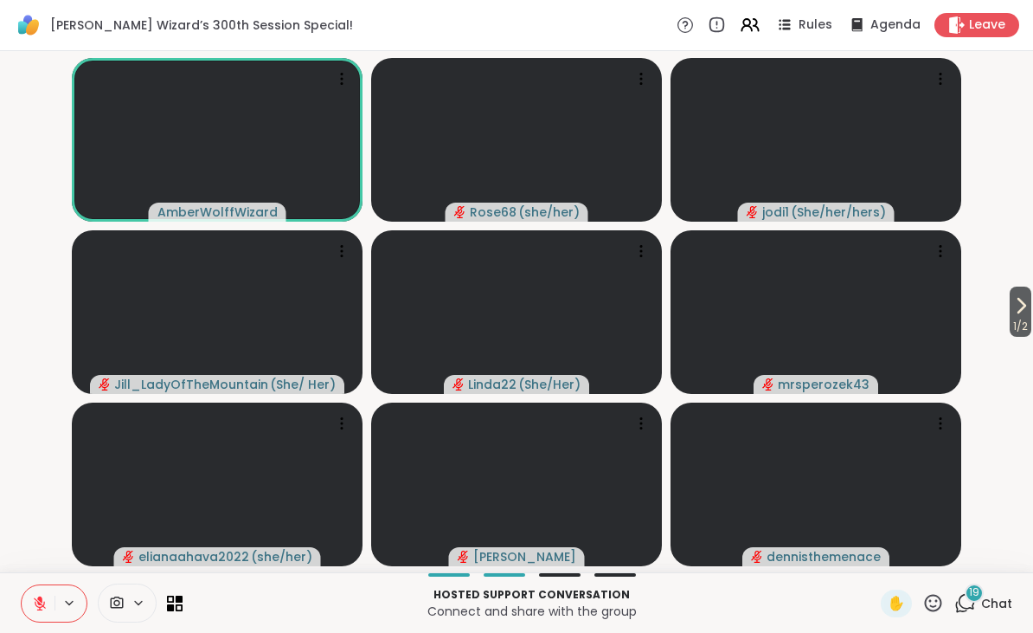
click at [39, 608] on icon at bounding box center [40, 603] width 16 height 16
click at [58, 605] on button at bounding box center [71, 602] width 32 height 15
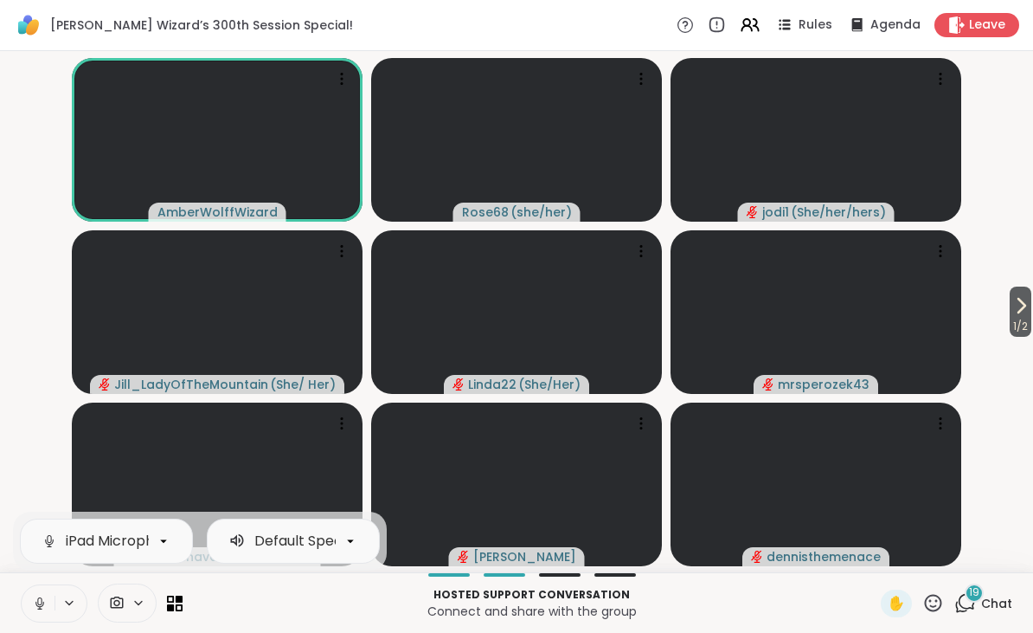
click at [41, 603] on icon at bounding box center [40, 603] width 16 height 16
click at [4, 243] on div "1 / 2 AmberWolffWizard Rose68 ( she/her ) jodi1 ( She/her/hers ) [PERSON_NAME] …" at bounding box center [516, 311] width 1033 height 521
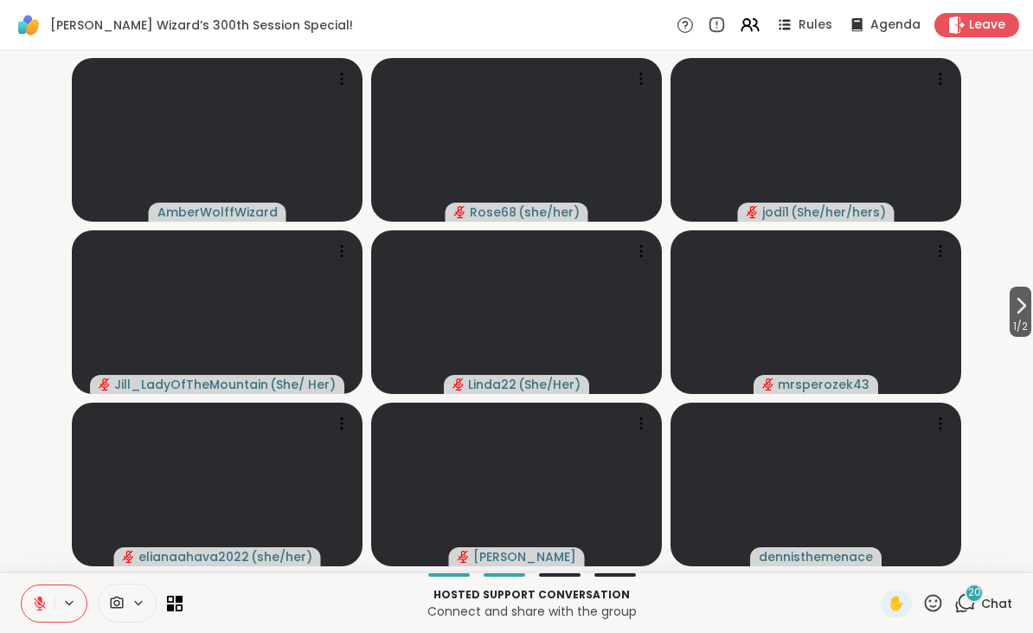
click at [42, 604] on icon at bounding box center [40, 603] width 16 height 16
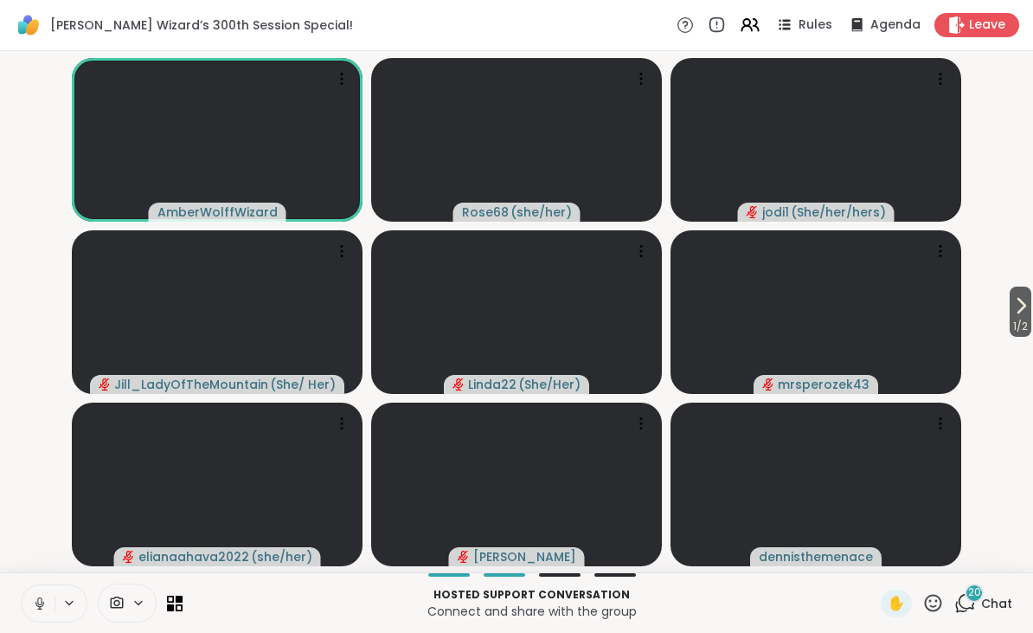
click at [44, 595] on icon at bounding box center [40, 603] width 16 height 16
click at [51, 595] on button at bounding box center [38, 603] width 33 height 36
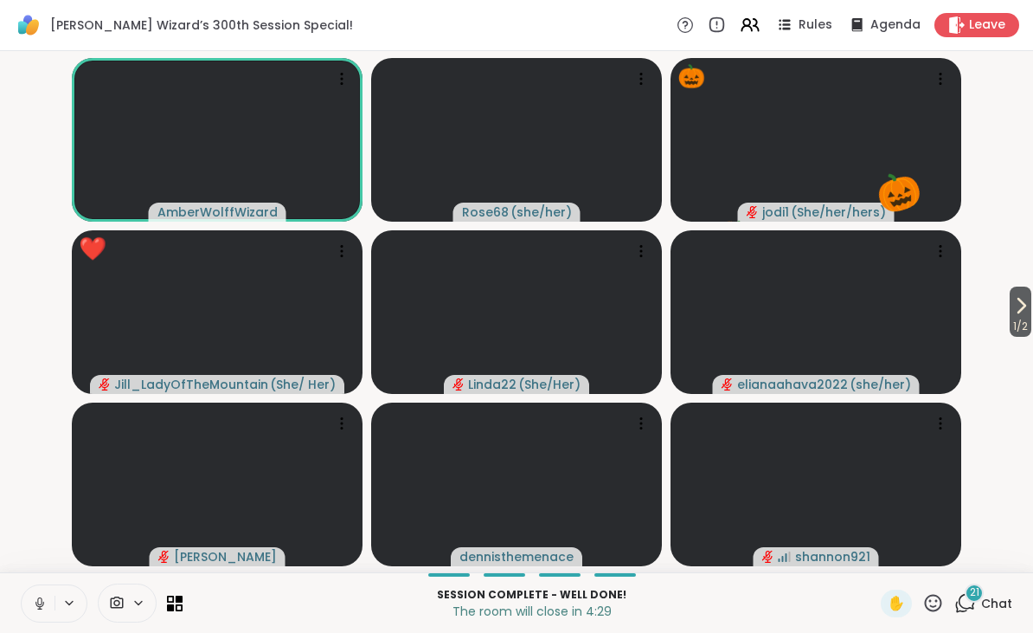
click at [944, 595] on icon at bounding box center [934, 603] width 22 height 22
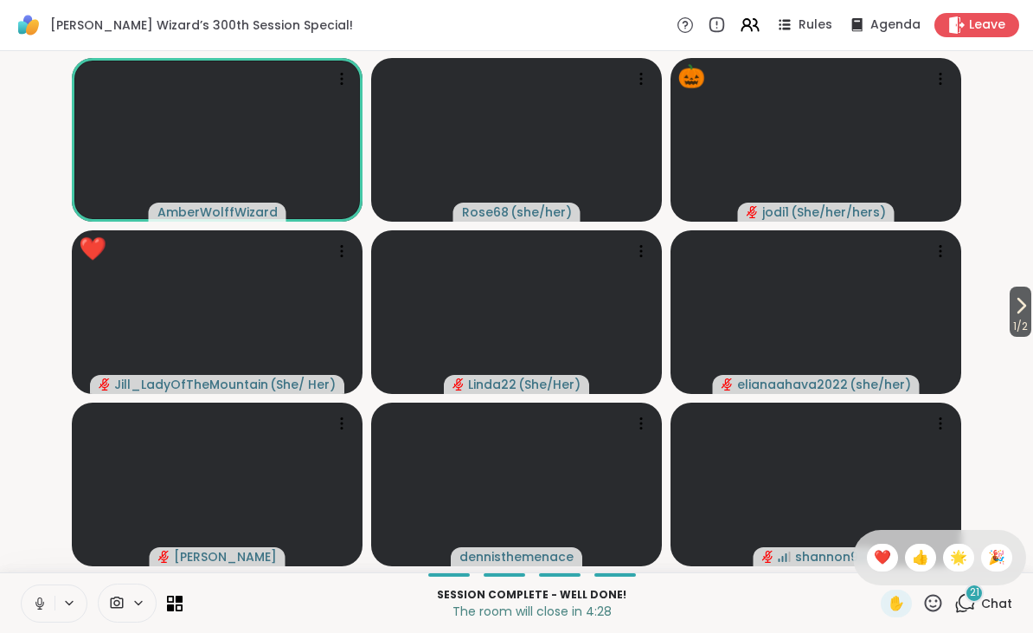
click at [885, 551] on span "❤️" at bounding box center [882, 557] width 17 height 21
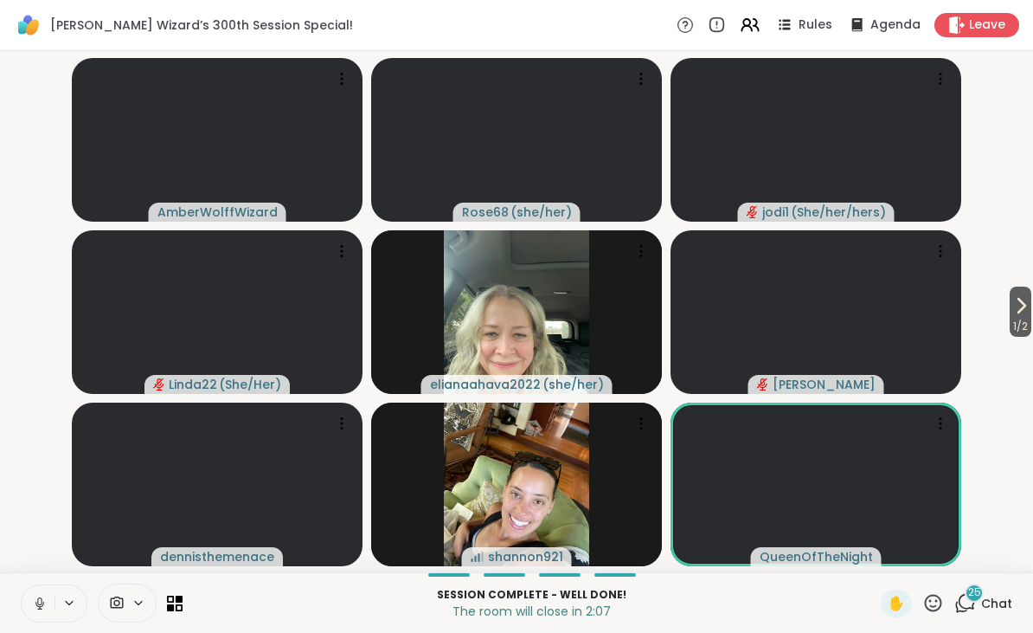
click at [980, 29] on span "Leave" at bounding box center [987, 24] width 36 height 17
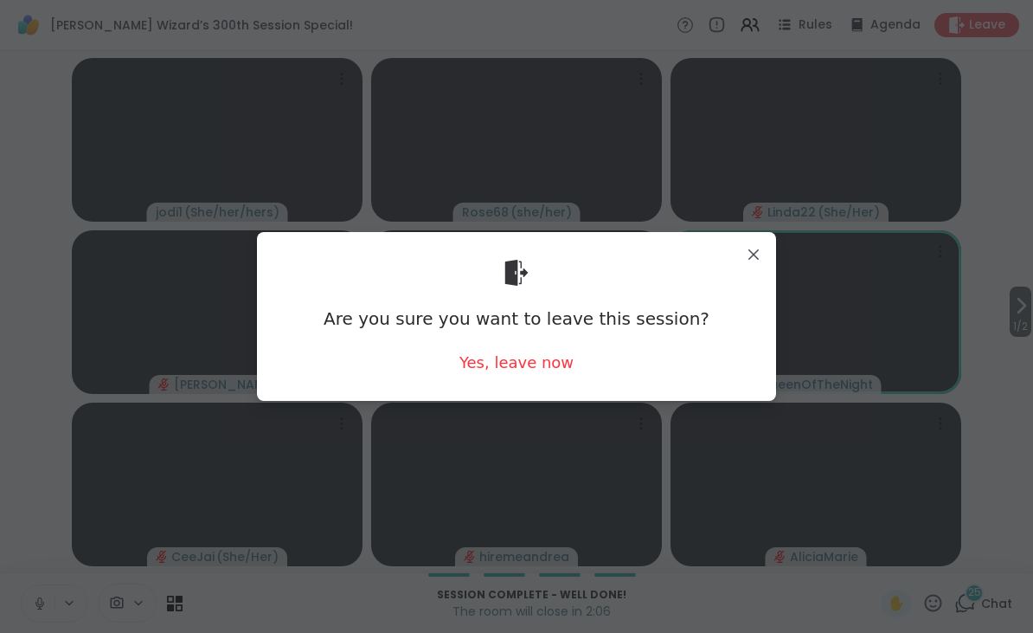
click at [512, 369] on div "Yes, leave now" at bounding box center [517, 362] width 114 height 22
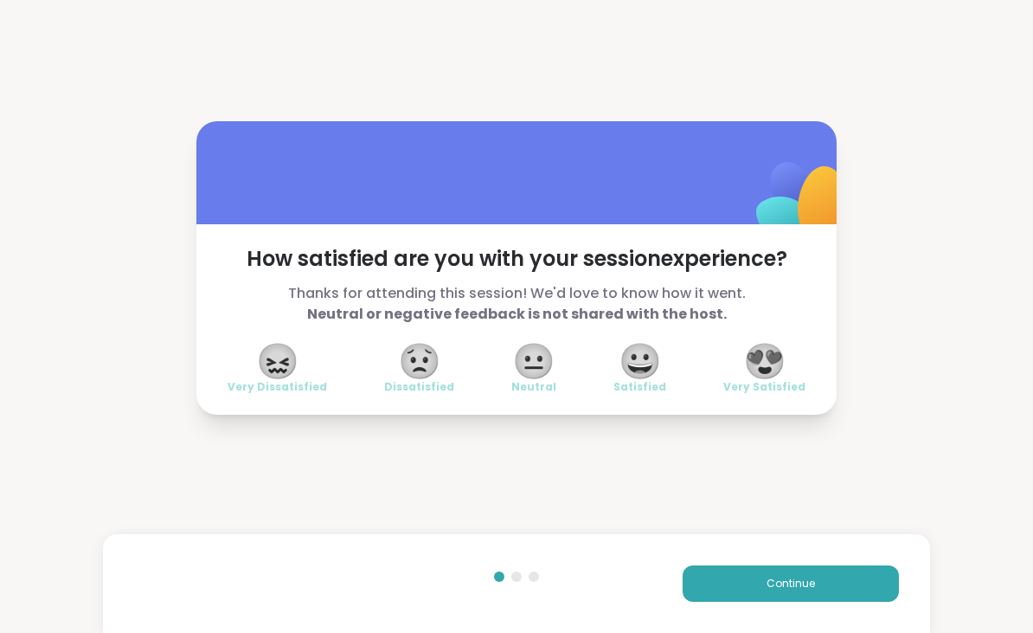
click at [776, 363] on span "😍" at bounding box center [764, 360] width 43 height 31
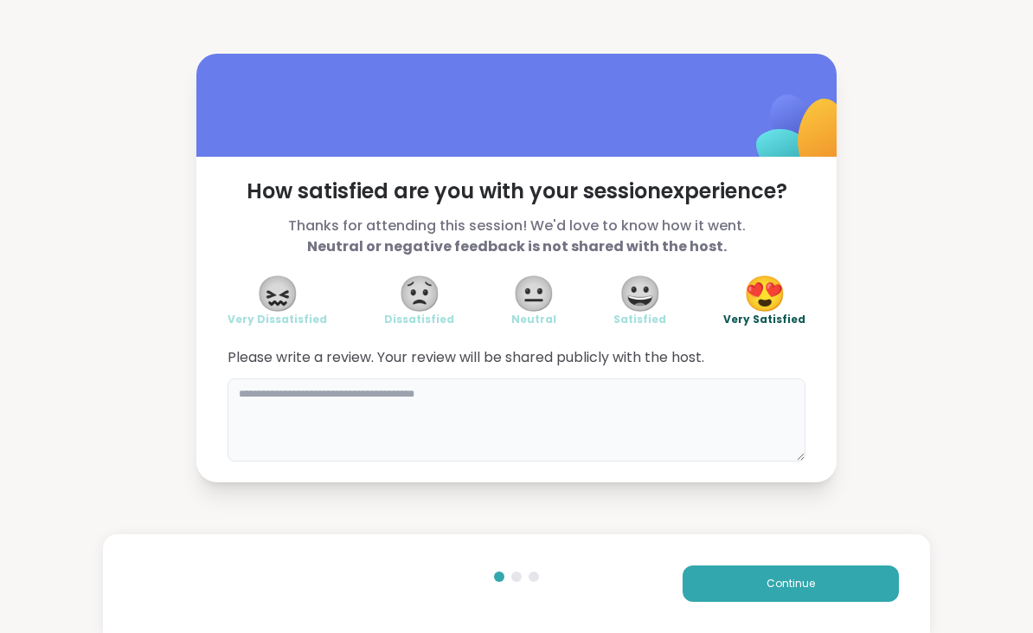
click at [334, 409] on textarea at bounding box center [517, 419] width 578 height 83
click at [230, 389] on textarea "**********" at bounding box center [517, 419] width 578 height 83
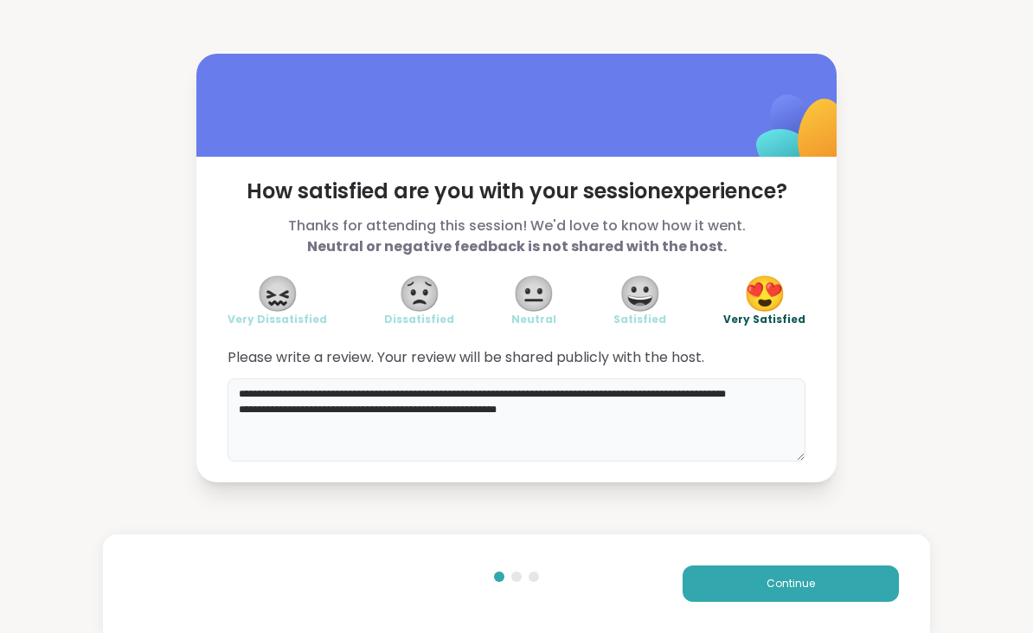
click at [592, 432] on textarea "**********" at bounding box center [517, 419] width 578 height 83
type textarea "**********"
click at [871, 593] on button "Continue" at bounding box center [791, 583] width 216 height 36
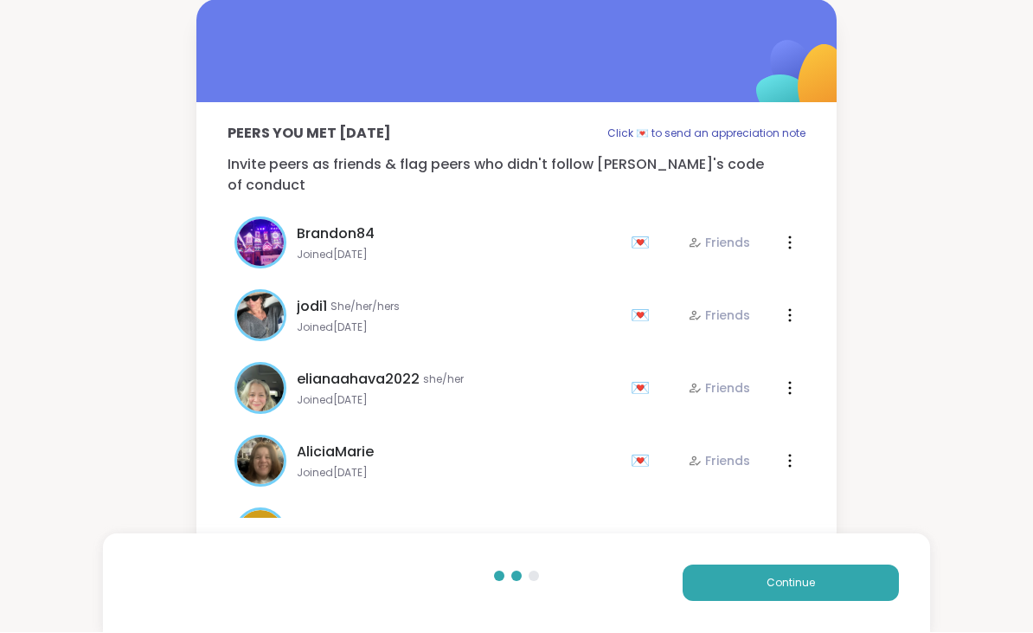
click at [794, 593] on button "Continue" at bounding box center [791, 583] width 216 height 36
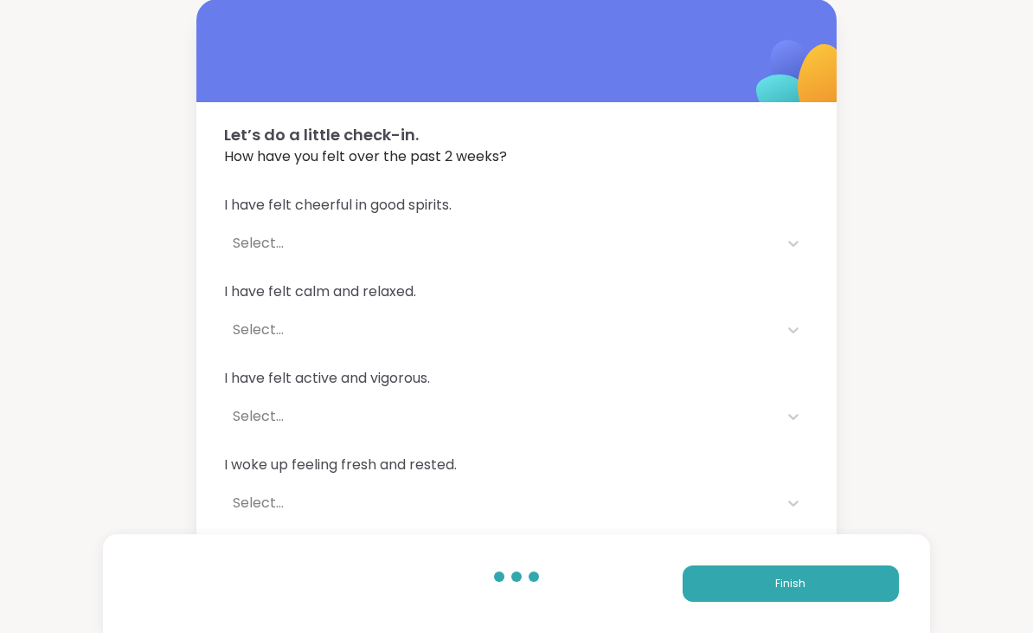
click at [781, 585] on span "Finish" at bounding box center [790, 584] width 30 height 16
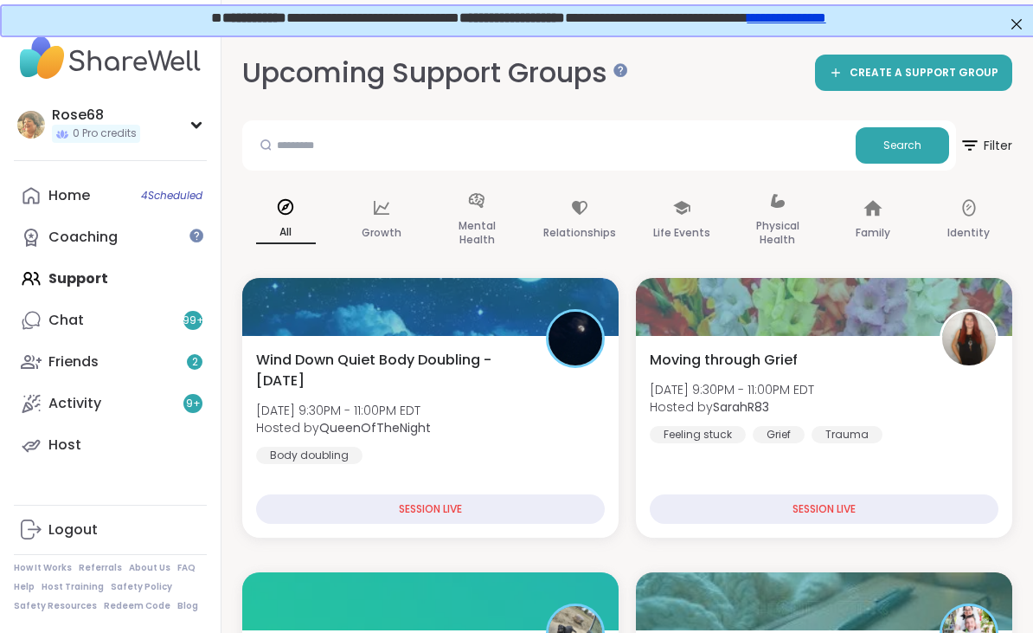
click at [400, 515] on div "SESSION LIVE" at bounding box center [430, 508] width 349 height 29
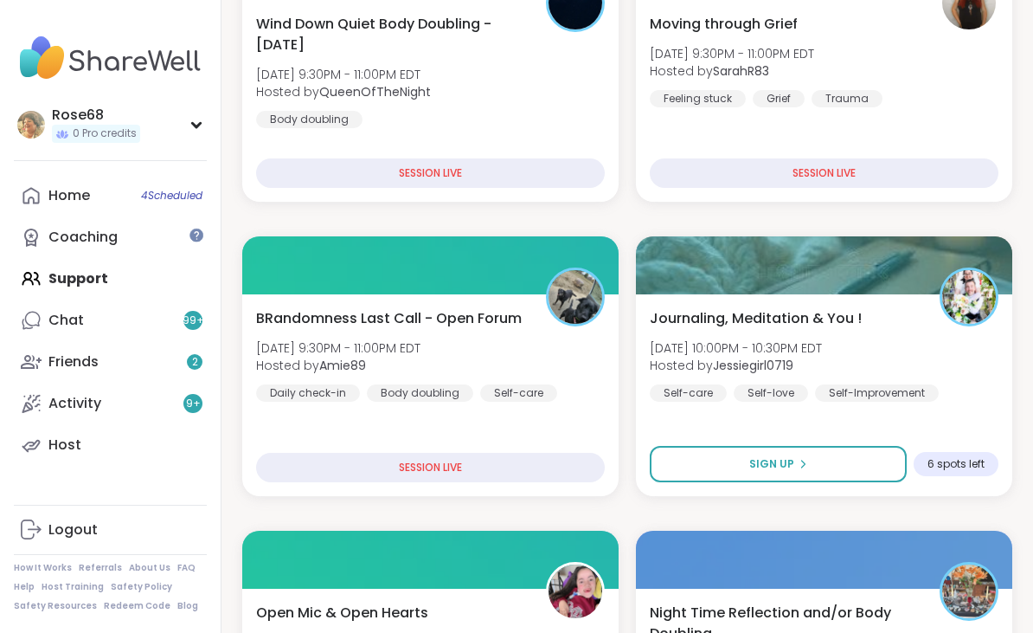
scroll to position [335, 0]
